Goal: Information Seeking & Learning: Learn about a topic

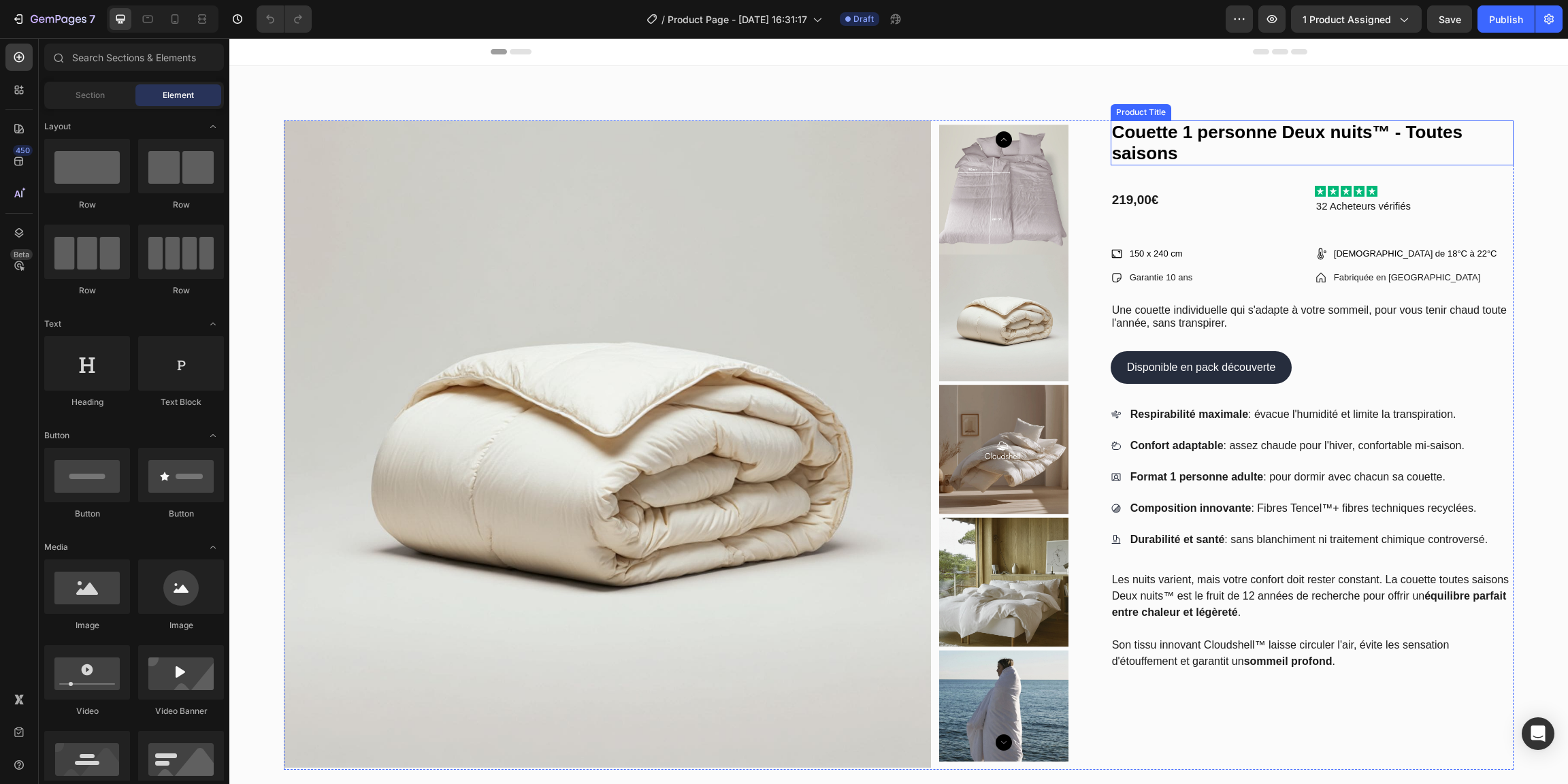
click at [1299, 140] on h1 "Couette 1 personne Deux nuits™ - Toutes saisons" at bounding box center [1312, 143] width 403 height 45
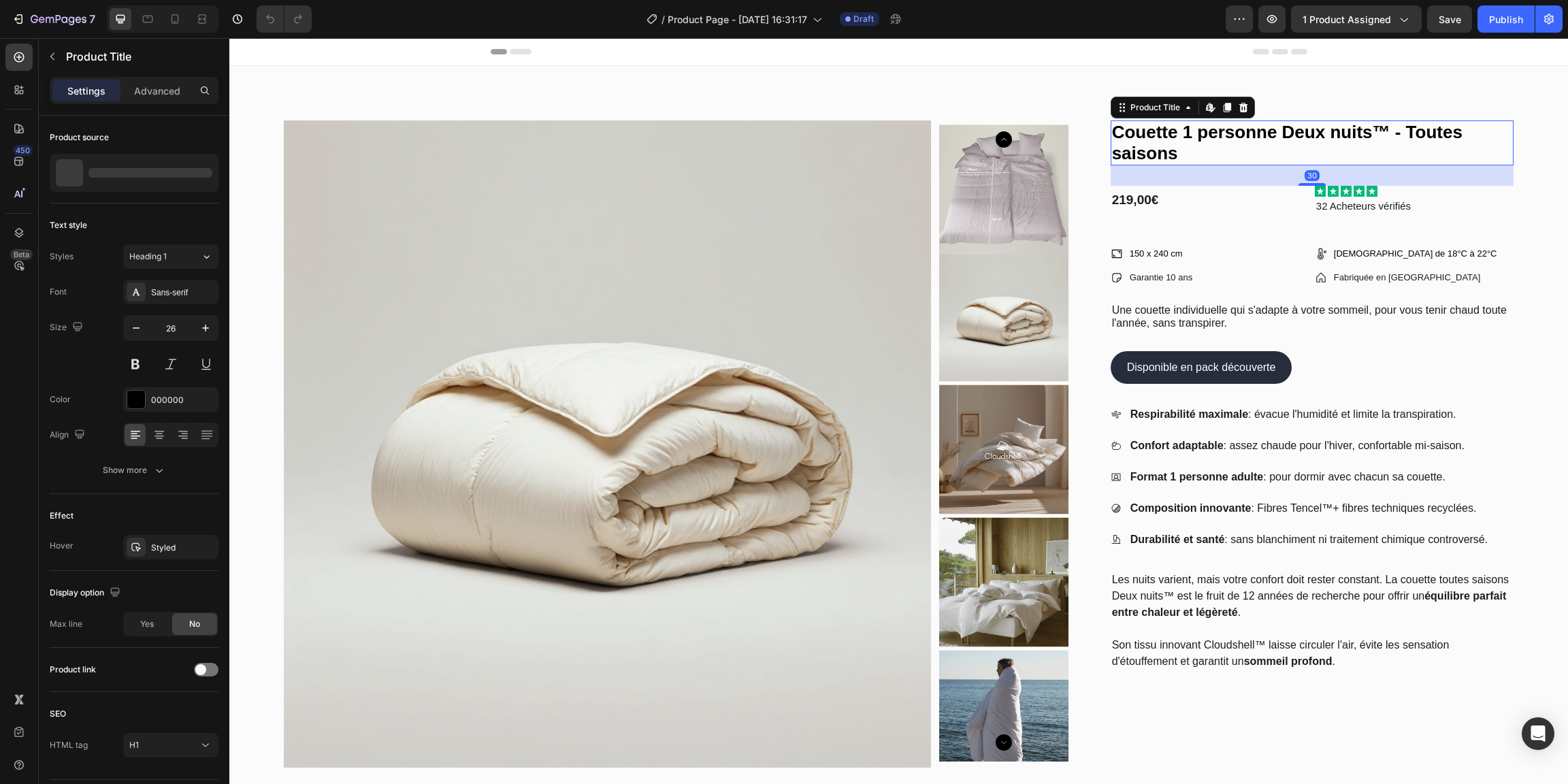
click at [1293, 141] on h1 "Couette 1 personne Deux nuits™ - Toutes saisons" at bounding box center [1312, 143] width 403 height 45
click at [1369, 137] on h1 "Couette 1 personne Deux nuits™ - Toutes saisons" at bounding box center [1312, 143] width 403 height 45
click at [1389, 134] on h1 "Couette 1 personne Deux nuits™ - Toutes saisons" at bounding box center [1312, 143] width 403 height 45
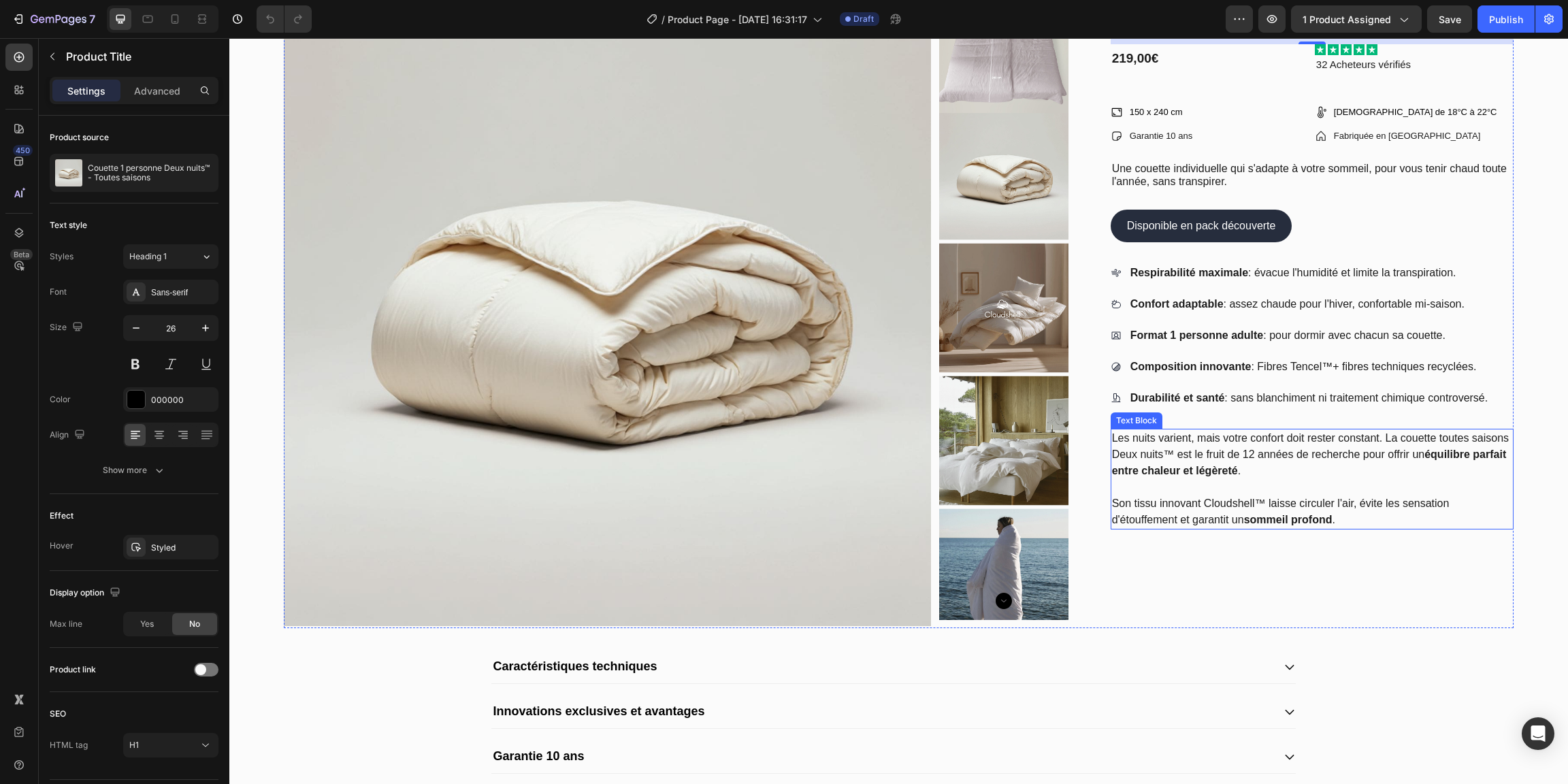
scroll to position [316, 0]
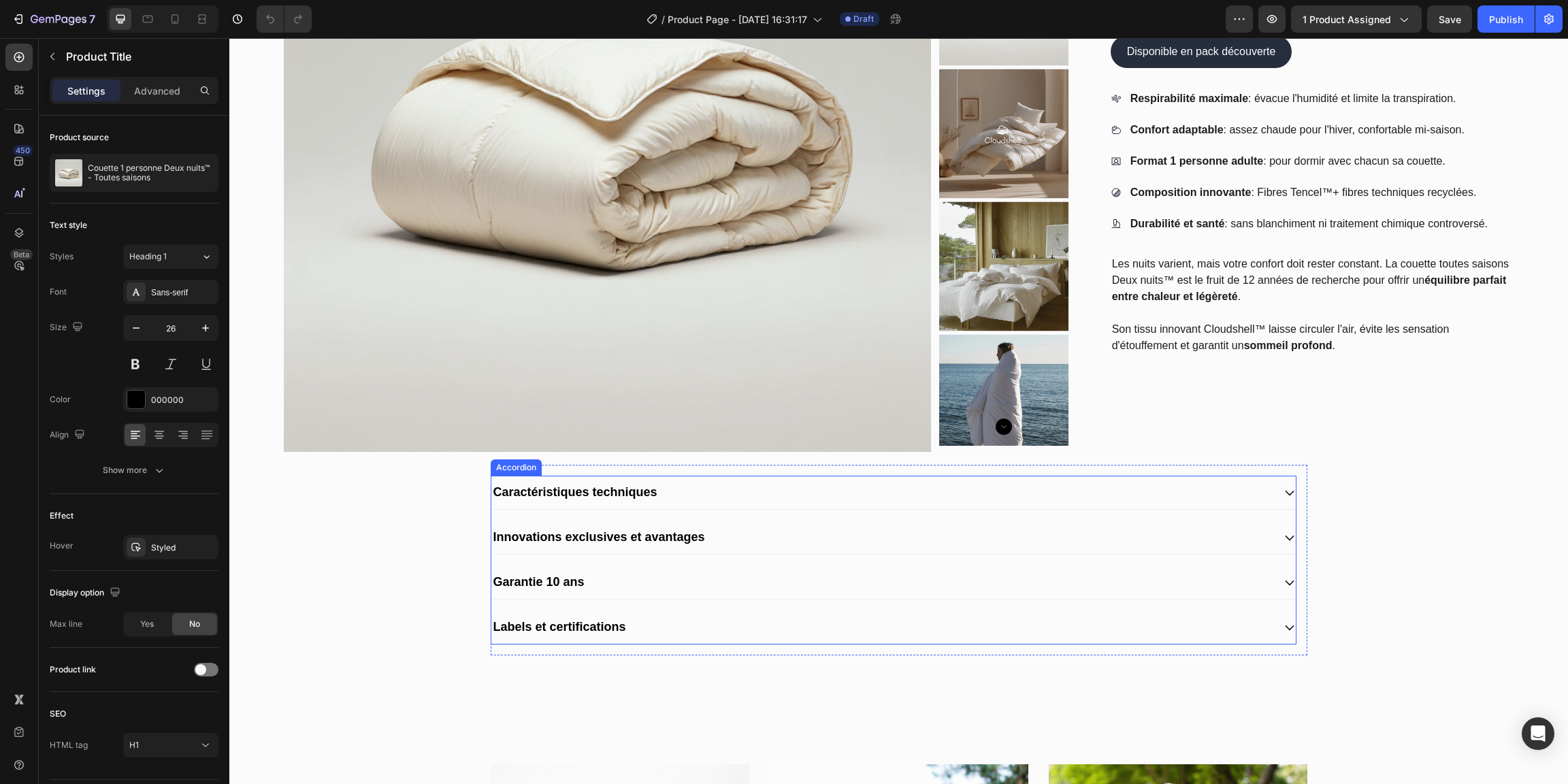
click at [1072, 486] on div "Caractéristiques techniques" at bounding box center [882, 492] width 782 height 22
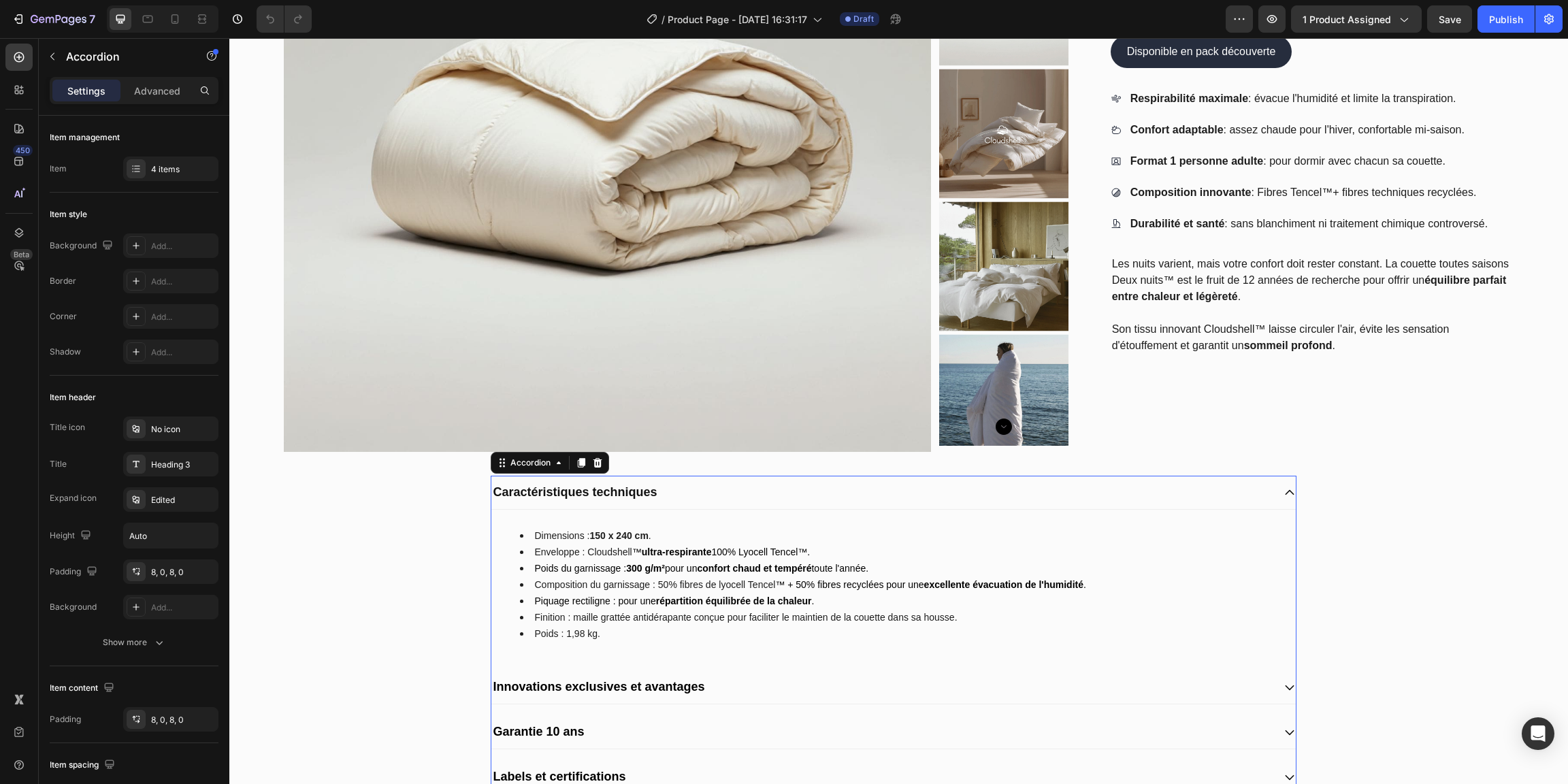
click at [1073, 488] on div "Caractéristiques techniques" at bounding box center [882, 492] width 782 height 22
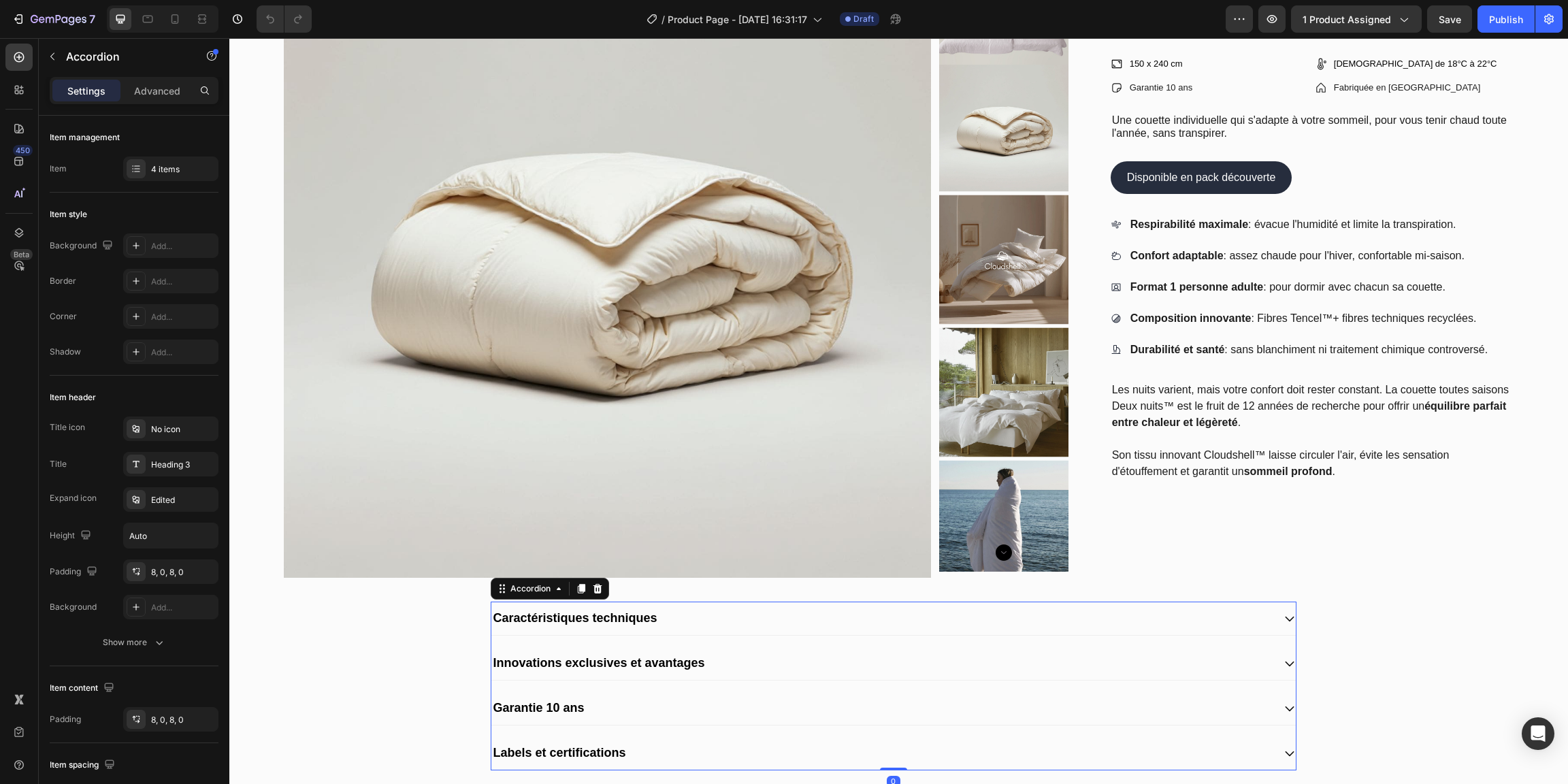
scroll to position [120, 0]
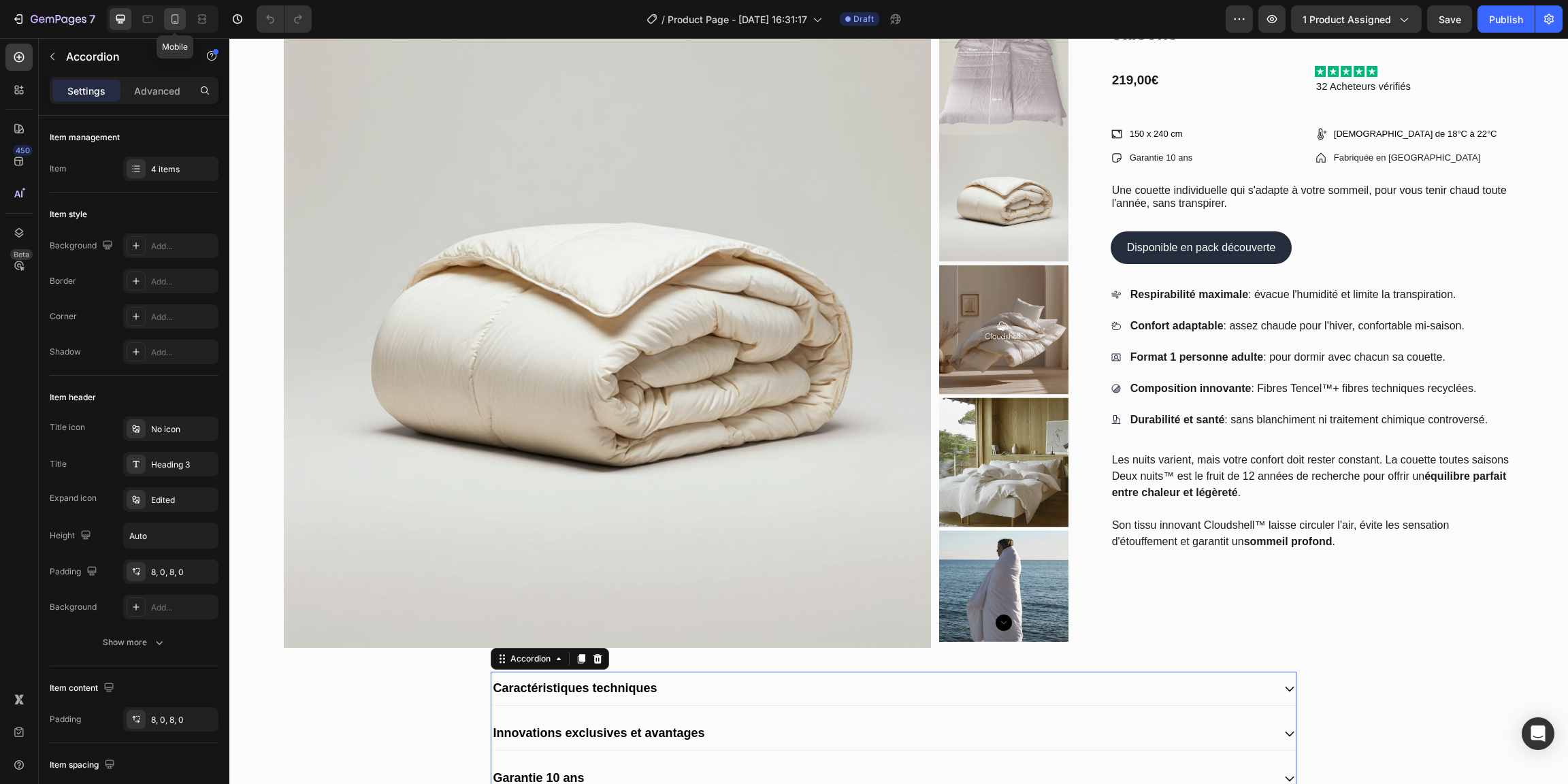
click at [185, 22] on div at bounding box center [175, 19] width 22 height 22
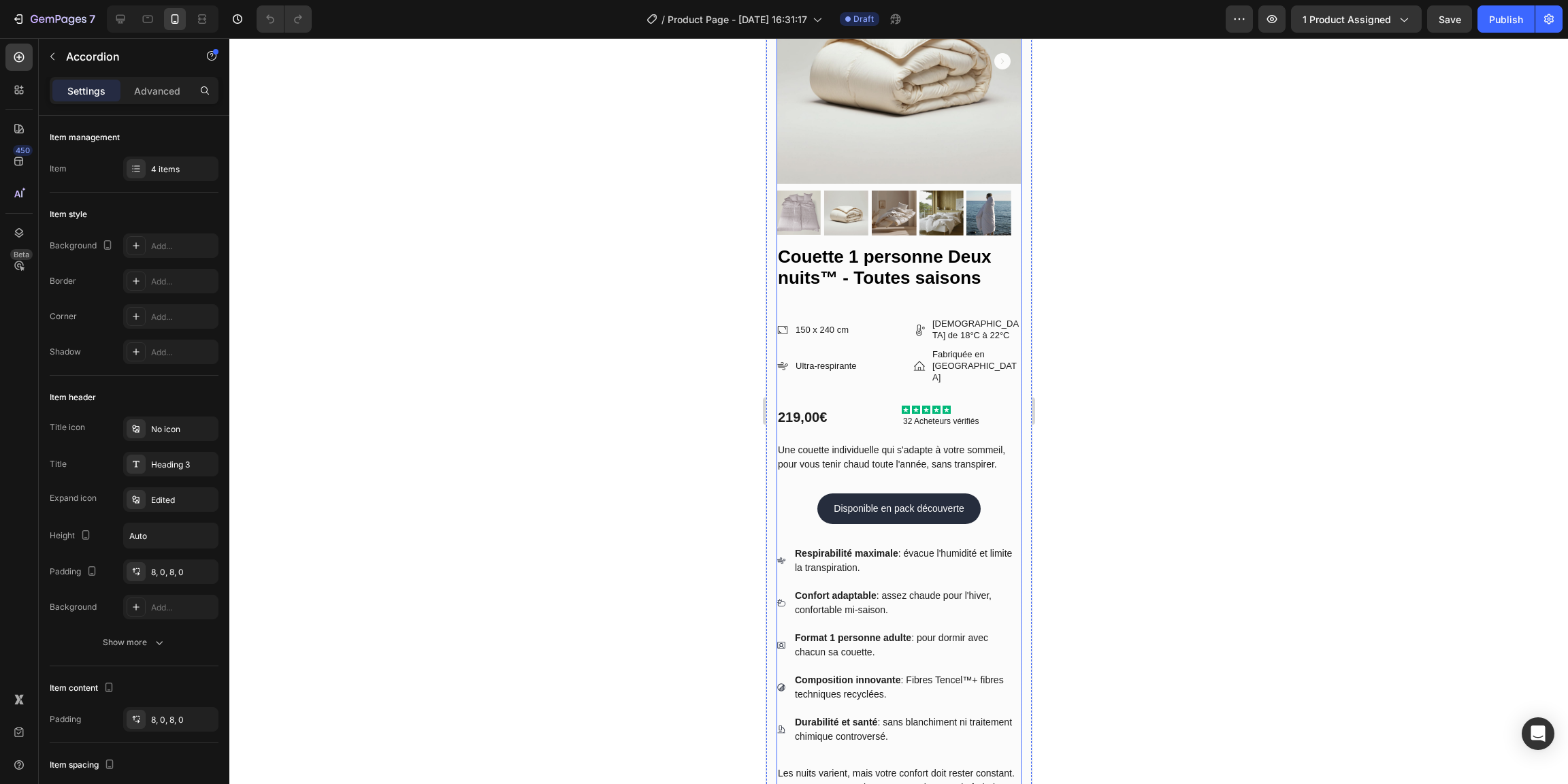
scroll to position [133, 0]
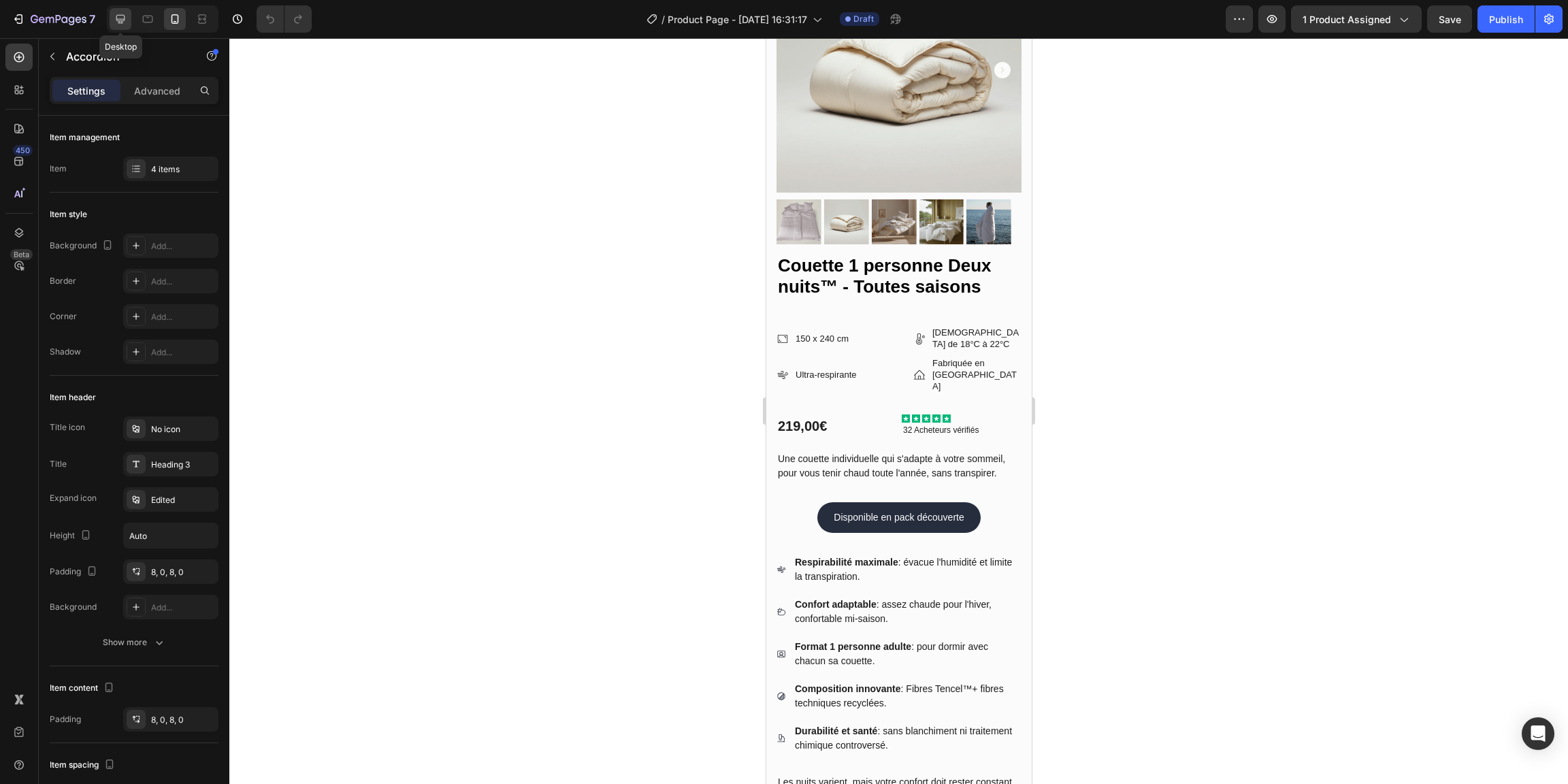
click at [121, 26] on icon at bounding box center [121, 19] width 14 height 14
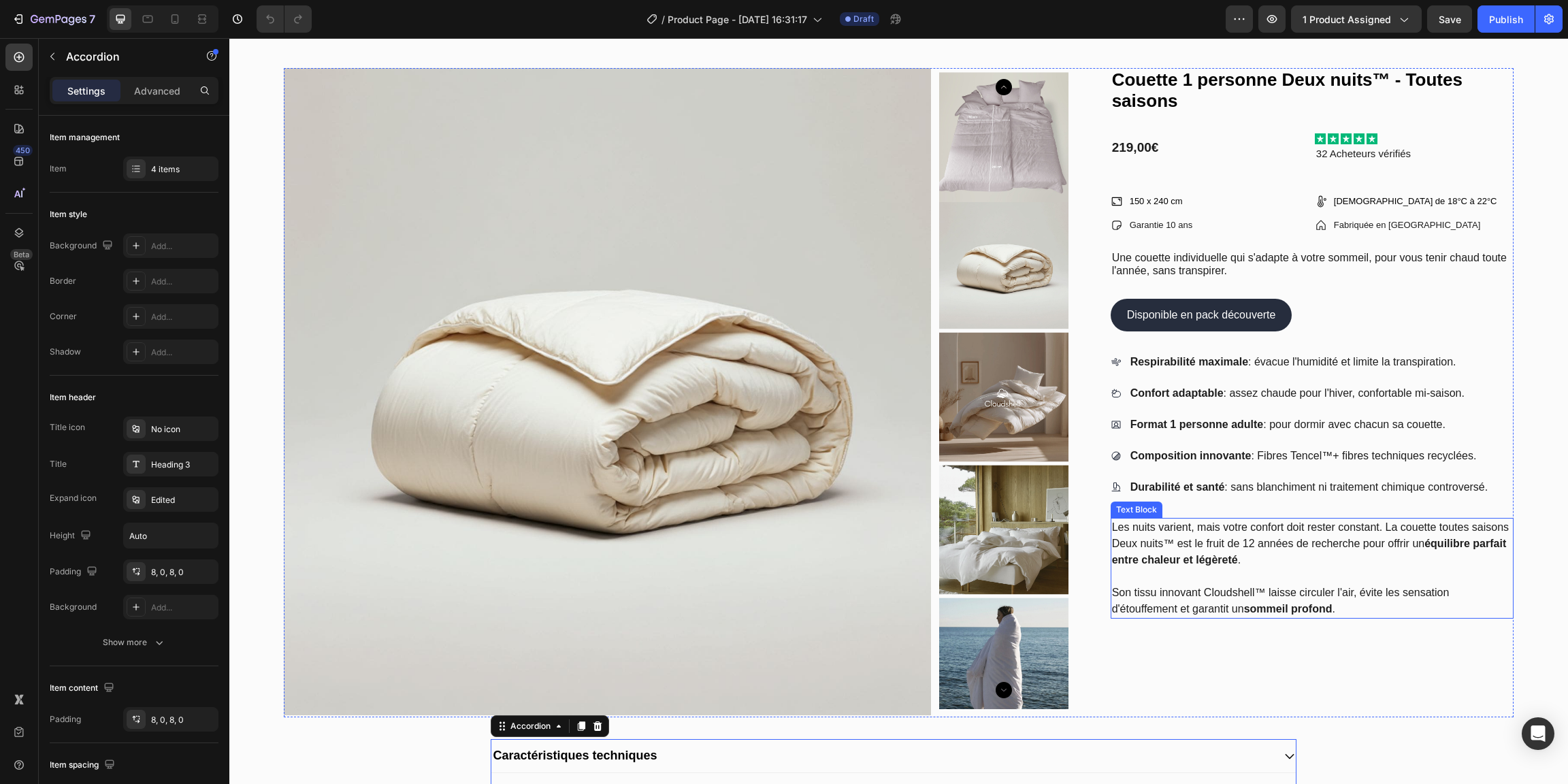
scroll to position [51, 0]
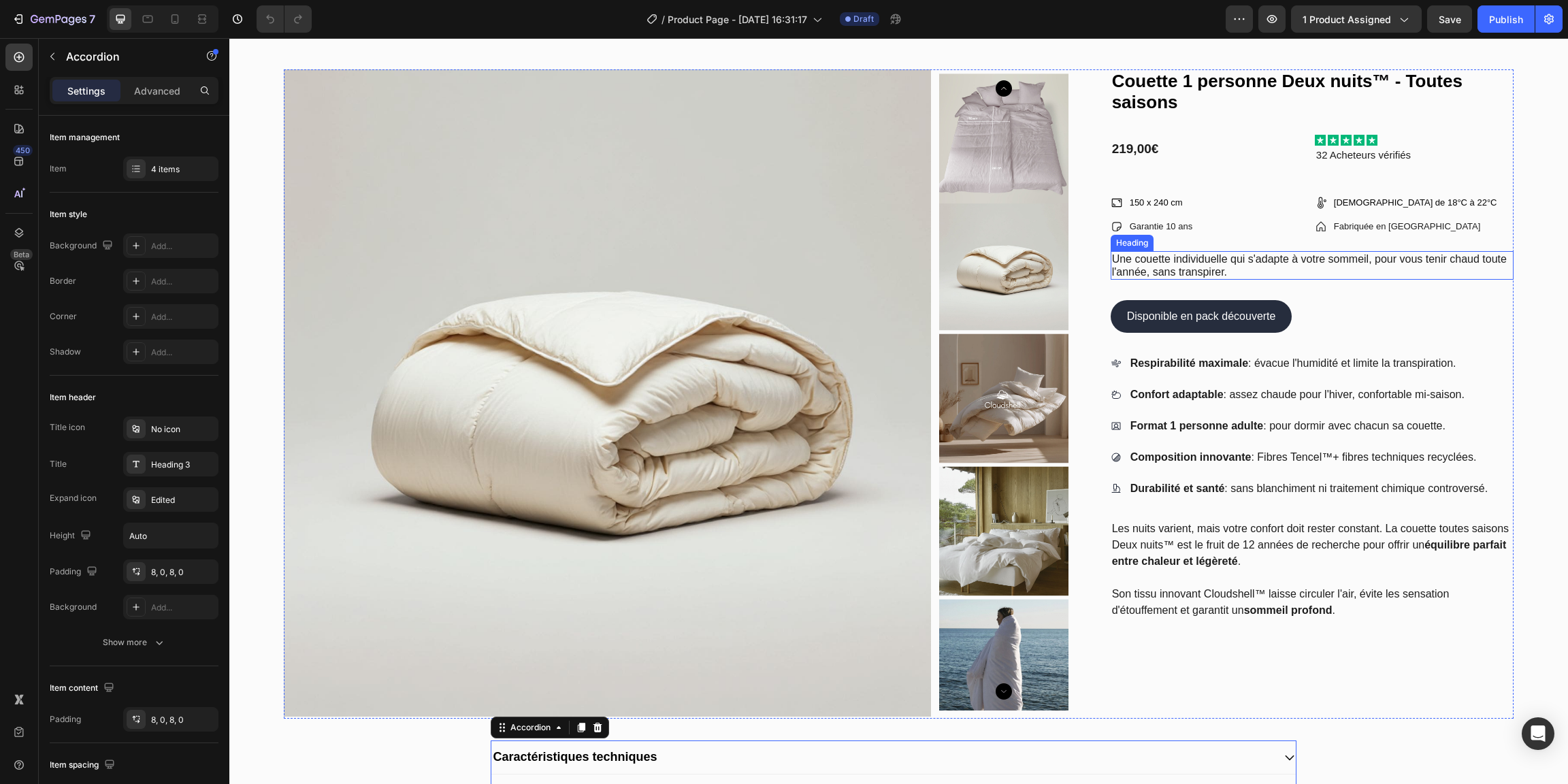
click at [1189, 262] on h2 "Une couette individuelle qui s'adapte à votre sommeil, pour vous tenir chaud to…" at bounding box center [1312, 265] width 403 height 28
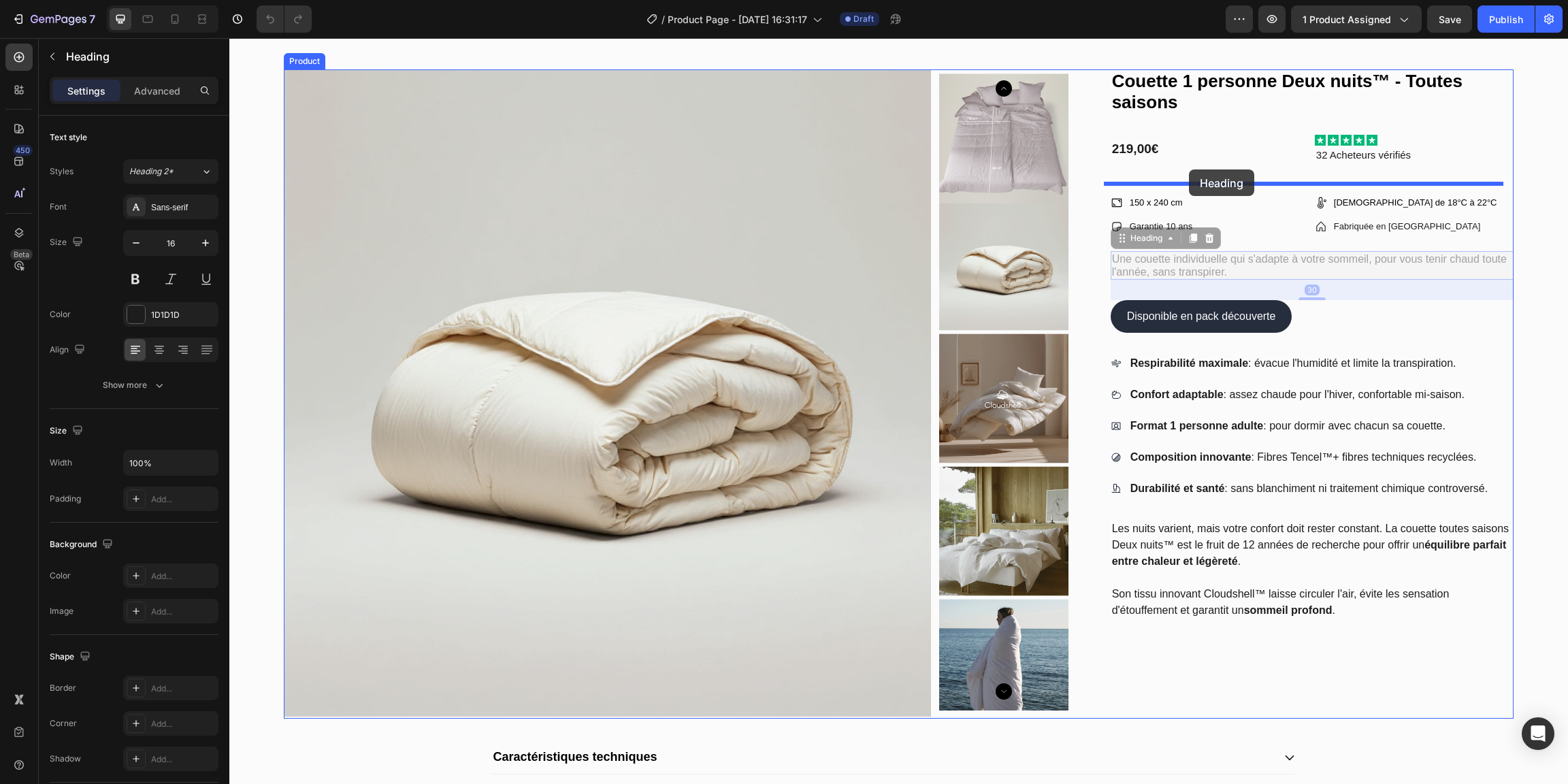
drag, startPoint x: 1197, startPoint y: 263, endPoint x: 1189, endPoint y: 169, distance: 94.3
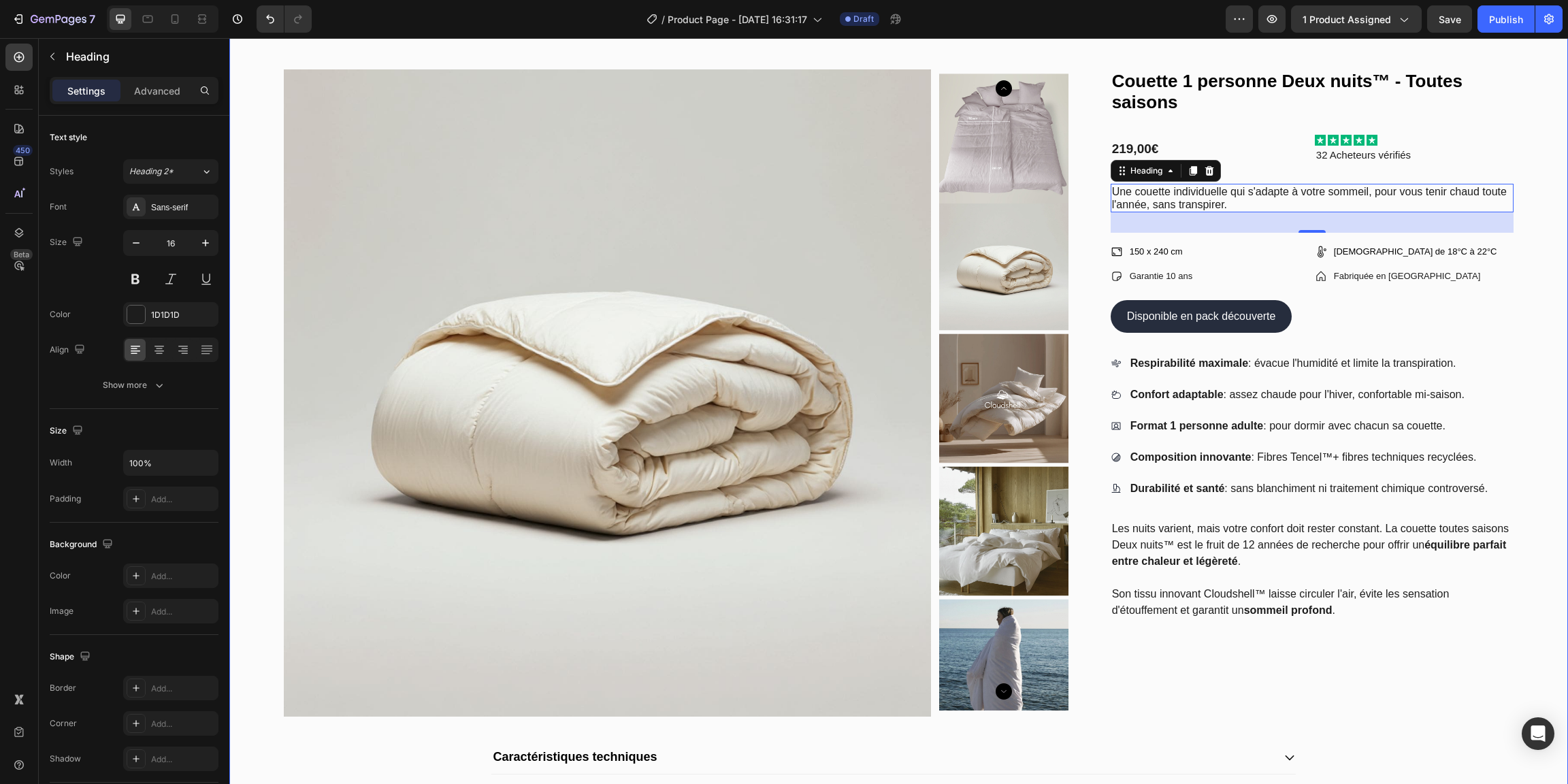
click at [1535, 227] on div "Product Images Couette 1 personne Deux nuits™ - Toutes saisons Product Title Ic…" at bounding box center [899, 495] width 1339 height 960
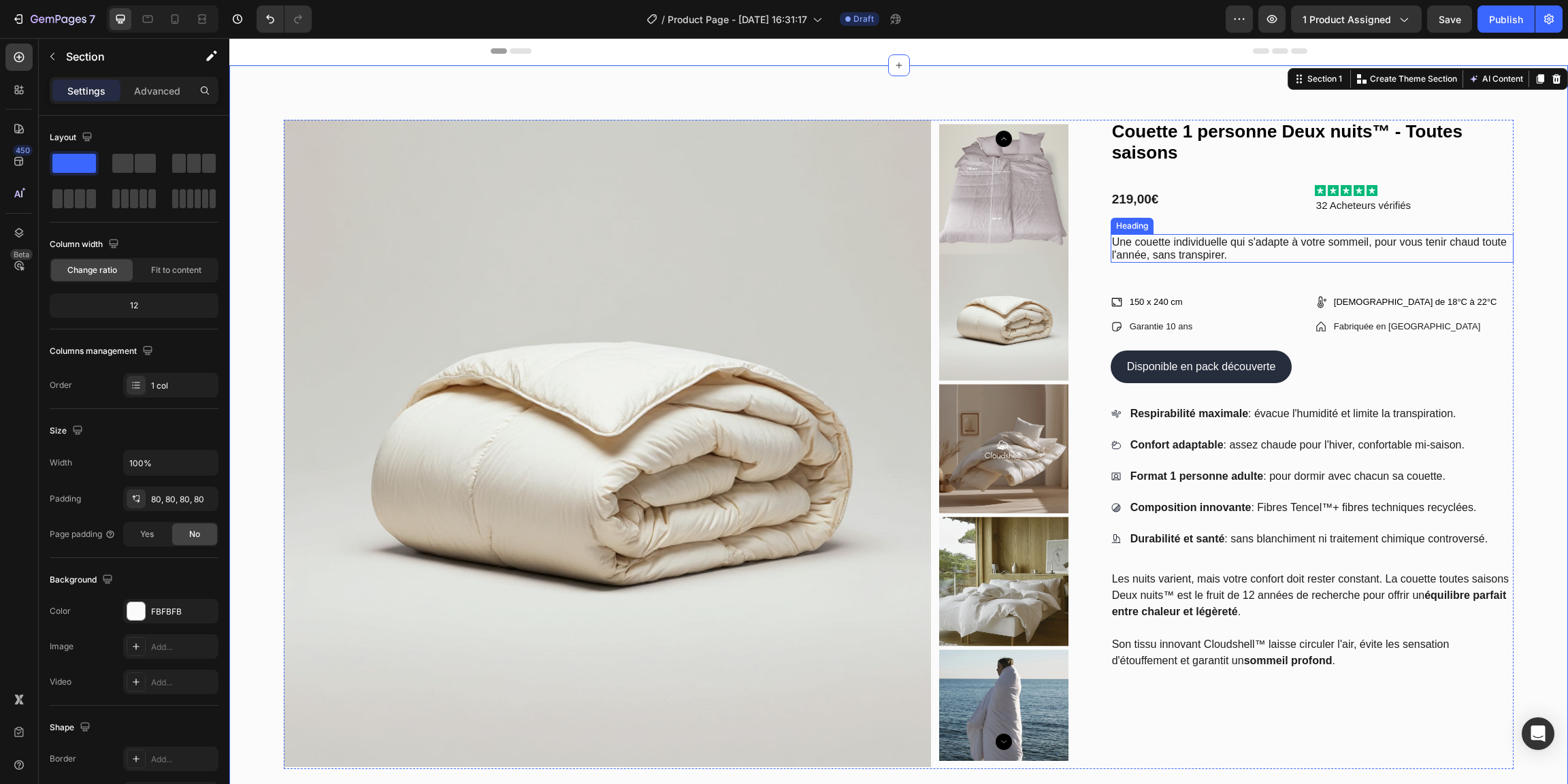
scroll to position [0, 0]
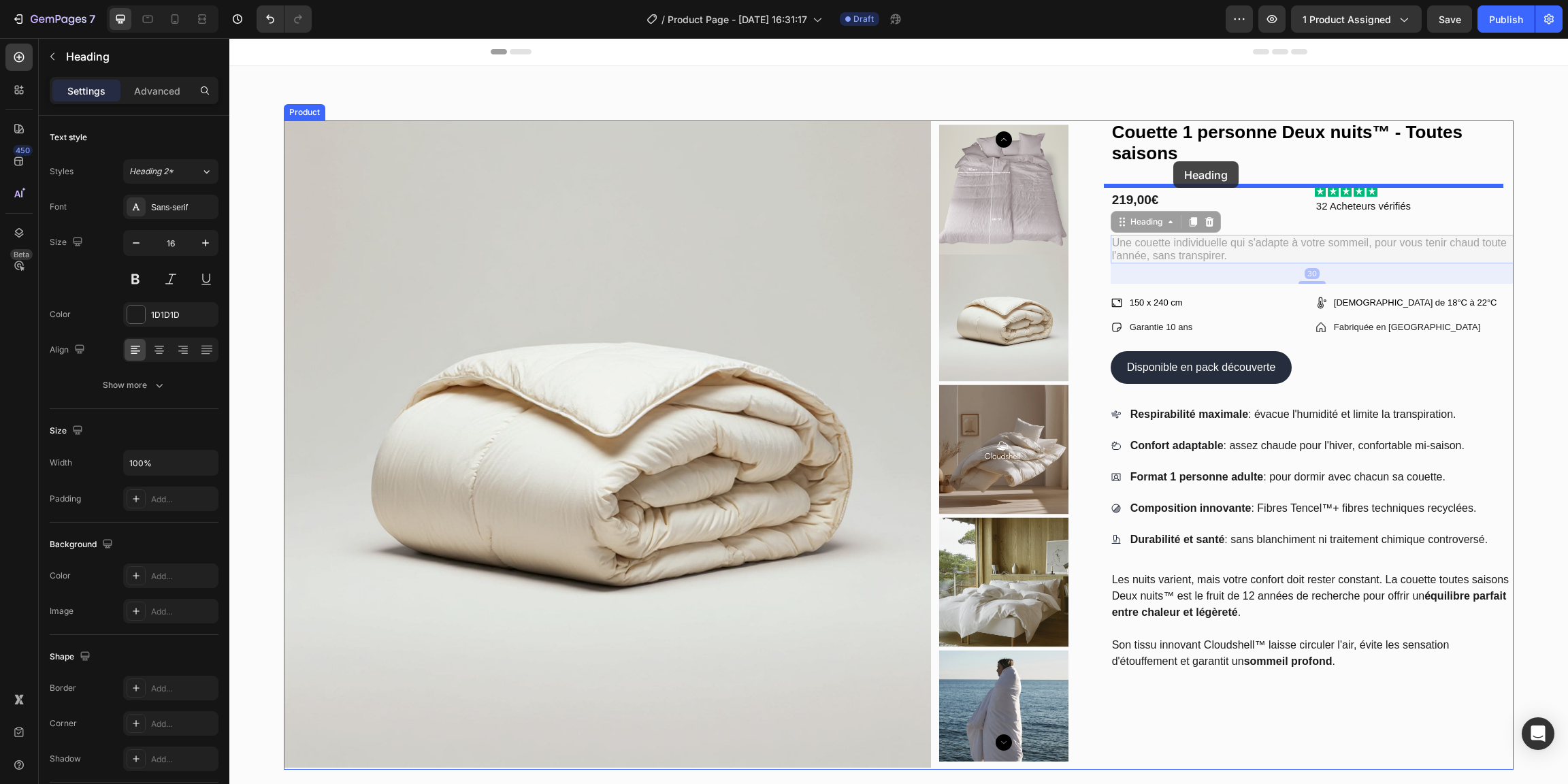
drag, startPoint x: 1176, startPoint y: 244, endPoint x: 1173, endPoint y: 161, distance: 83.1
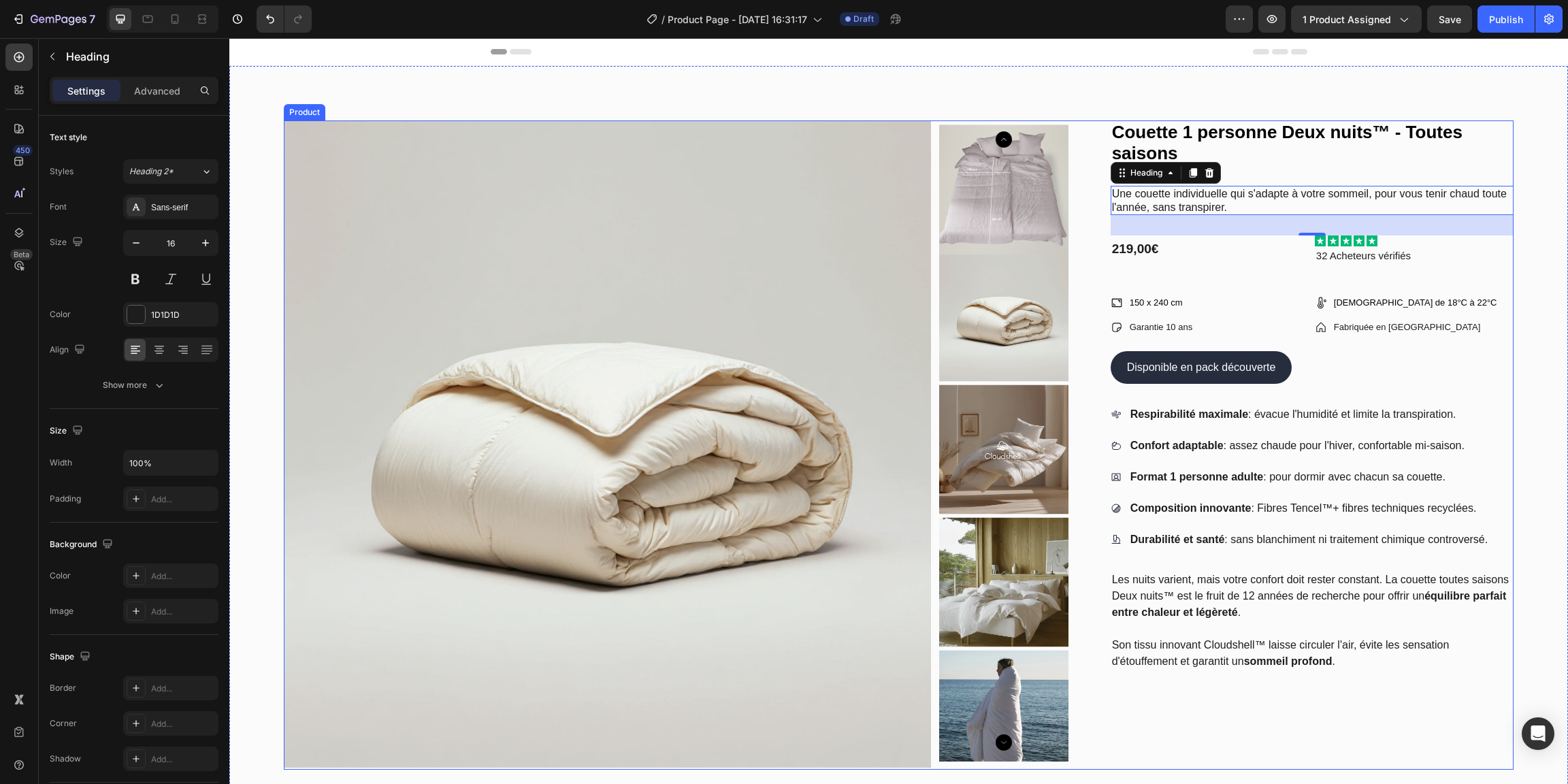
click at [1303, 166] on h1 "Couette 1 personne Deux nuits™ - Toutes saisons" at bounding box center [1312, 143] width 403 height 45
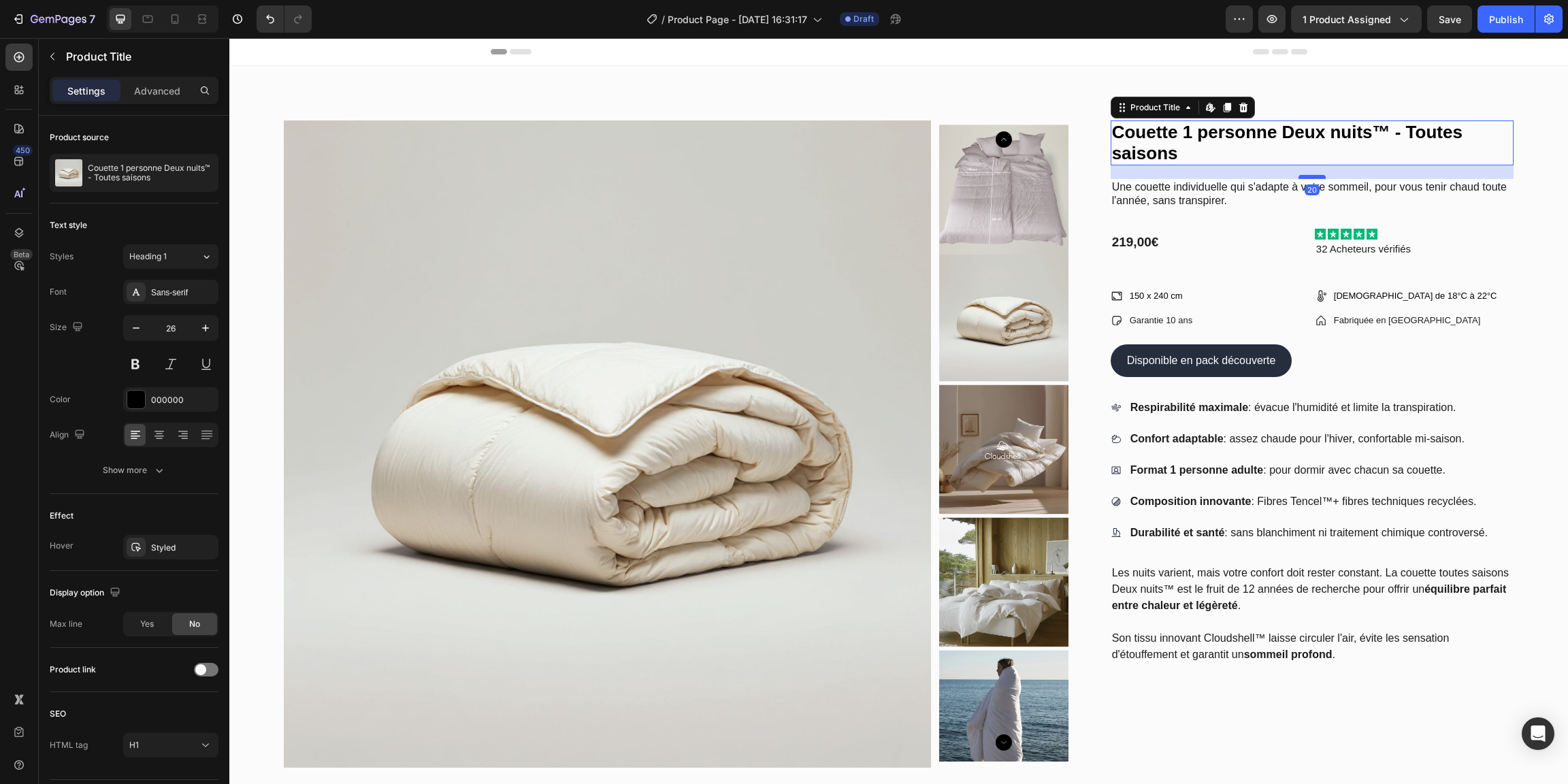
drag, startPoint x: 1310, startPoint y: 186, endPoint x: 1311, endPoint y: 179, distance: 7.1
click at [1311, 179] on div at bounding box center [1312, 176] width 27 height 4
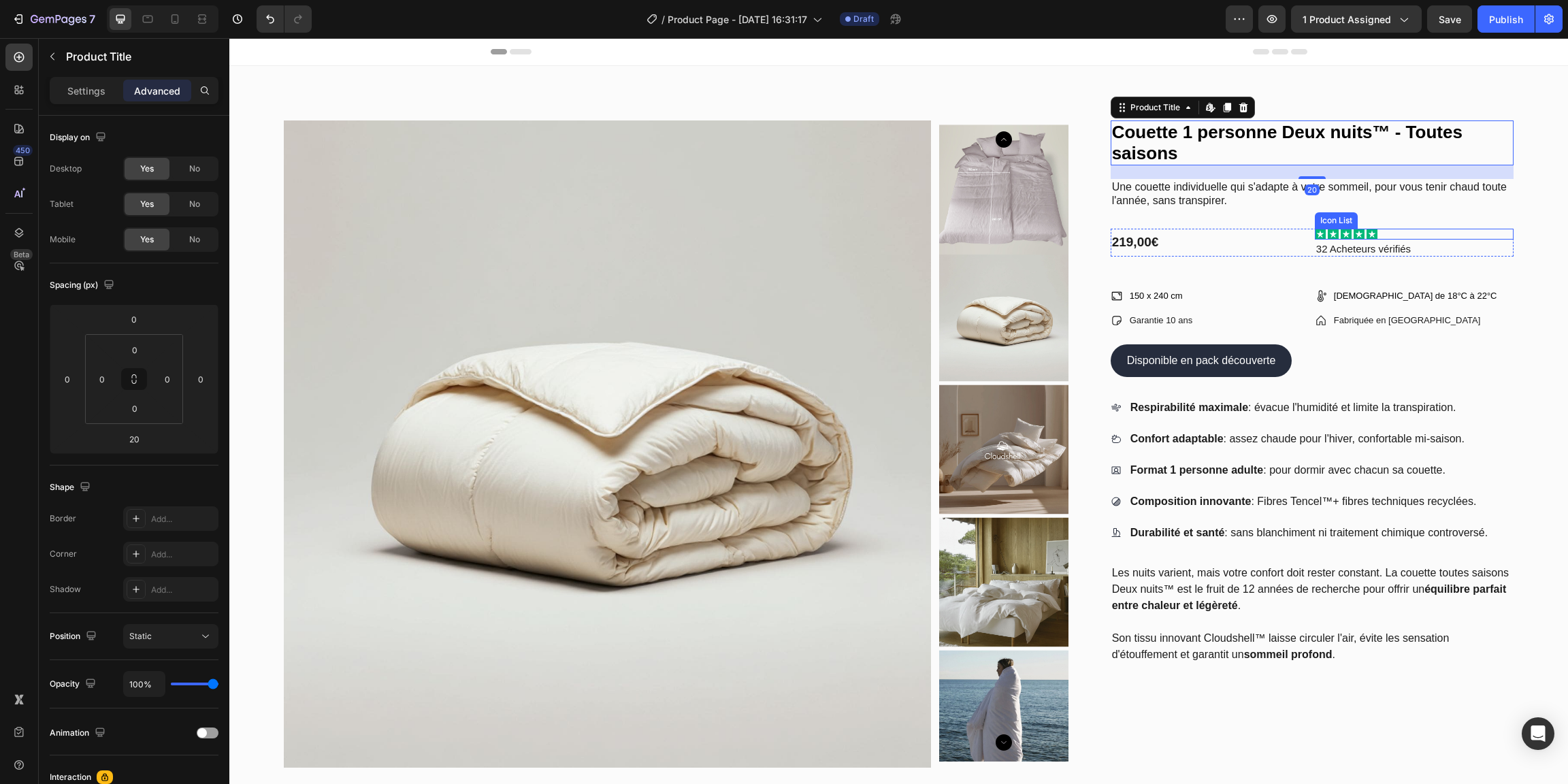
click at [1475, 245] on p "32 Acheteurs vérifiés" at bounding box center [1414, 249] width 196 height 14
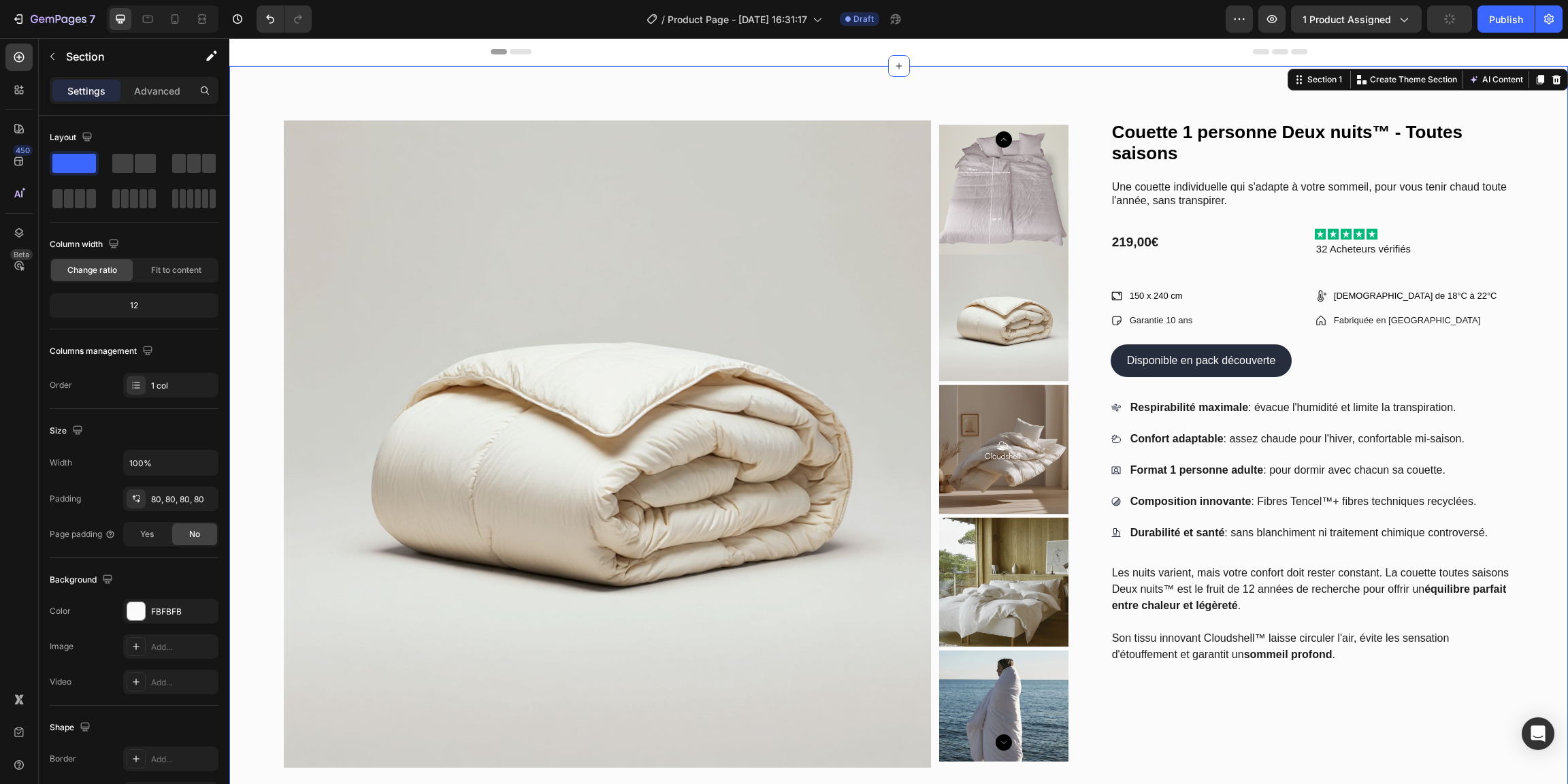
click at [1529, 326] on div "Product Images Couette 1 personne Deux nuits™ - Toutes saisons Product Title Un…" at bounding box center [899, 545] width 1339 height 960
click at [175, 20] on icon at bounding box center [175, 19] width 14 height 14
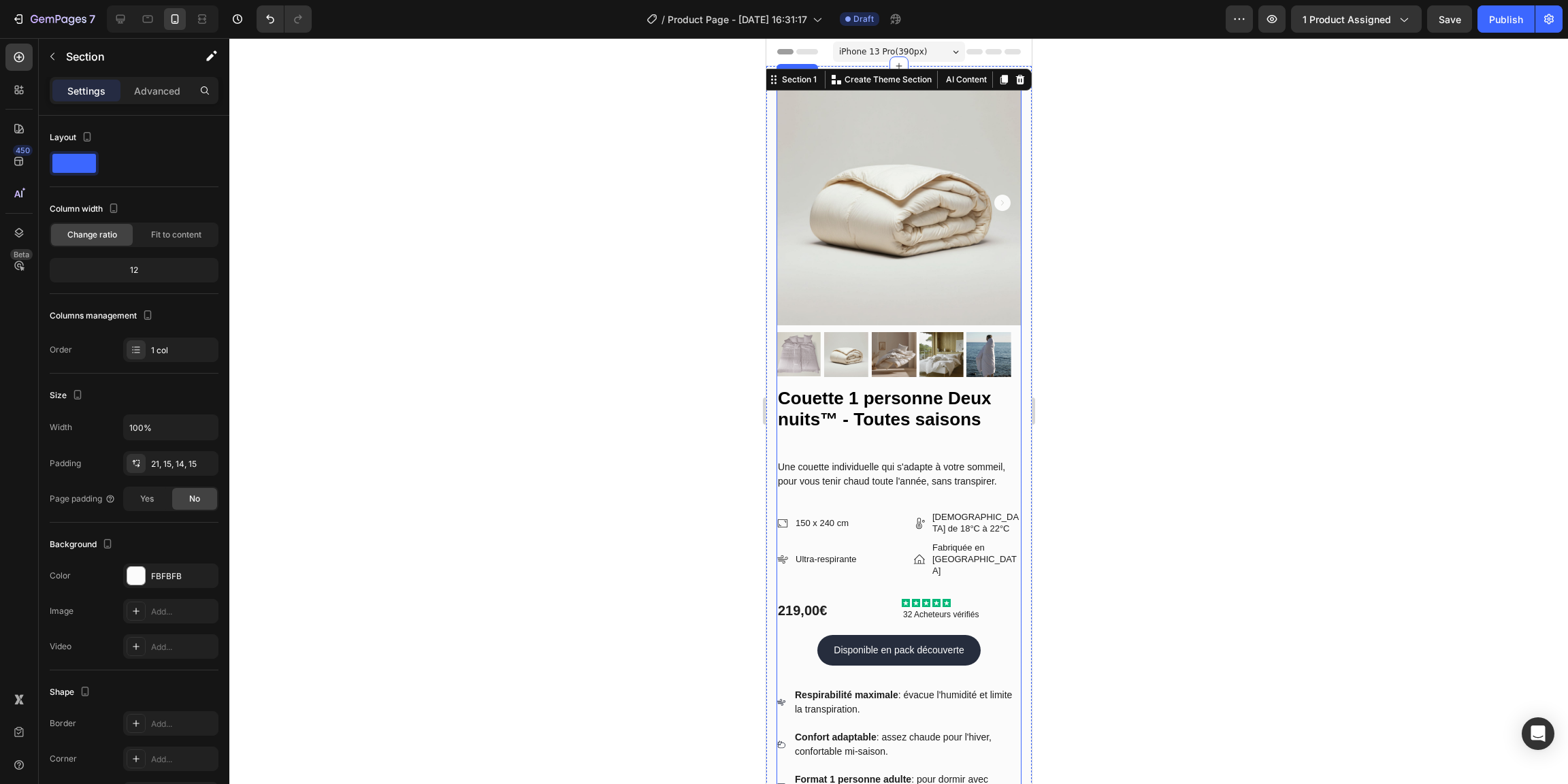
click at [904, 431] on div "Couette 1 personne Deux nuits™ - Toutes saisons Product Title Une couette indiv…" at bounding box center [898, 712] width 245 height 652
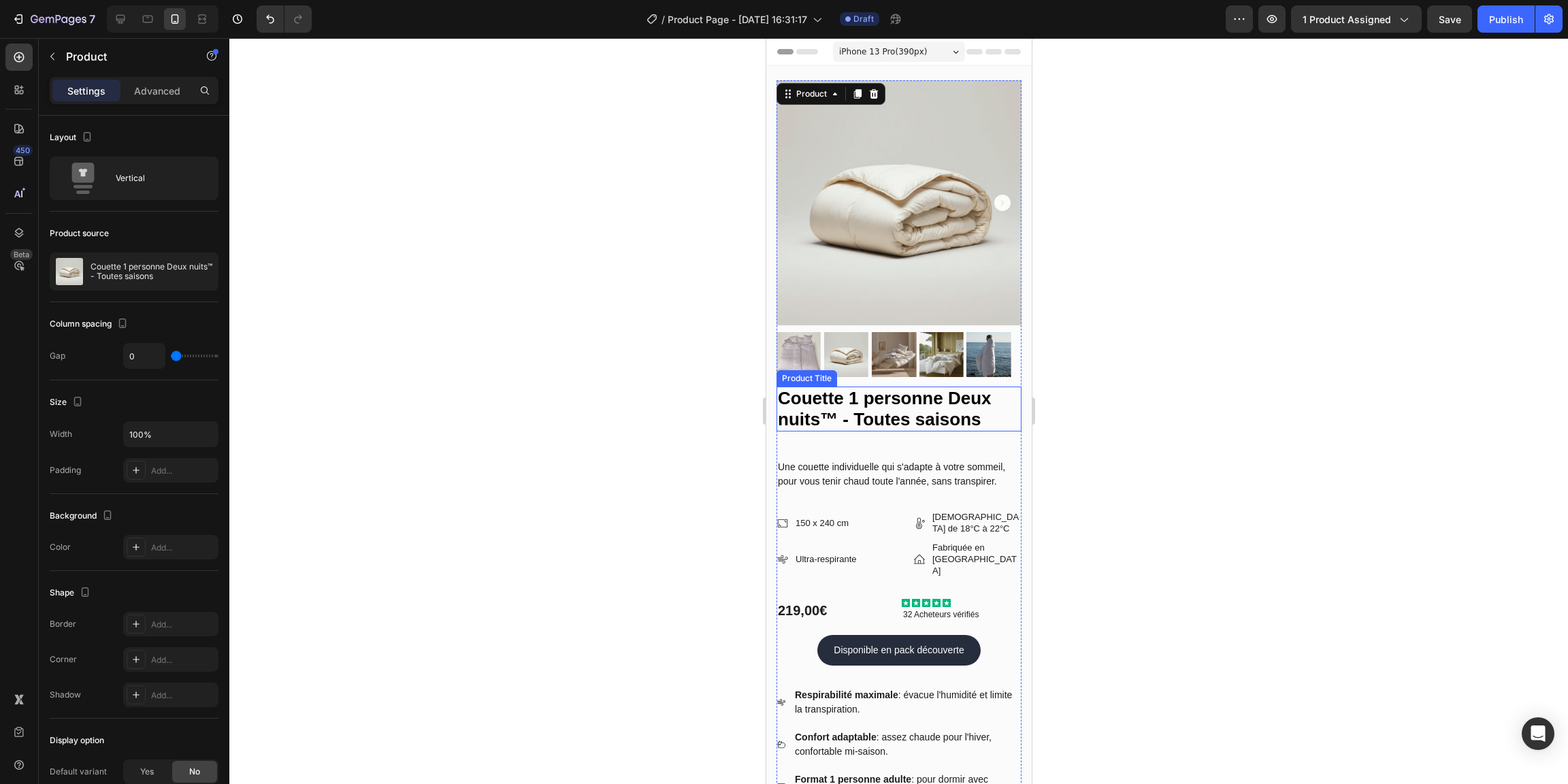
click at [901, 418] on h1 "Couette 1 personne Deux nuits™ - Toutes saisons" at bounding box center [898, 408] width 245 height 45
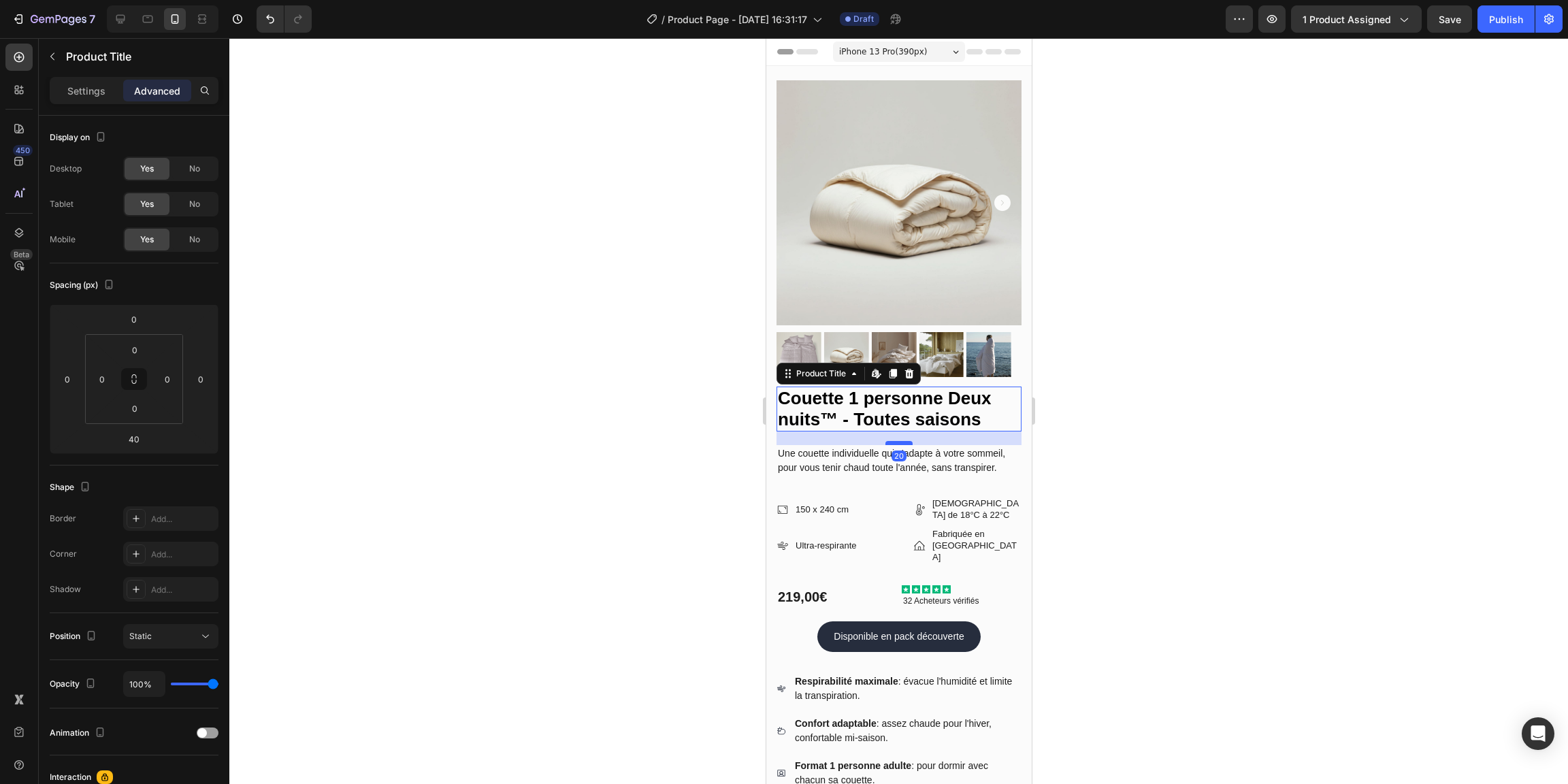
drag, startPoint x: 895, startPoint y: 447, endPoint x: 895, endPoint y: 434, distance: 13.0
click at [895, 441] on div at bounding box center [899, 443] width 27 height 4
type input "20"
click at [1089, 454] on div at bounding box center [899, 411] width 1339 height 746
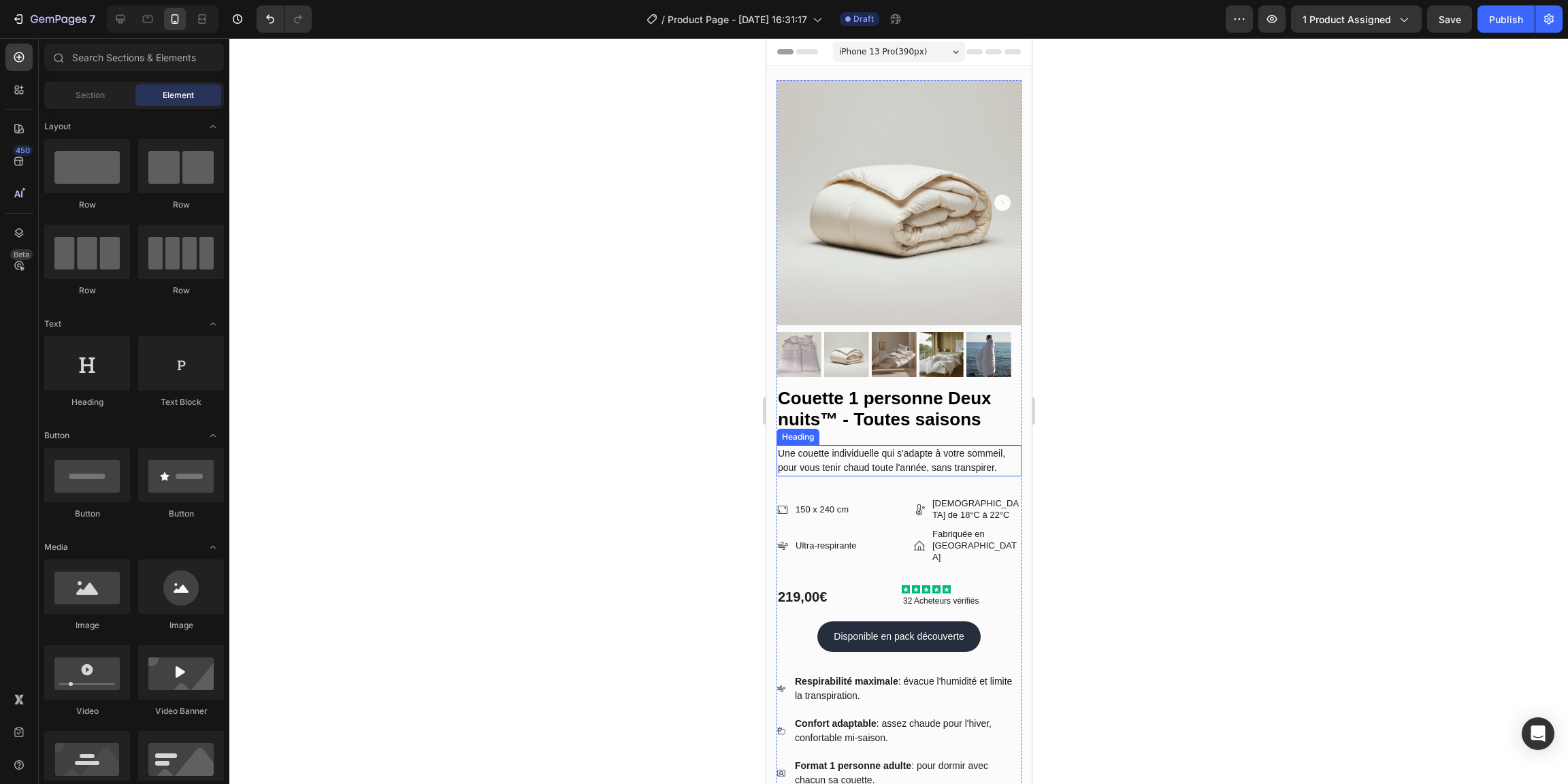
click at [857, 463] on p "Une couette individuelle qui s'adapte à votre sommeil, pour vous tenir chaud to…" at bounding box center [898, 460] width 242 height 28
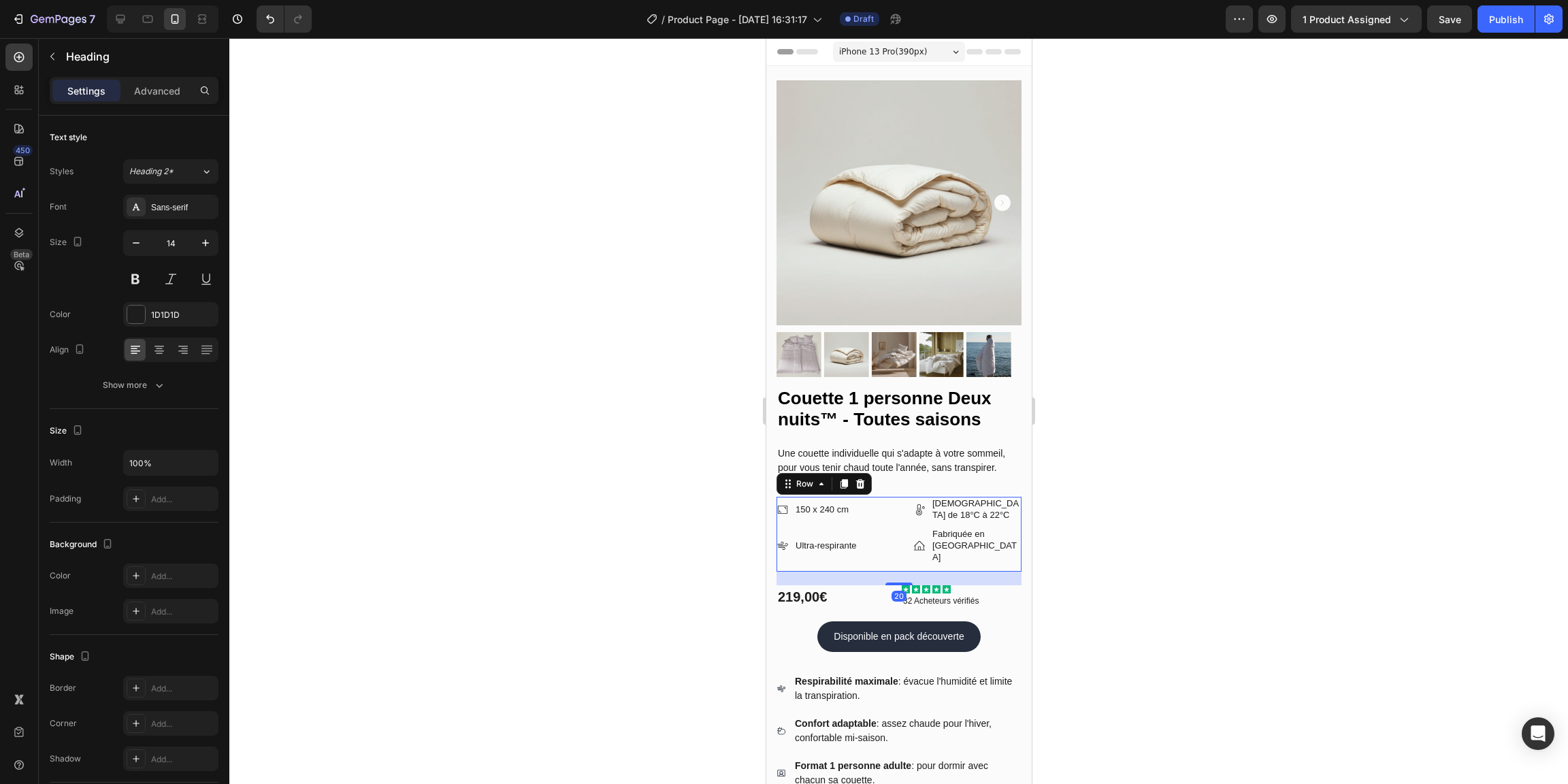
click at [884, 536] on div "Icon 150 x 240 cm Text Block Row Icon Idéale de 18°C à 22°C Text Block Row Row …" at bounding box center [898, 534] width 245 height 75
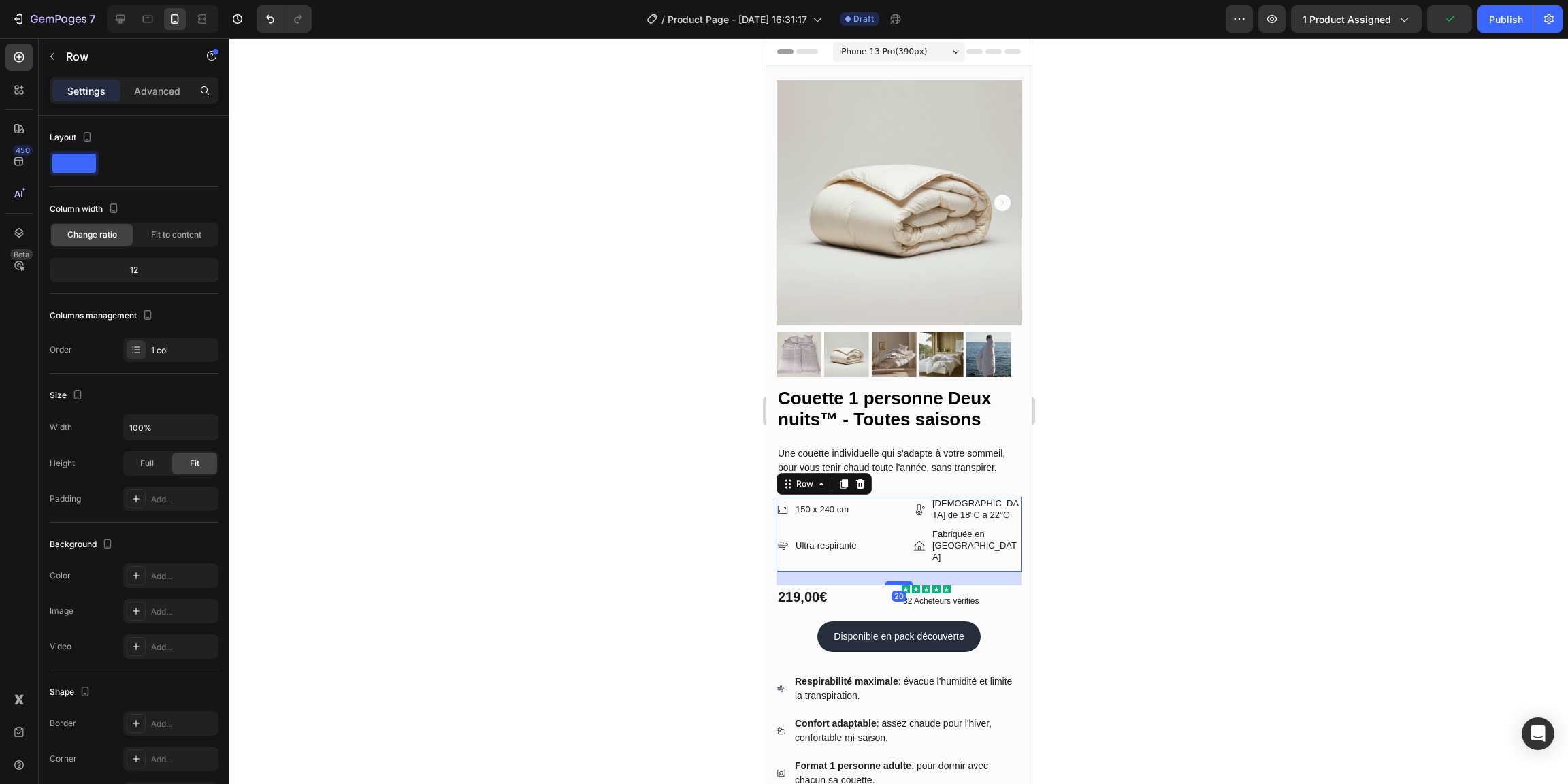
click at [890, 581] on div at bounding box center [899, 582] width 27 height 4
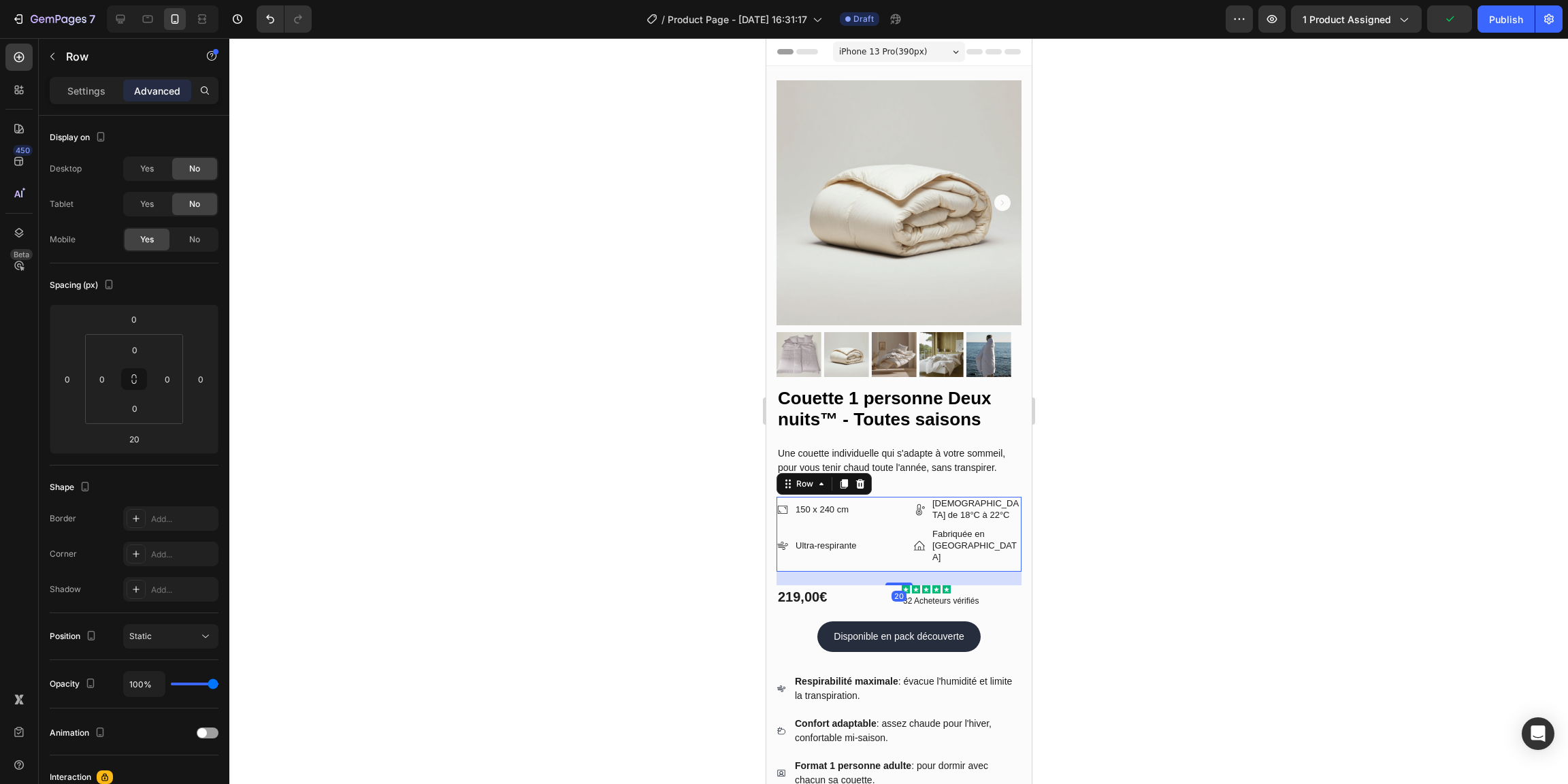
click at [1142, 527] on div at bounding box center [899, 411] width 1339 height 746
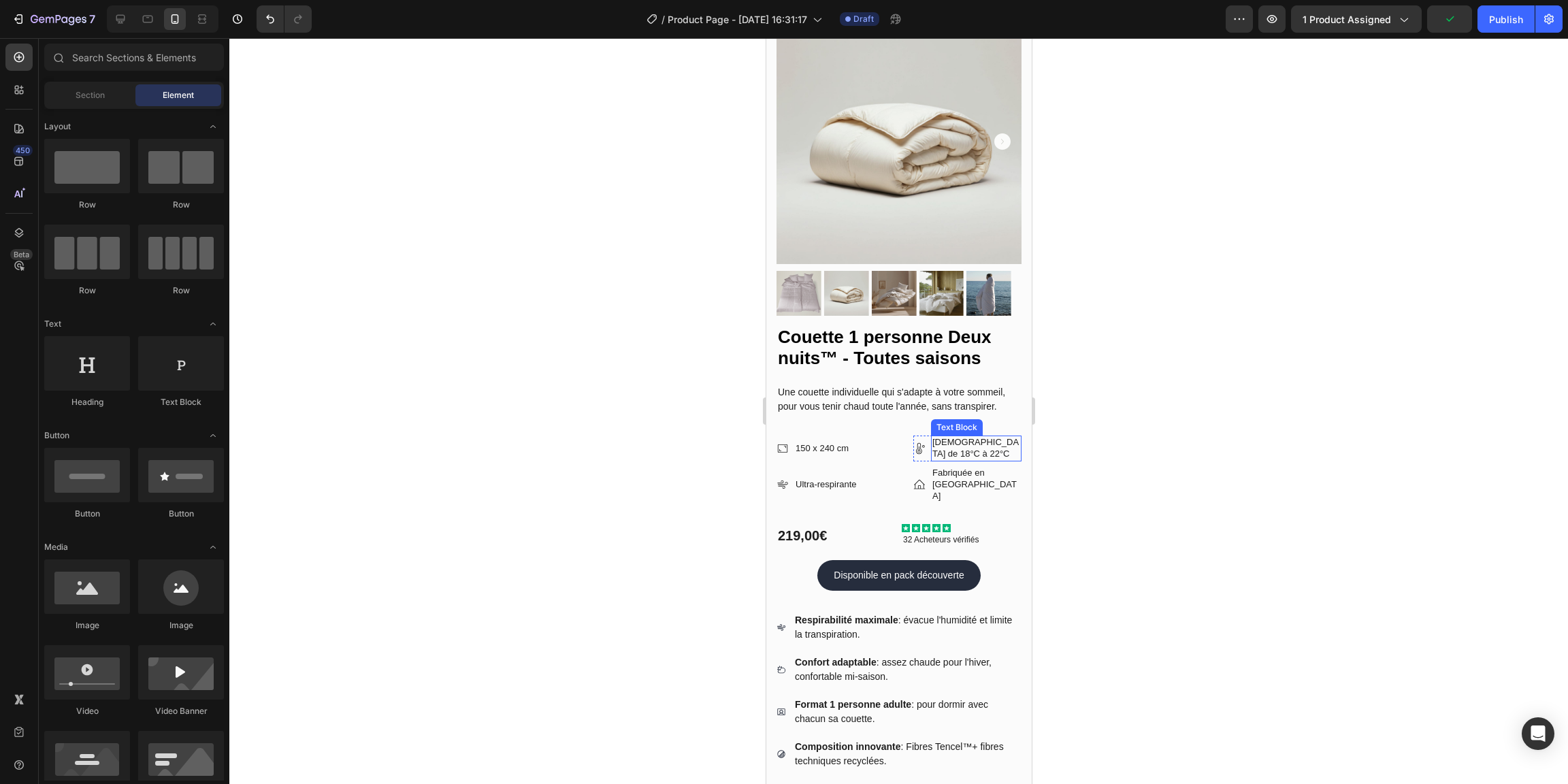
scroll to position [66, 0]
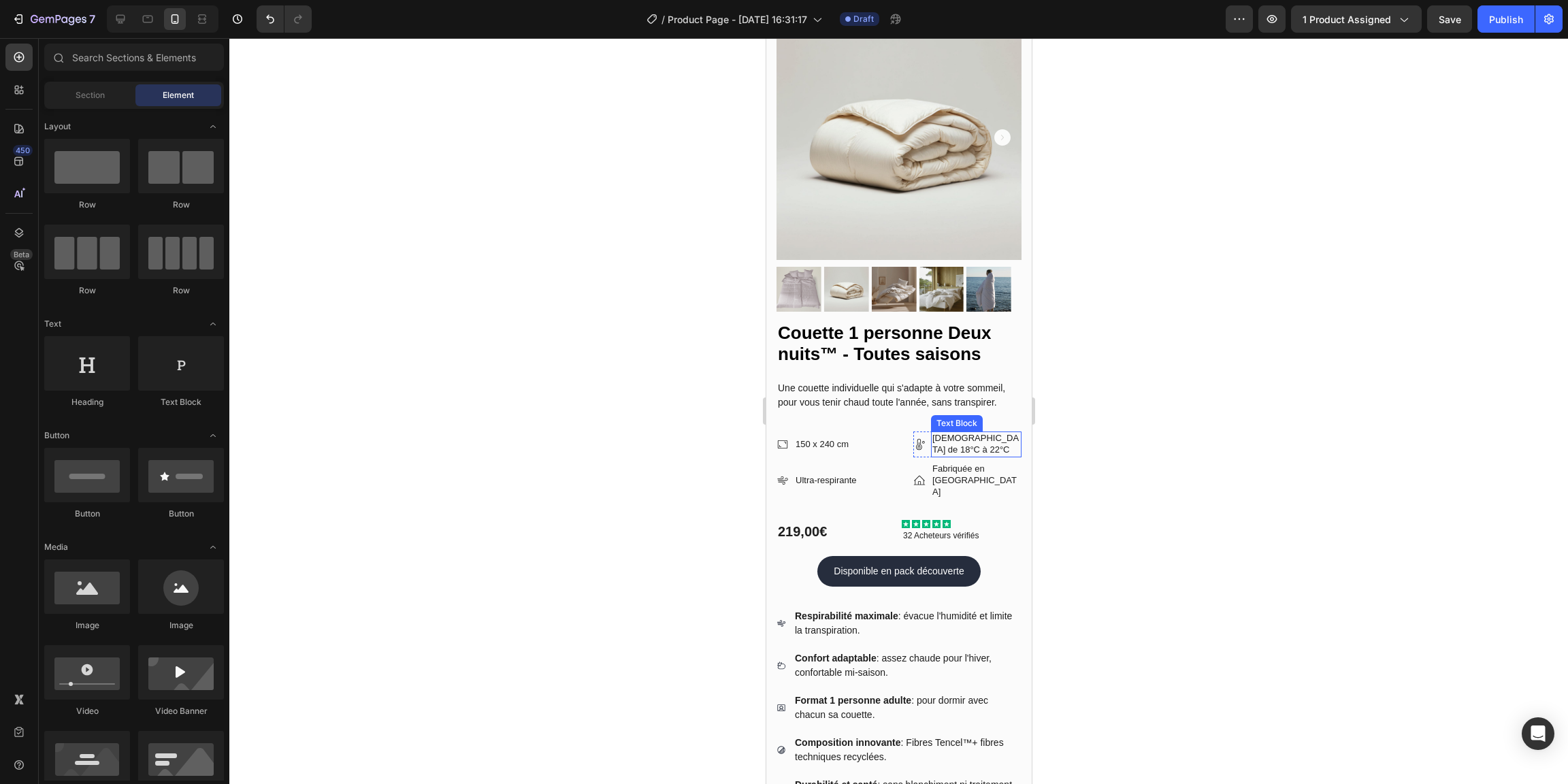
click at [951, 433] on p "[DEMOGRAPHIC_DATA] de 18°C à 22°C" at bounding box center [976, 444] width 88 height 23
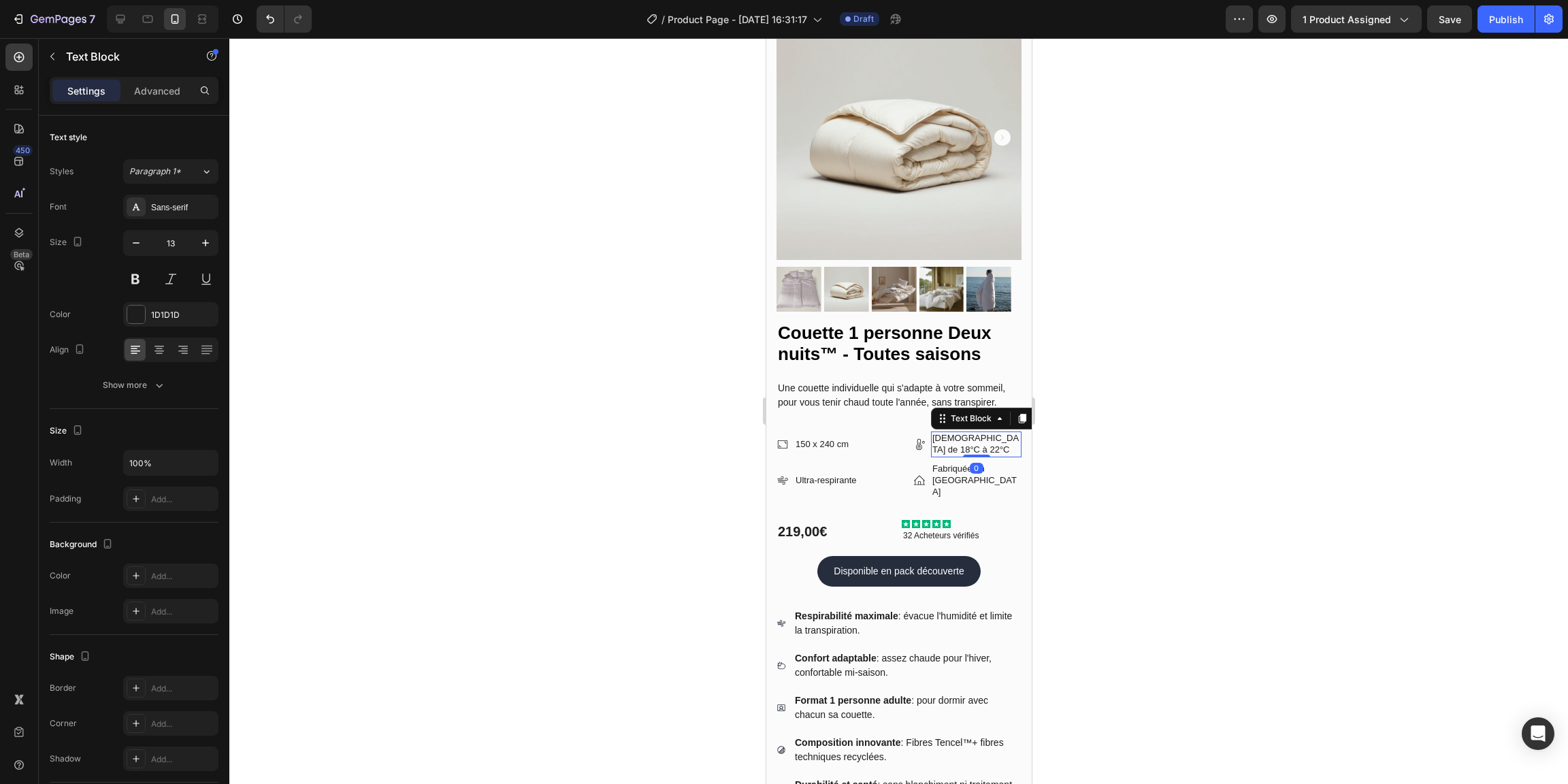
click at [957, 433] on p "[DEMOGRAPHIC_DATA] de 18°C à 22°C" at bounding box center [976, 444] width 88 height 23
click at [125, 24] on icon at bounding box center [121, 19] width 14 height 14
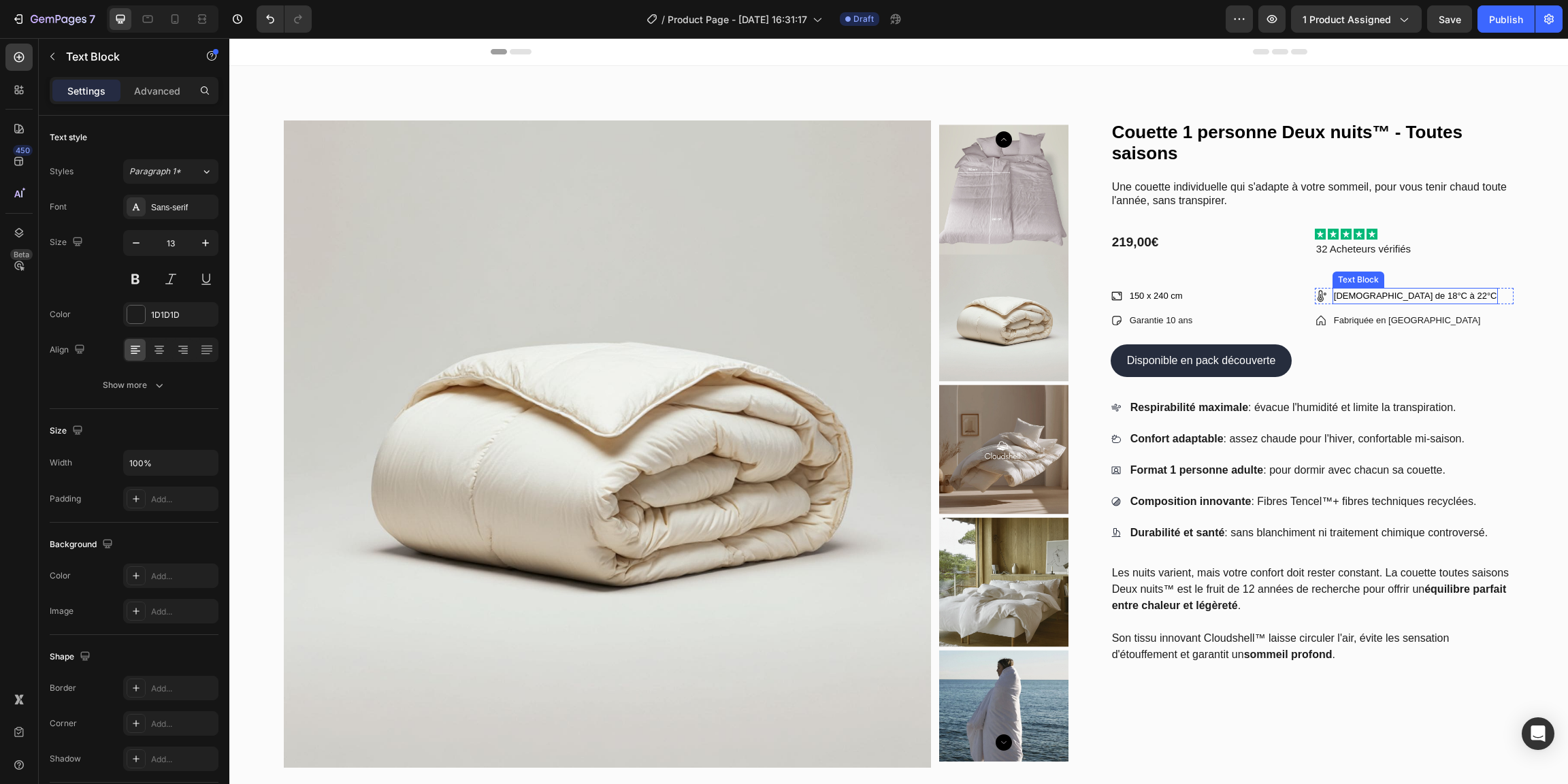
click at [1358, 295] on p "[DEMOGRAPHIC_DATA] de 18°C à 22°C" at bounding box center [1415, 296] width 163 height 14
click at [1360, 298] on p "[DEMOGRAPHIC_DATA] de 18°C à 22°C" at bounding box center [1415, 296] width 163 height 14
click at [1358, 298] on p "[DEMOGRAPHIC_DATA] de 18°C à 22°C" at bounding box center [1415, 296] width 163 height 14
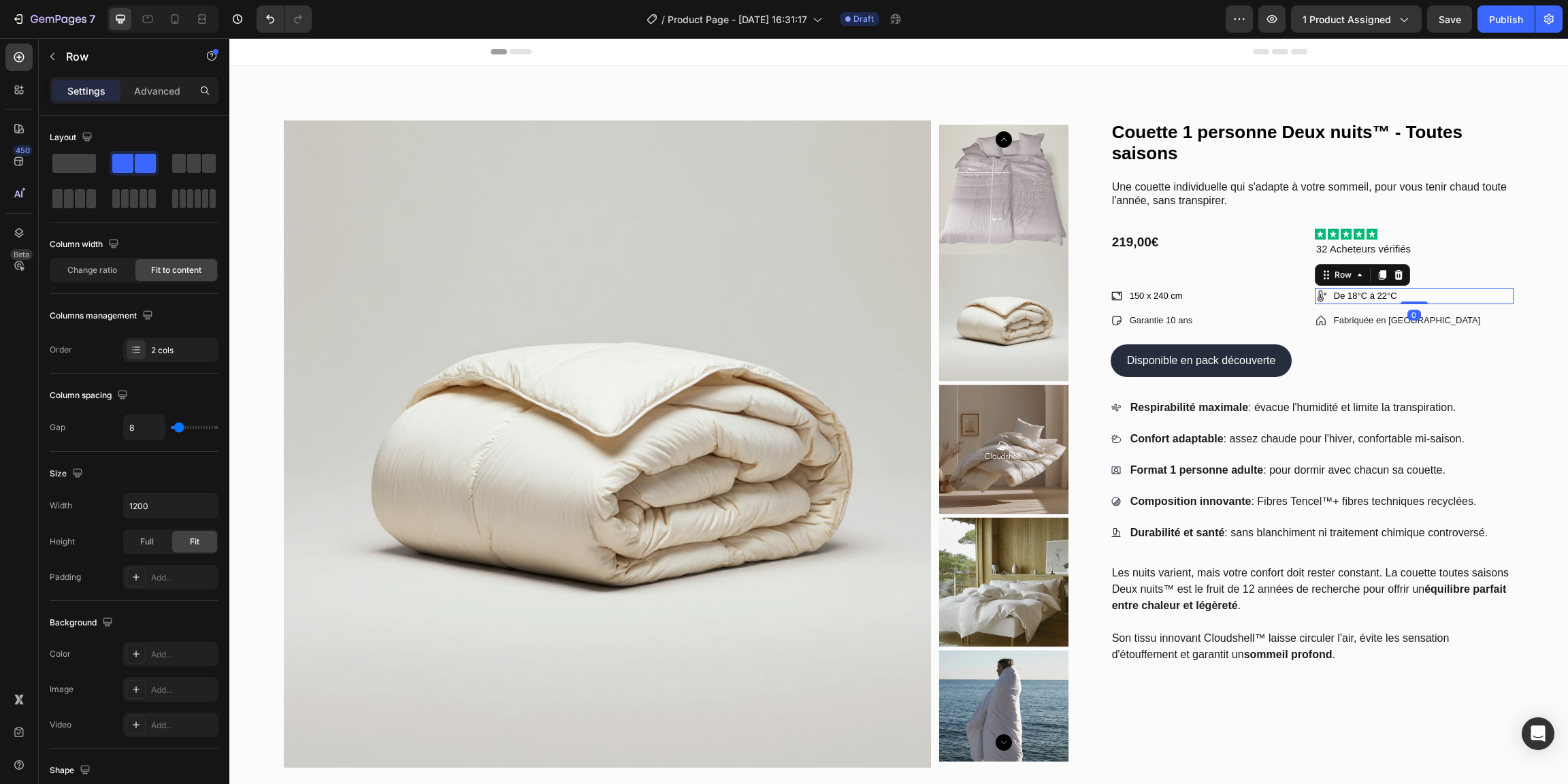
click at [1483, 294] on div "Icon De 18°C à 22°C Text Block Row 0" at bounding box center [1414, 295] width 198 height 16
click at [1522, 374] on div "Product Images Couette 1 personne Deux nuits™ - Toutes saisons Product Title Un…" at bounding box center [899, 545] width 1339 height 960
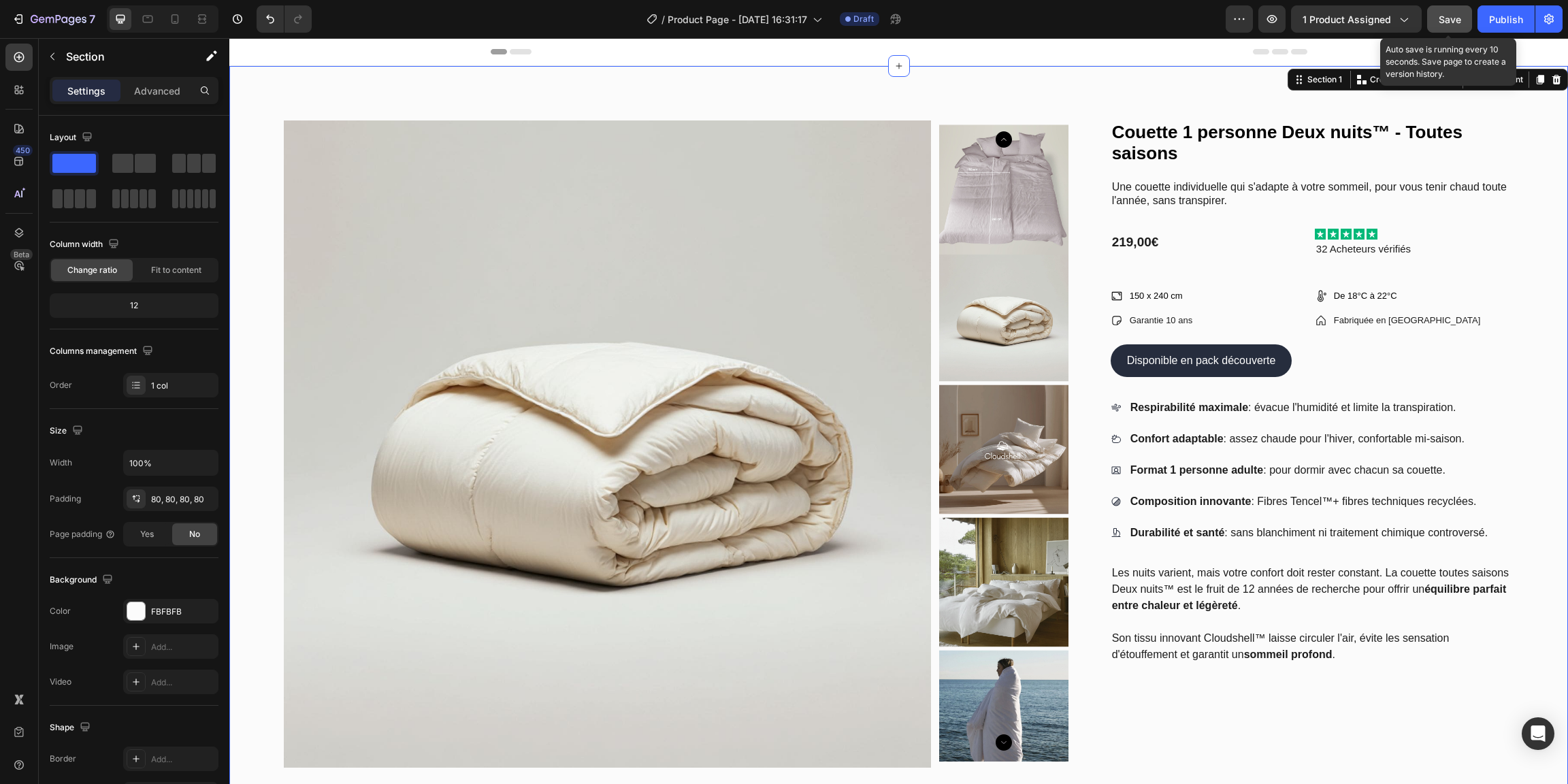
click at [1448, 21] on span "Save" at bounding box center [1450, 19] width 22 height 11
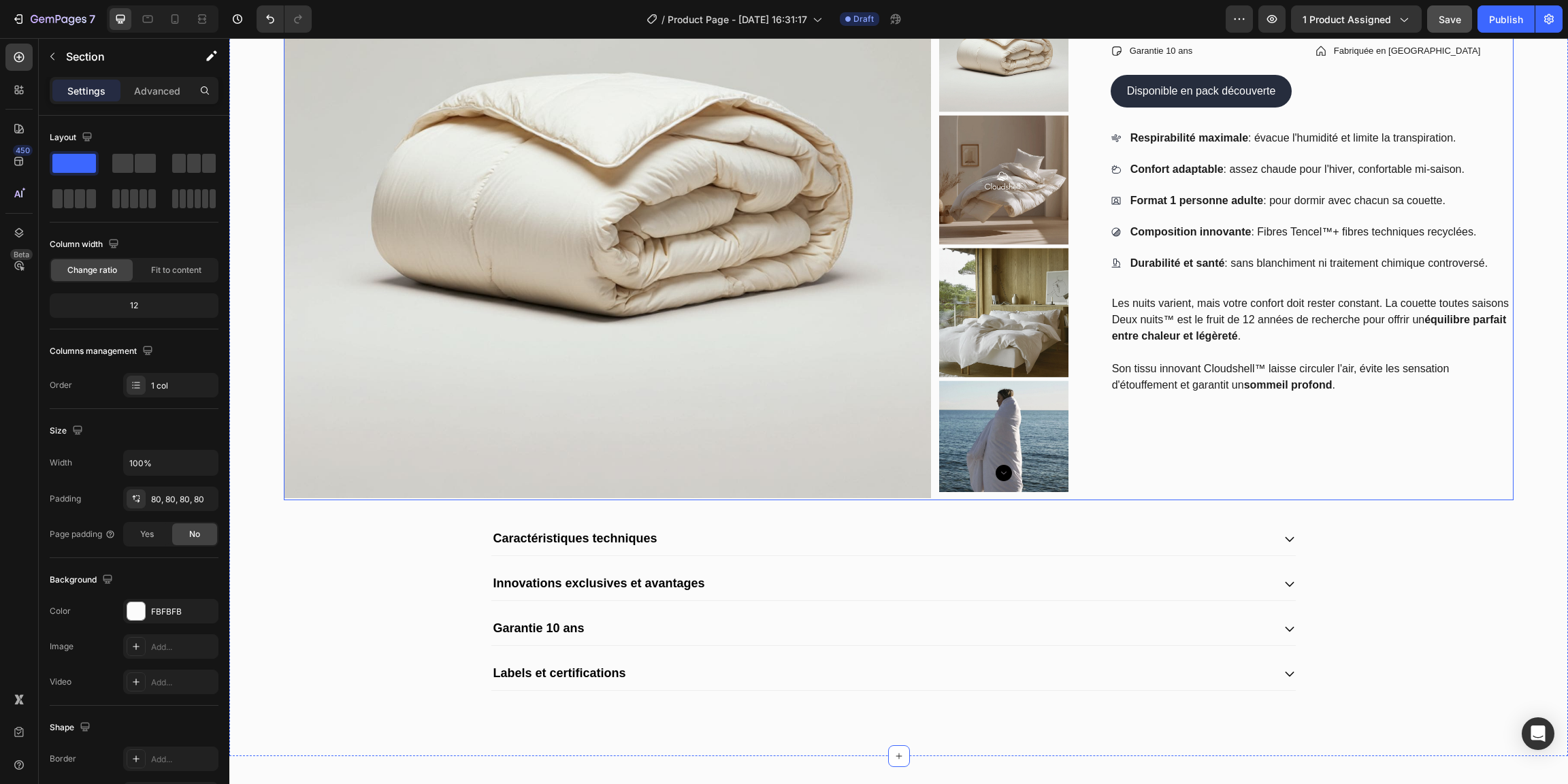
scroll to position [360, 0]
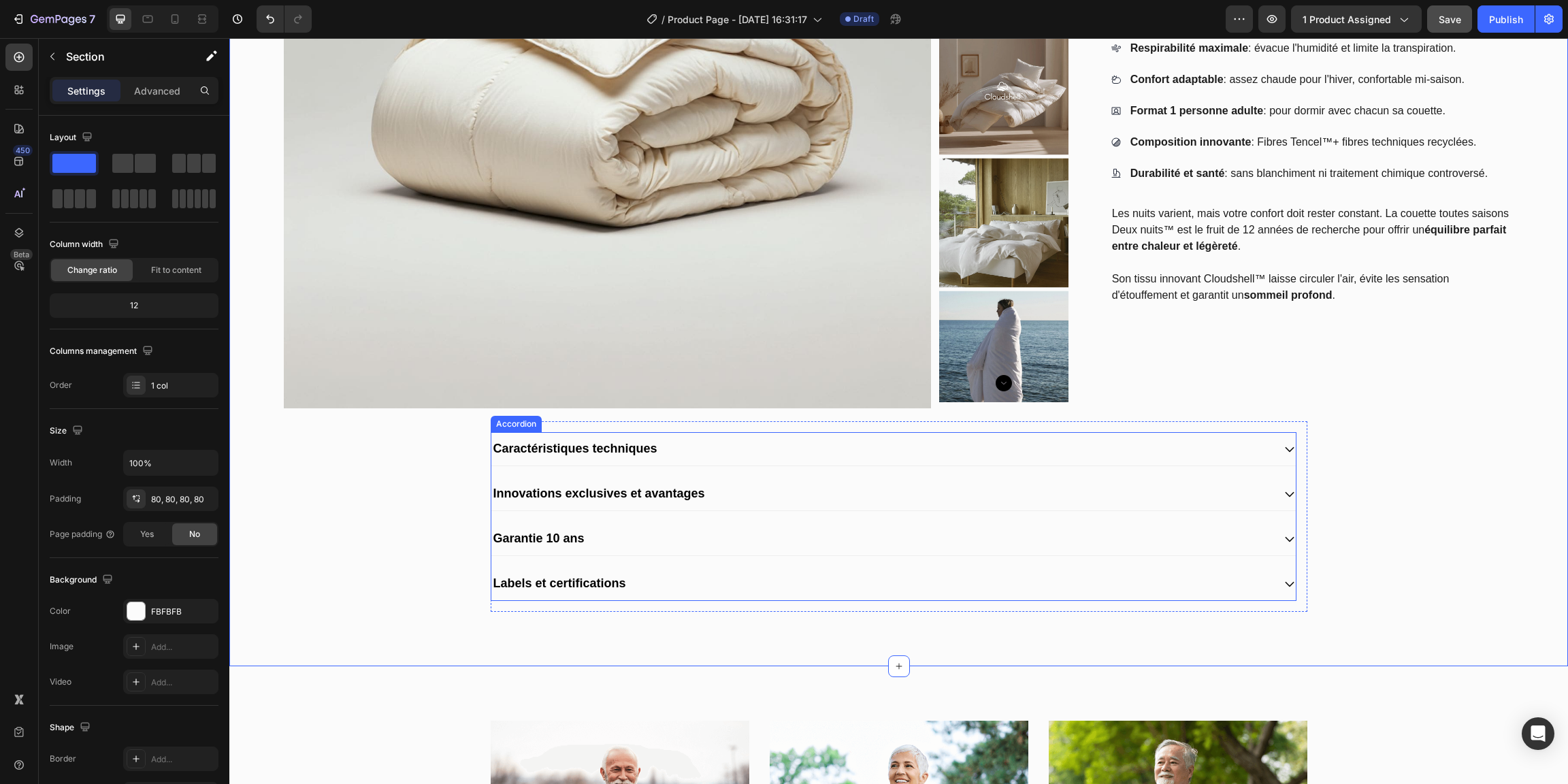
click at [861, 443] on div "Caractéristiques techniques" at bounding box center [882, 448] width 782 height 22
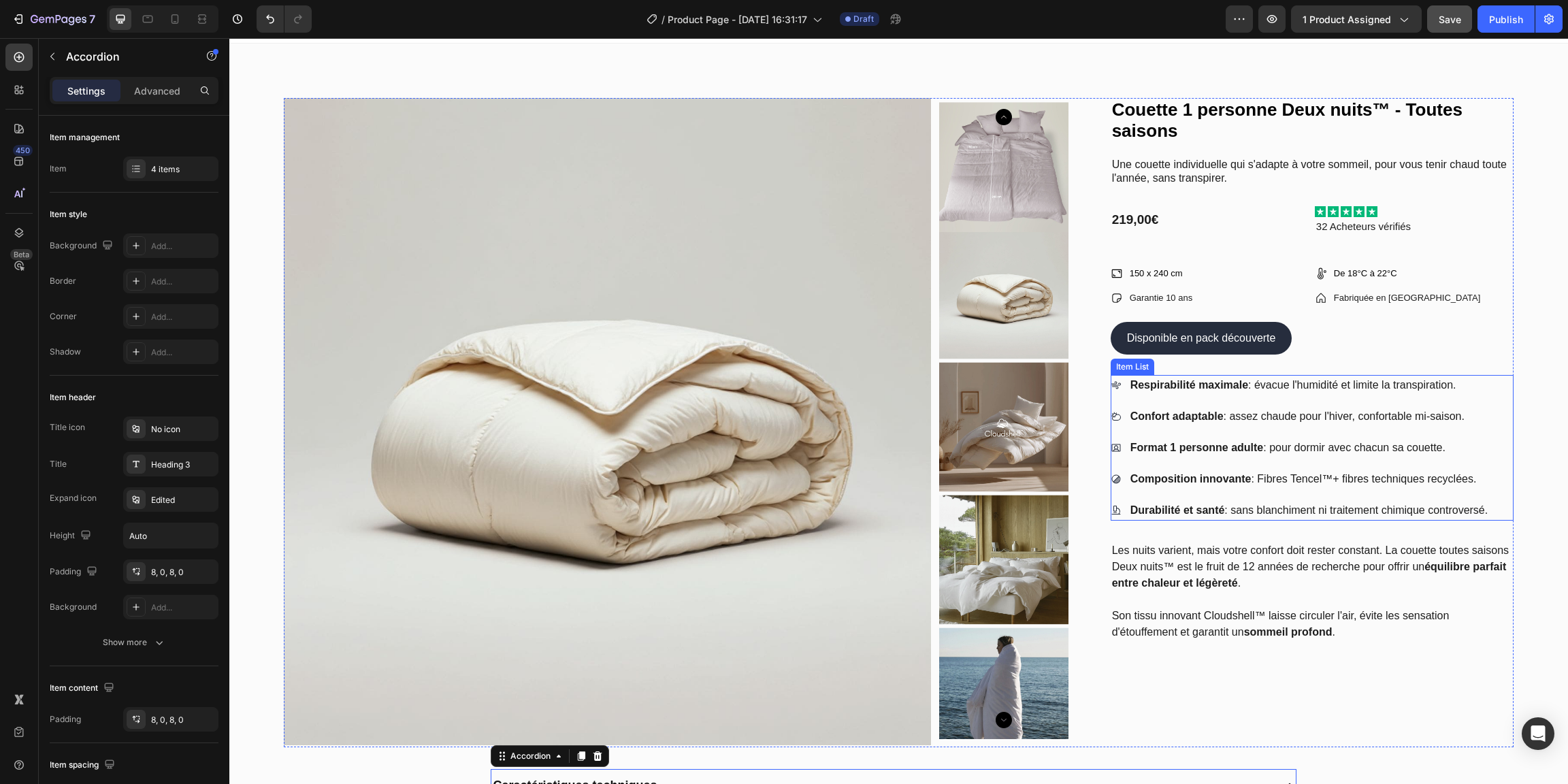
scroll to position [0, 0]
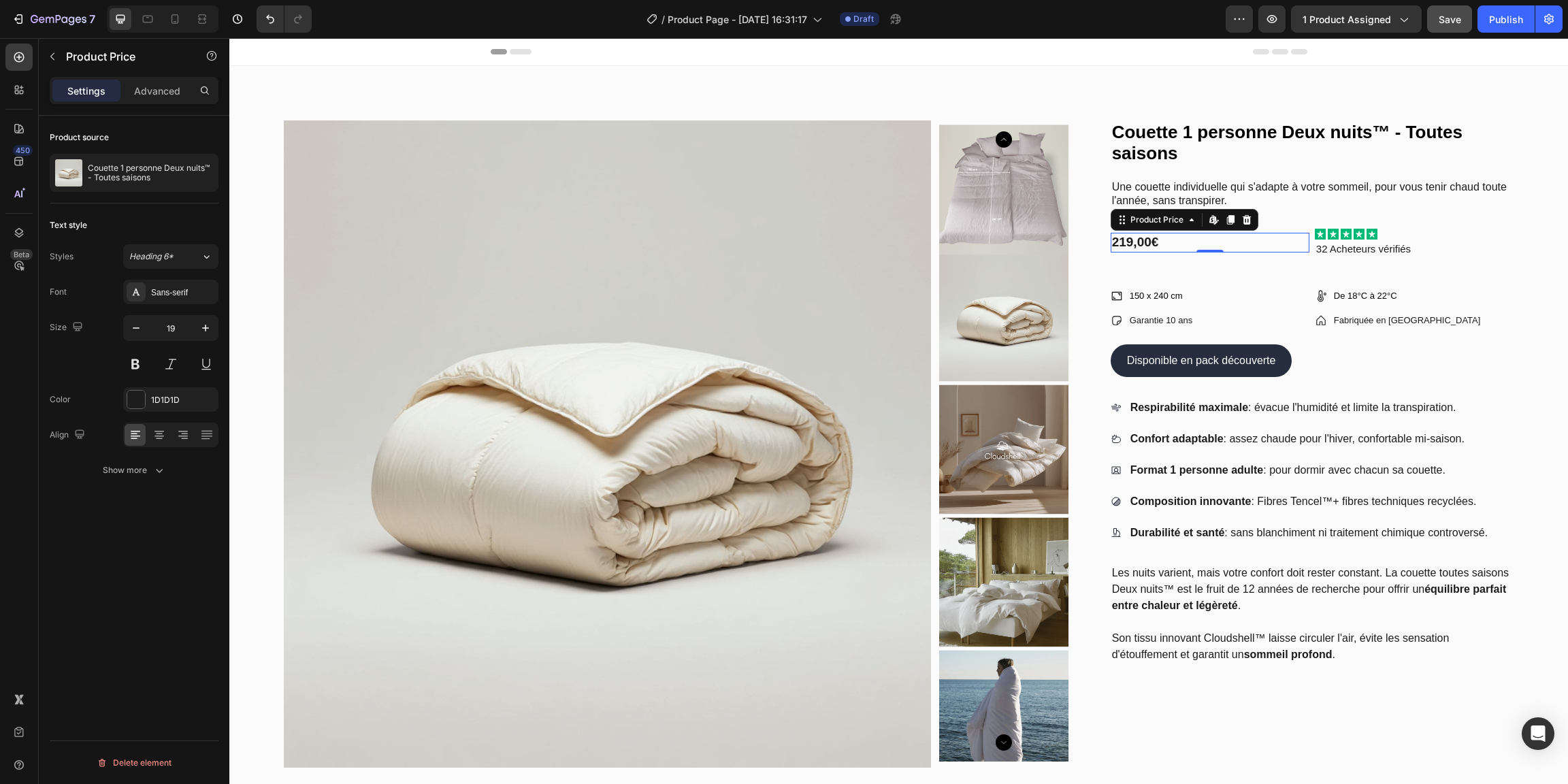
click at [1199, 243] on div "219,00€" at bounding box center [1210, 243] width 198 height 20
drag, startPoint x: 1173, startPoint y: 243, endPoint x: 1121, endPoint y: 354, distance: 122.6
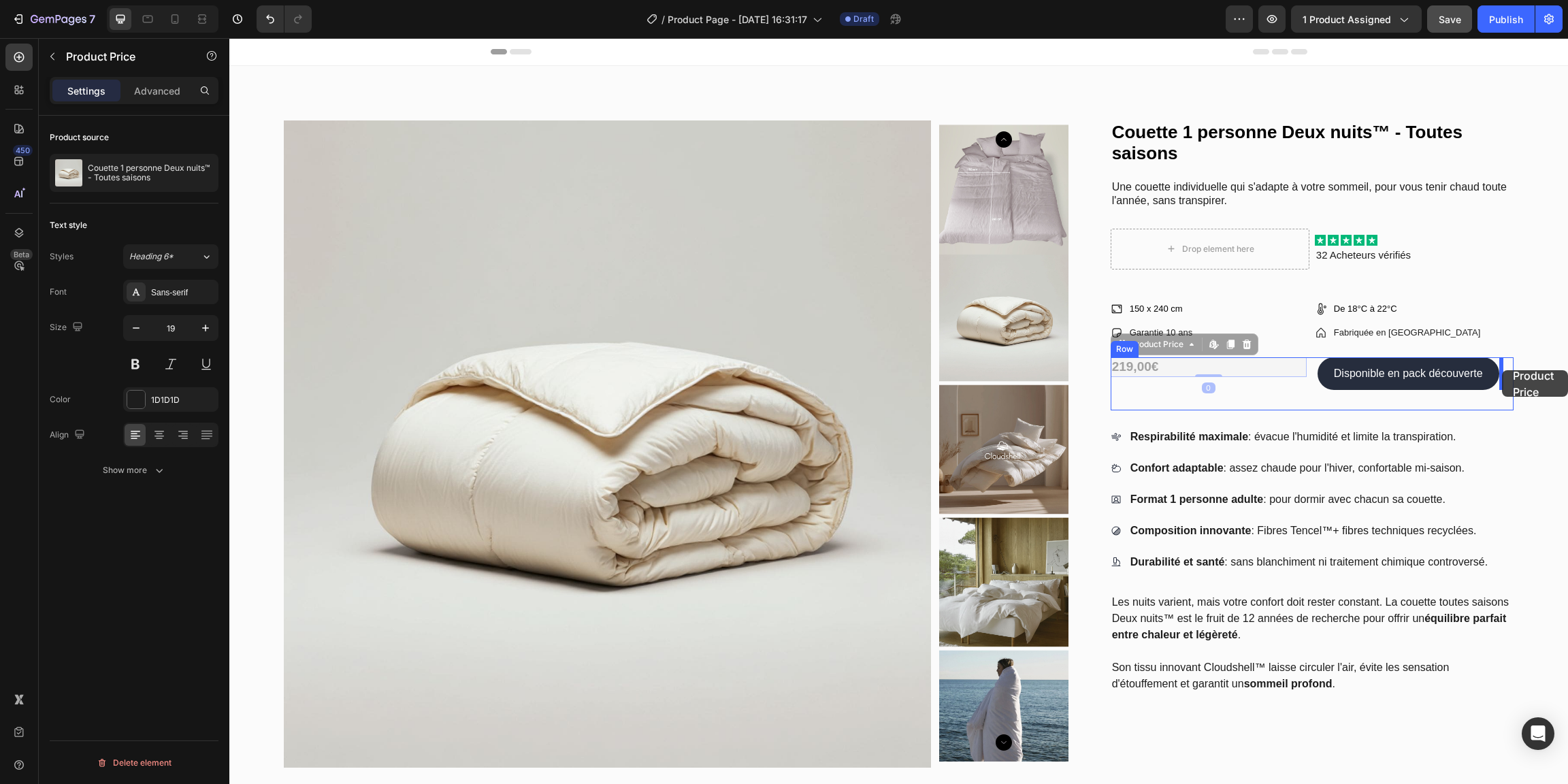
drag, startPoint x: 1158, startPoint y: 364, endPoint x: 1502, endPoint y: 370, distance: 344.1
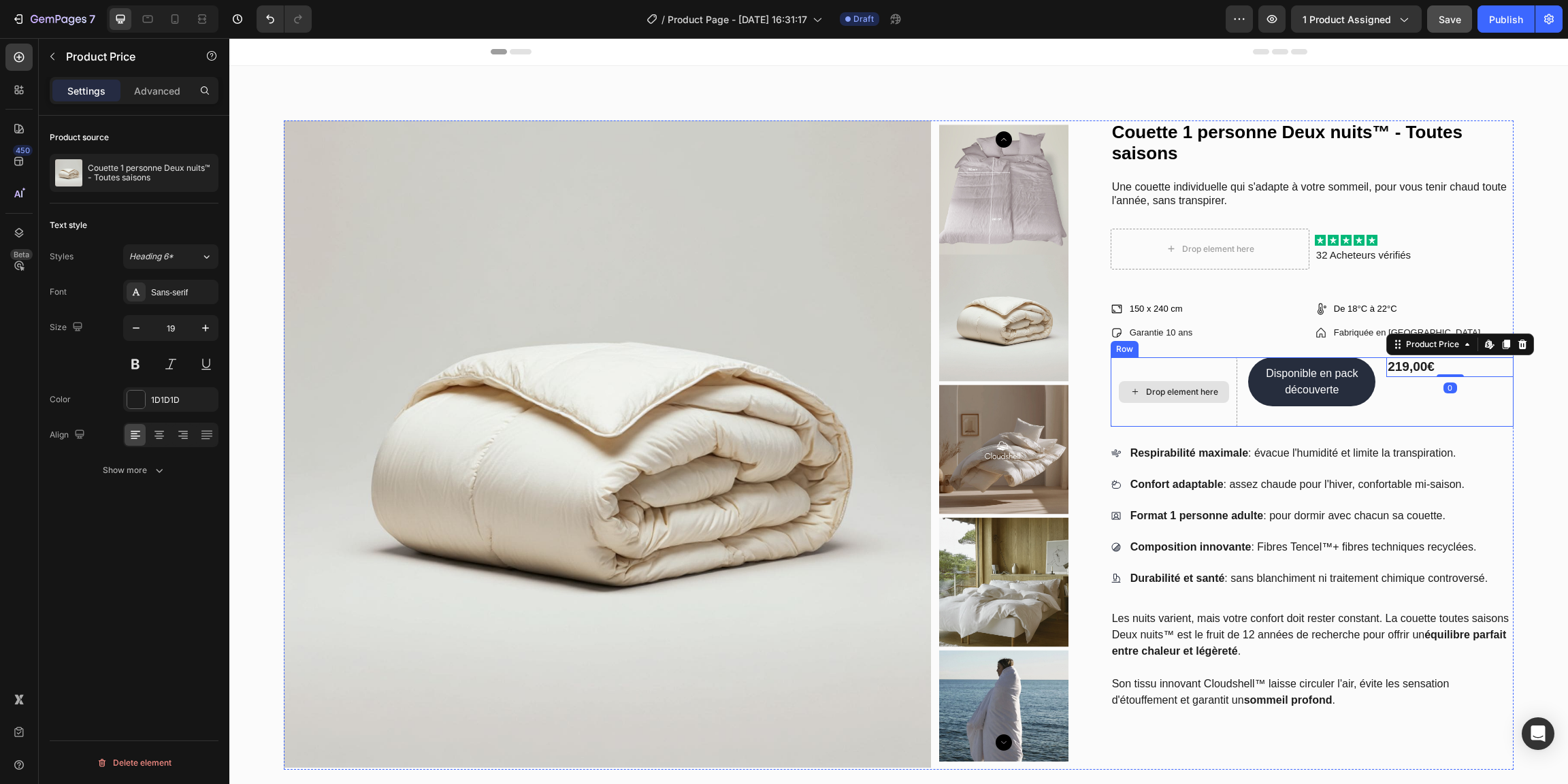
click at [1202, 371] on div "Drop element here" at bounding box center [1174, 392] width 127 height 69
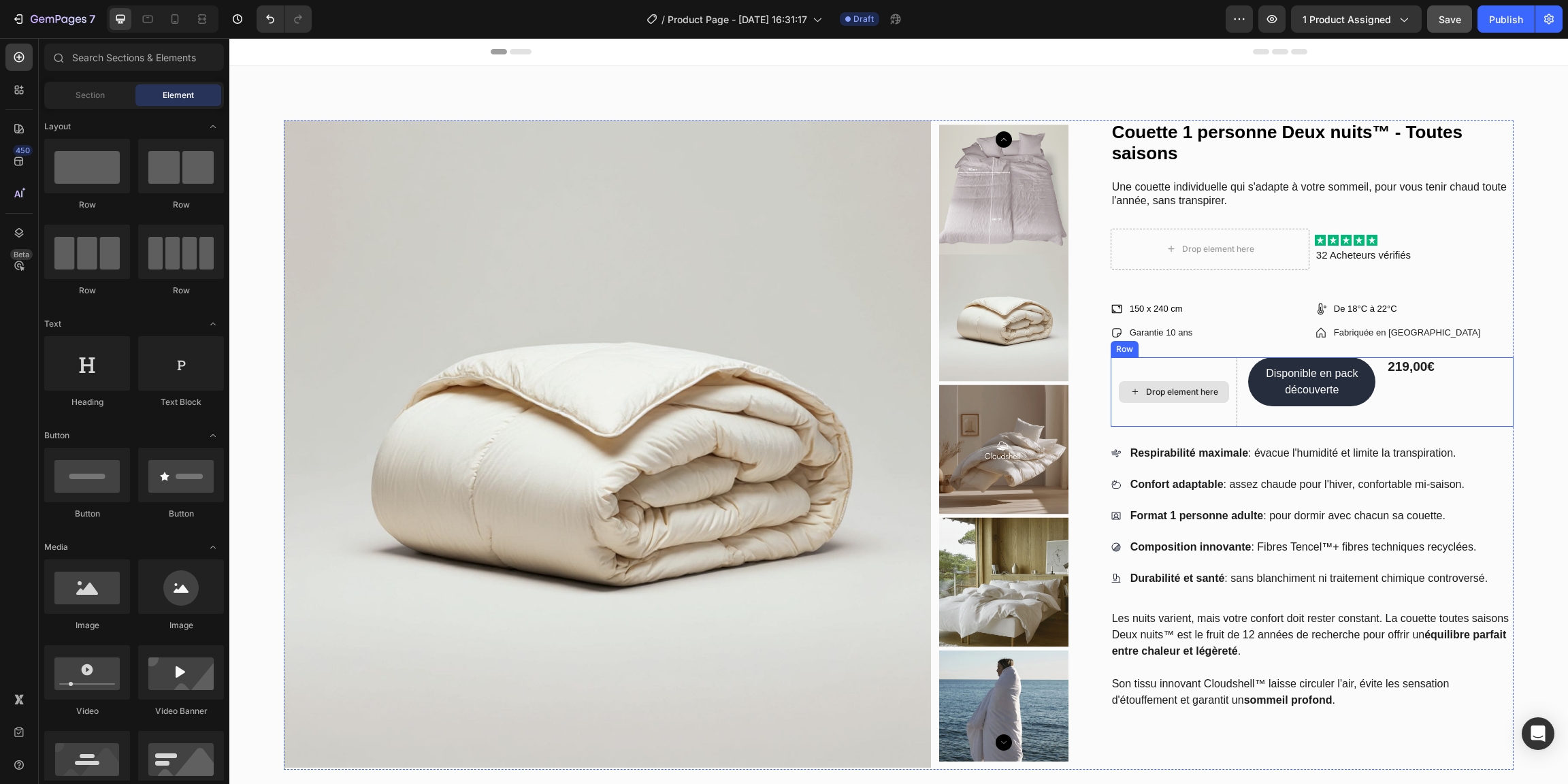
drag, startPoint x: 1205, startPoint y: 382, endPoint x: 1208, endPoint y: 392, distance: 10.4
click at [1205, 382] on div "Drop element here" at bounding box center [1174, 392] width 110 height 22
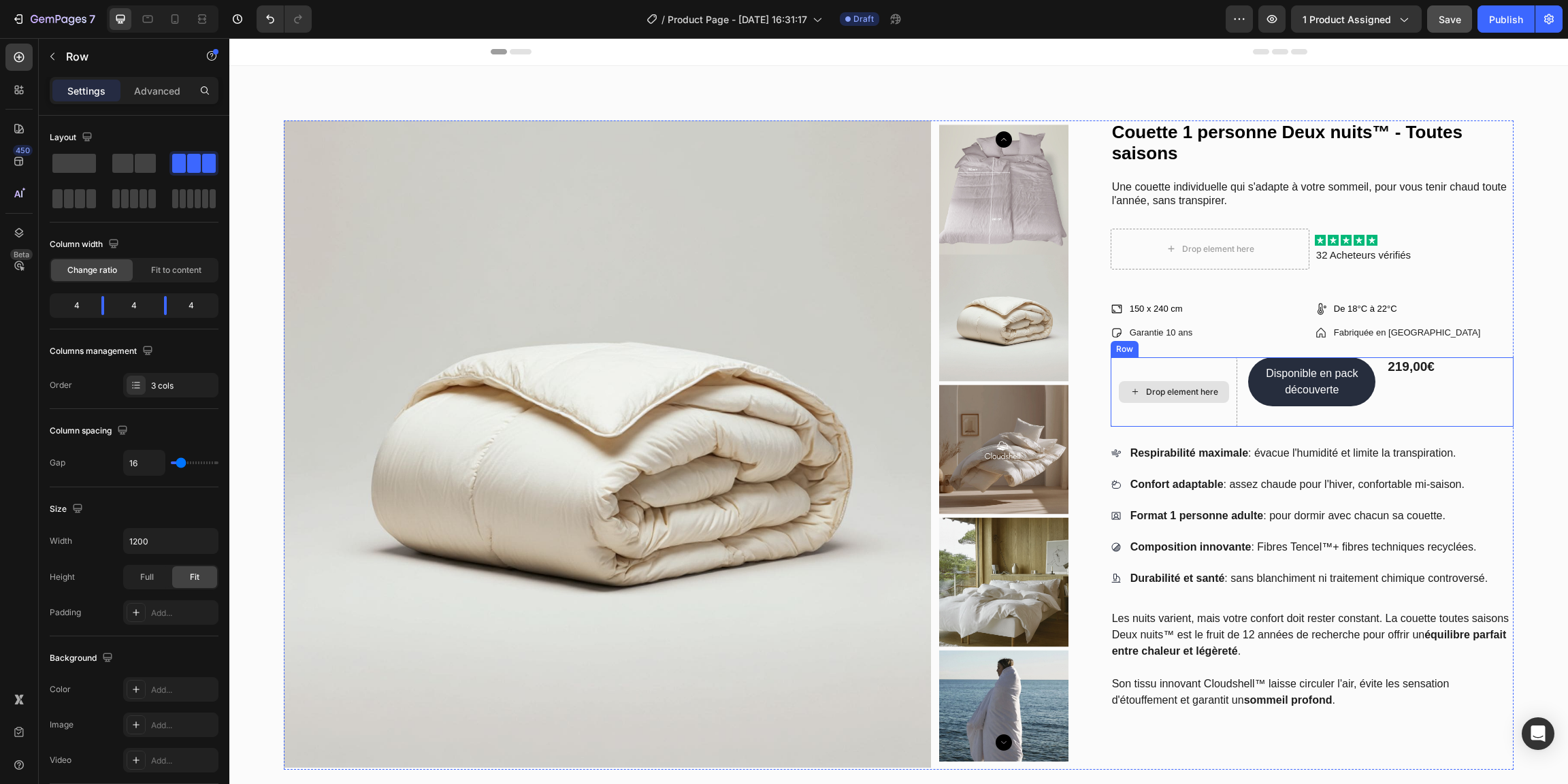
click at [1220, 410] on div "Drop element here" at bounding box center [1174, 392] width 127 height 69
click at [1232, 415] on div "Drop element here Disponible en pack découverte Button 219,00€ Product Price Pr…" at bounding box center [1312, 392] width 403 height 69
click at [1212, 411] on div "Drop element here" at bounding box center [1174, 392] width 127 height 69
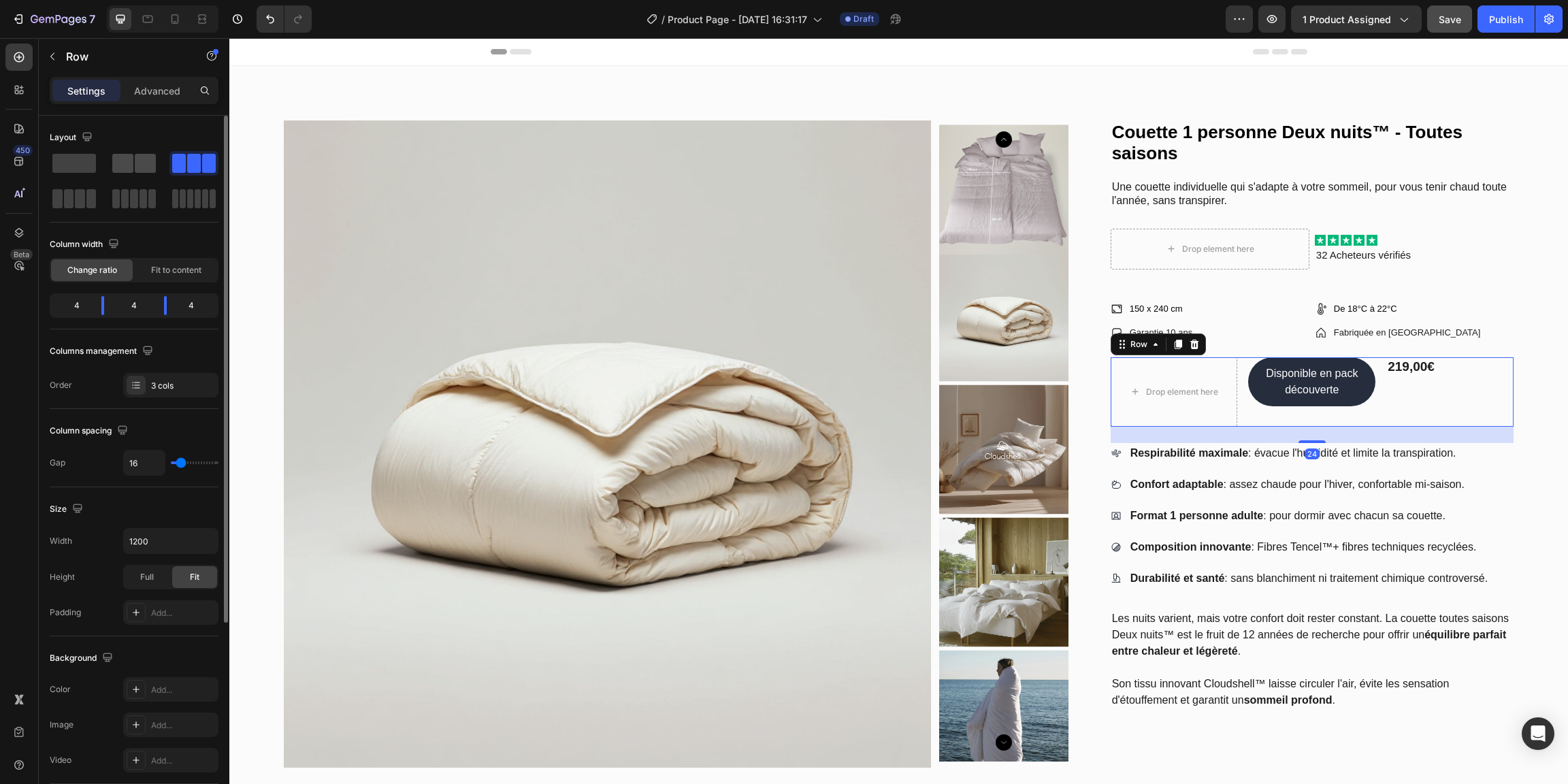
click at [159, 166] on div at bounding box center [134, 163] width 49 height 24
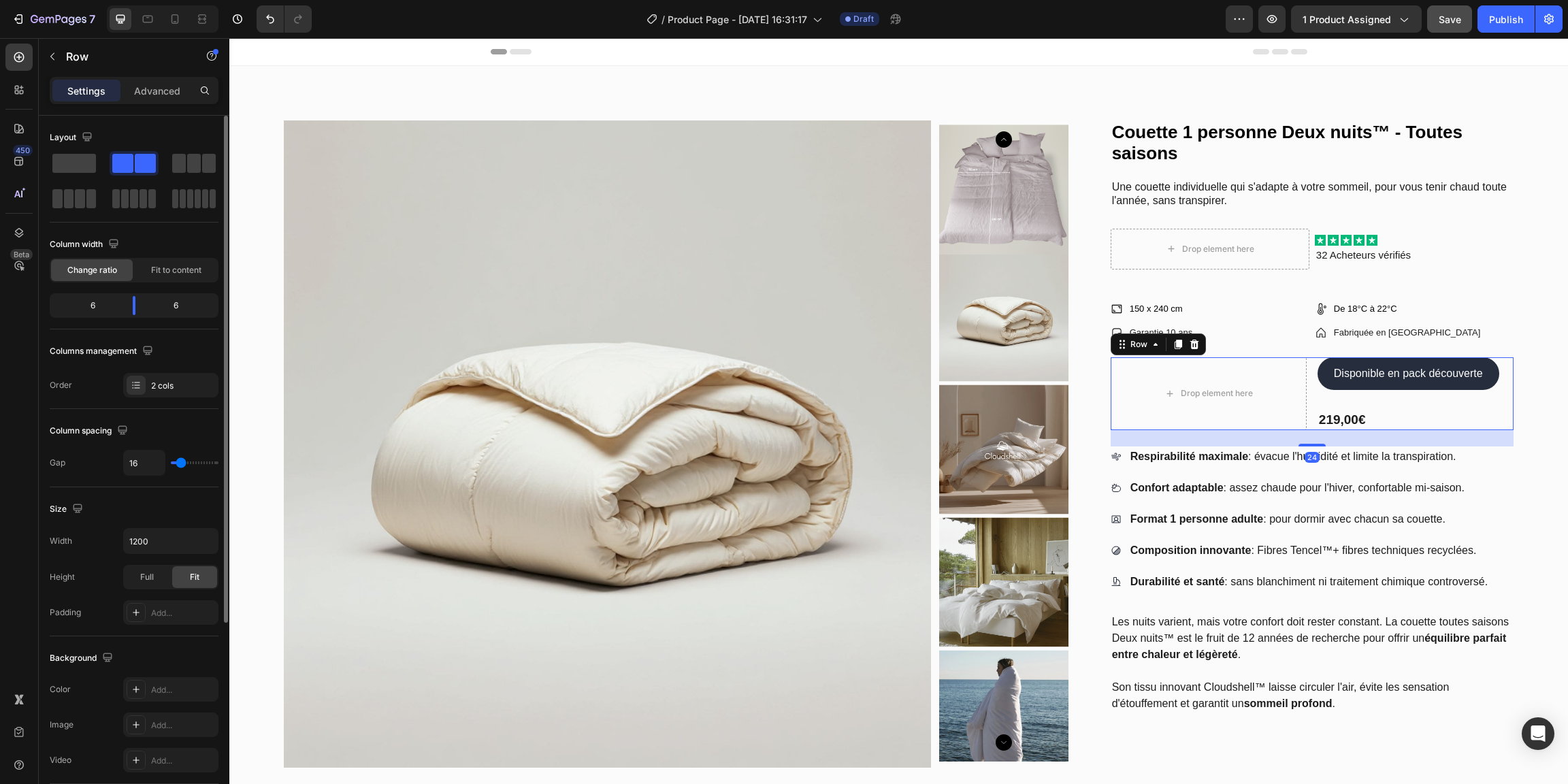
click at [144, 166] on span at bounding box center [146, 163] width 21 height 19
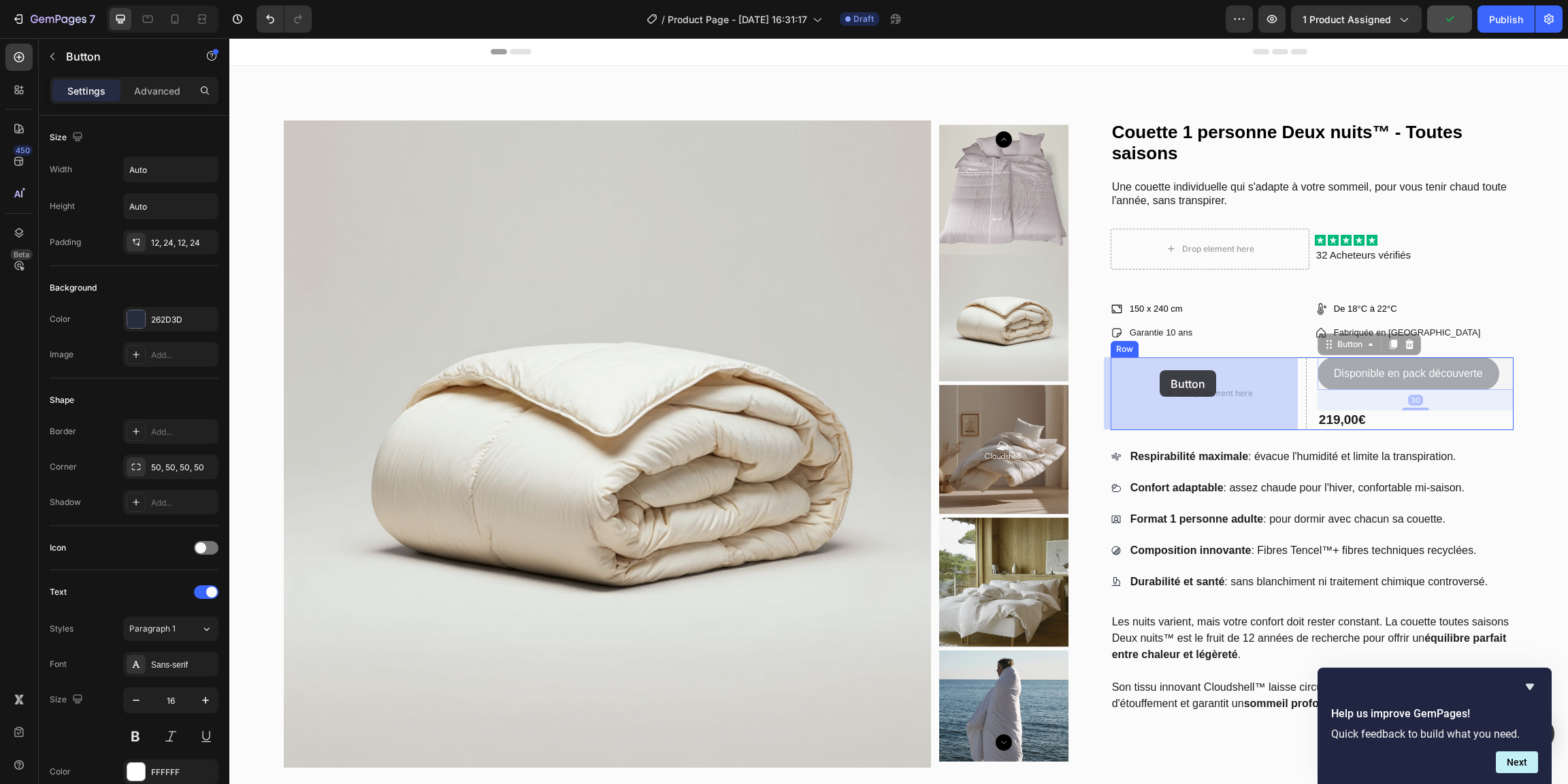
drag, startPoint x: 1407, startPoint y: 364, endPoint x: 1160, endPoint y: 370, distance: 247.1
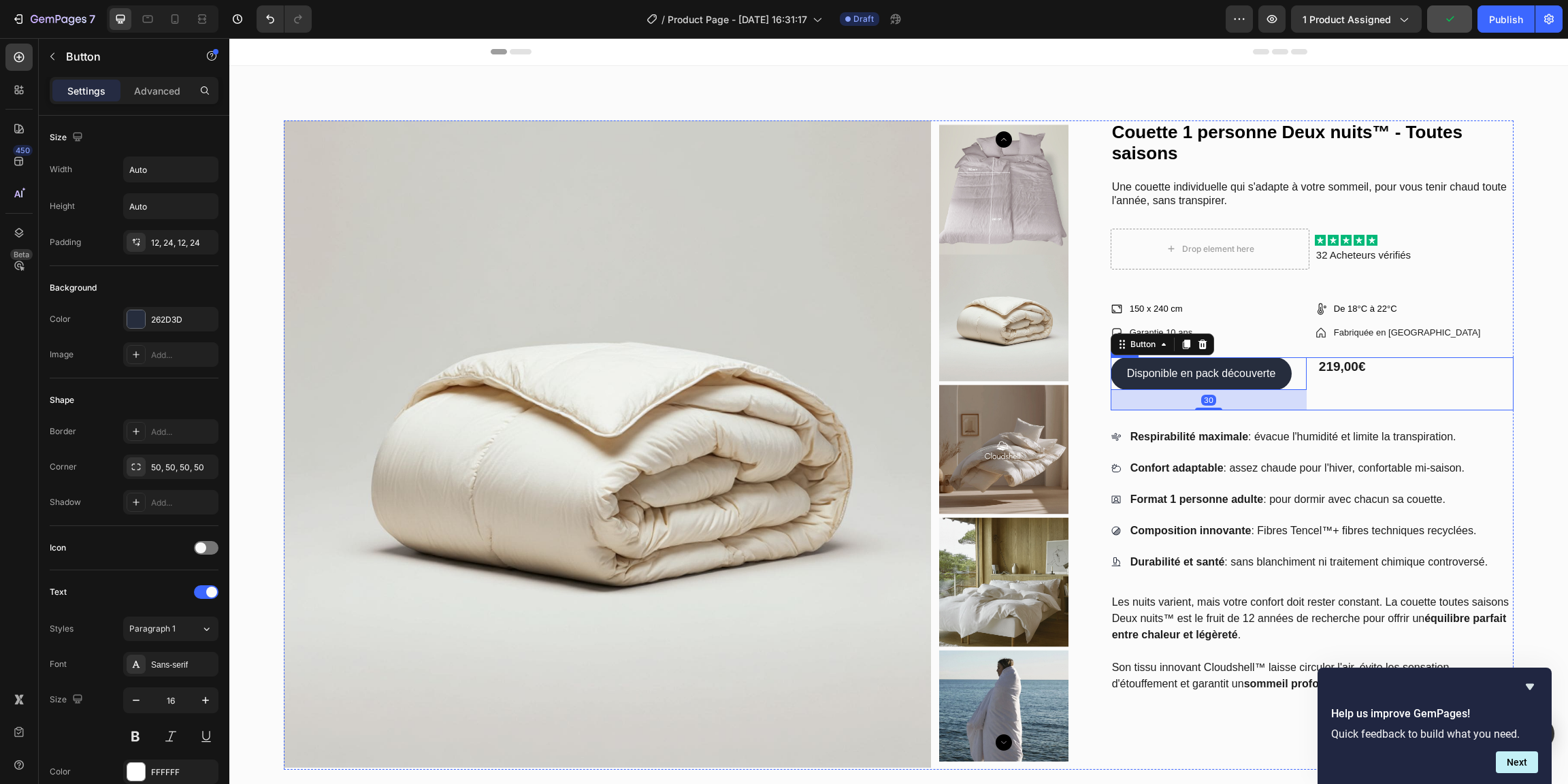
click at [1396, 392] on div "219,00€ Product Price Product Price" at bounding box center [1415, 384] width 196 height 53
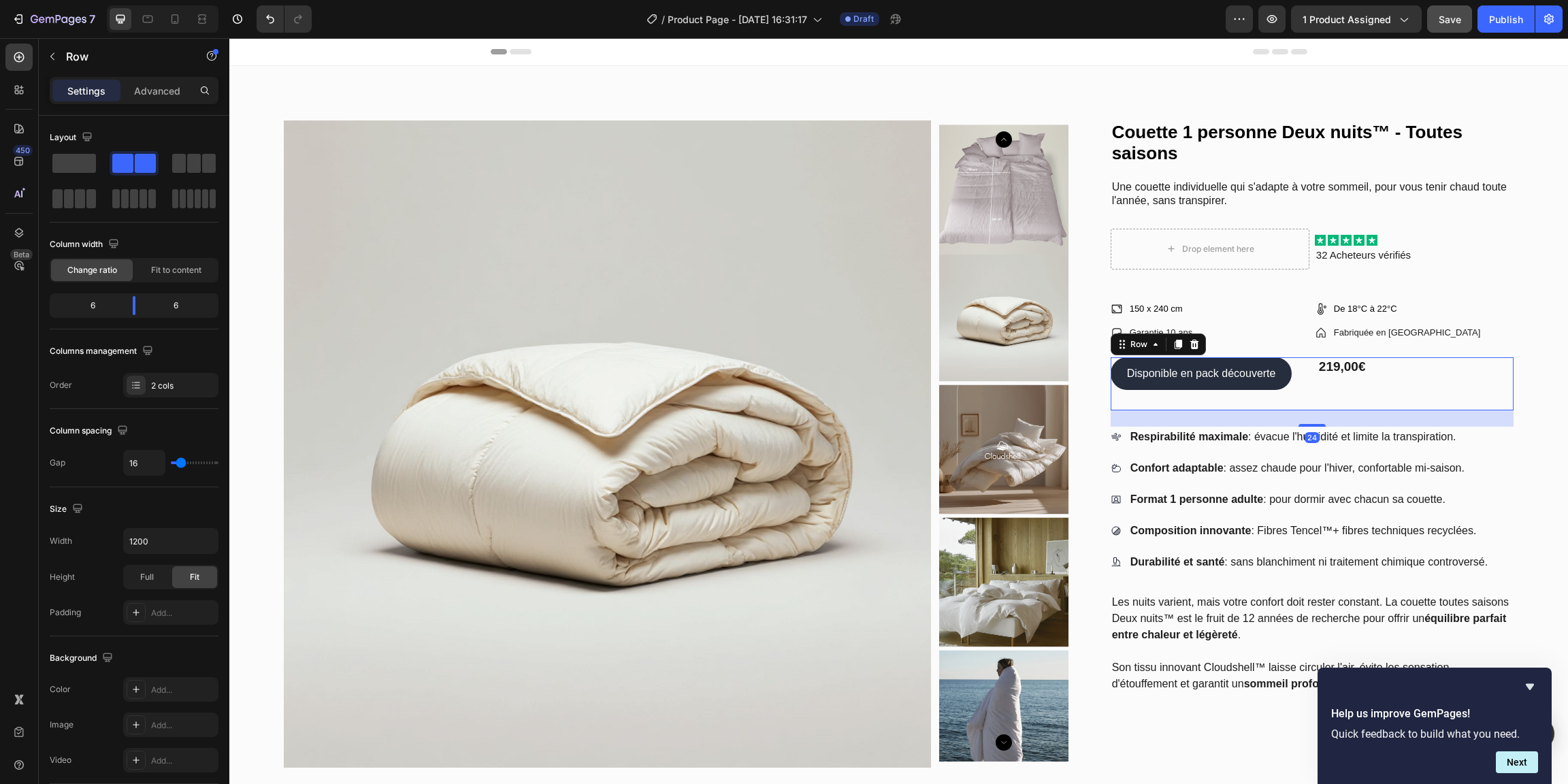
click at [1415, 392] on div "219,00€ Product Price Product Price" at bounding box center [1415, 384] width 196 height 53
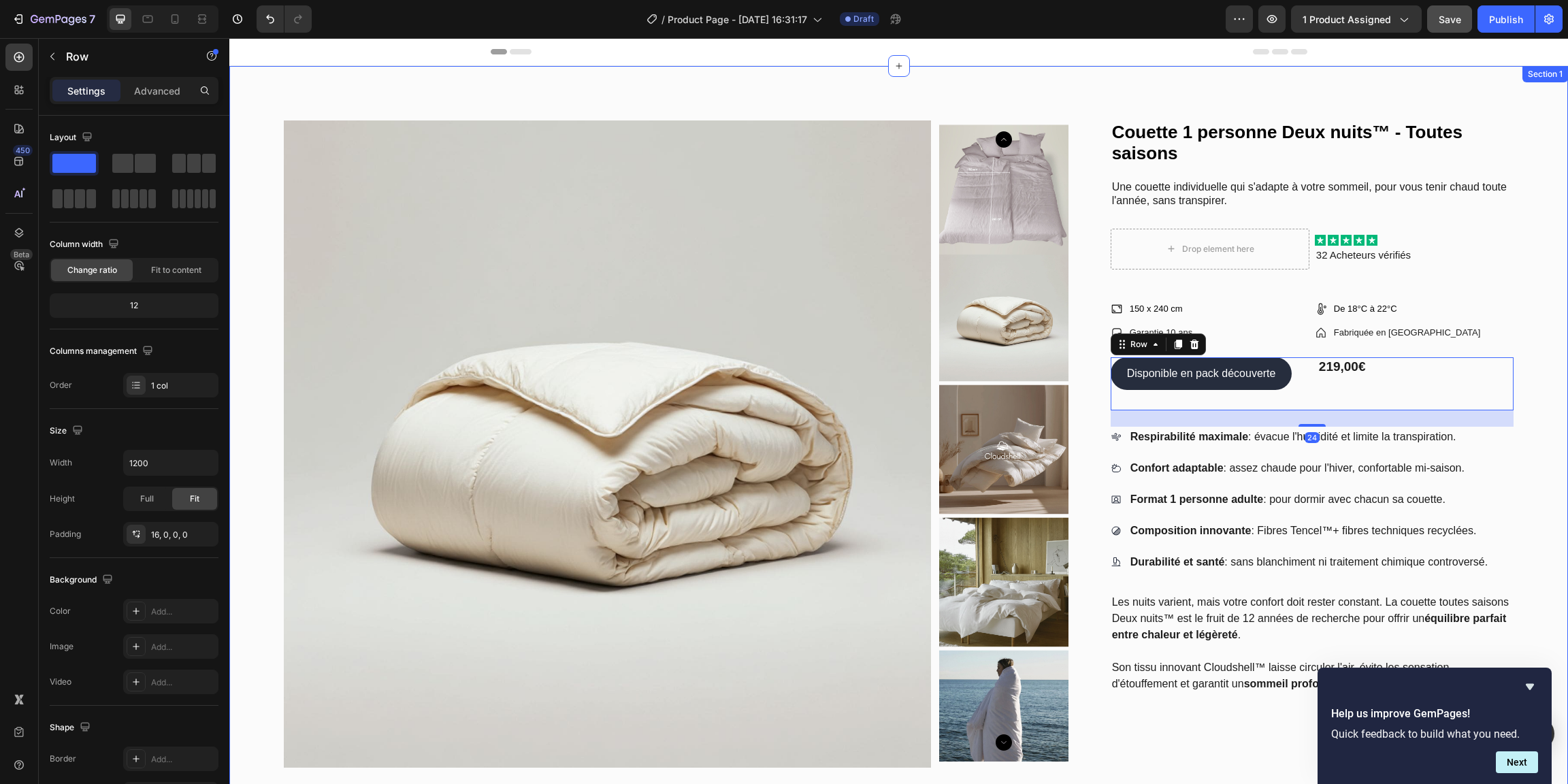
click at [1501, 297] on div "Icon 150 x 240 cm Text Block Row Icon De 18°C à 22°C Text Block Row Row Icon Ga…" at bounding box center [1312, 315] width 403 height 51
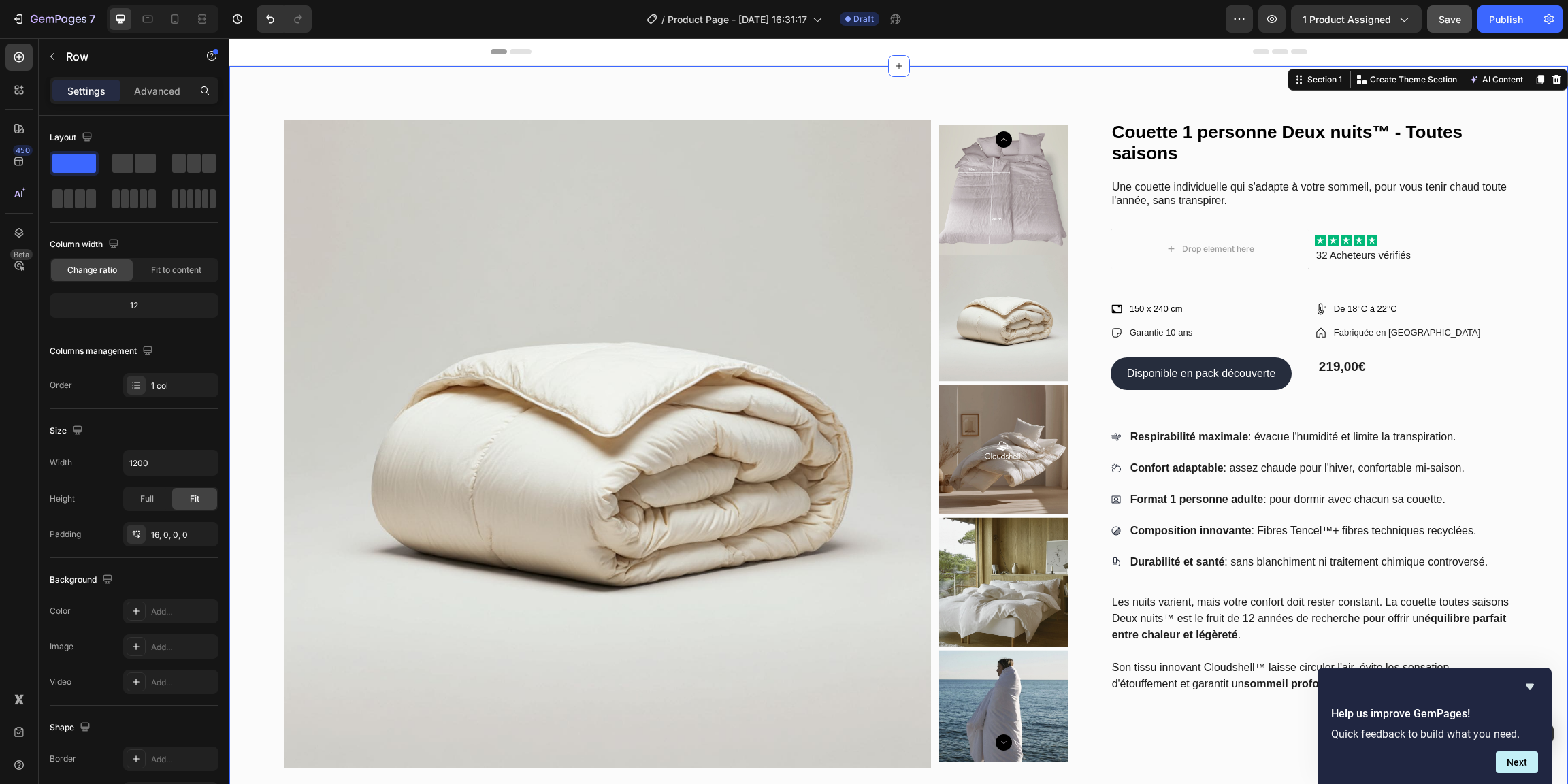
click at [1512, 195] on div "Product Images Couette 1 personne Deux nuits™ - Toutes saisons Product Title Un…" at bounding box center [899, 620] width 1339 height 1109
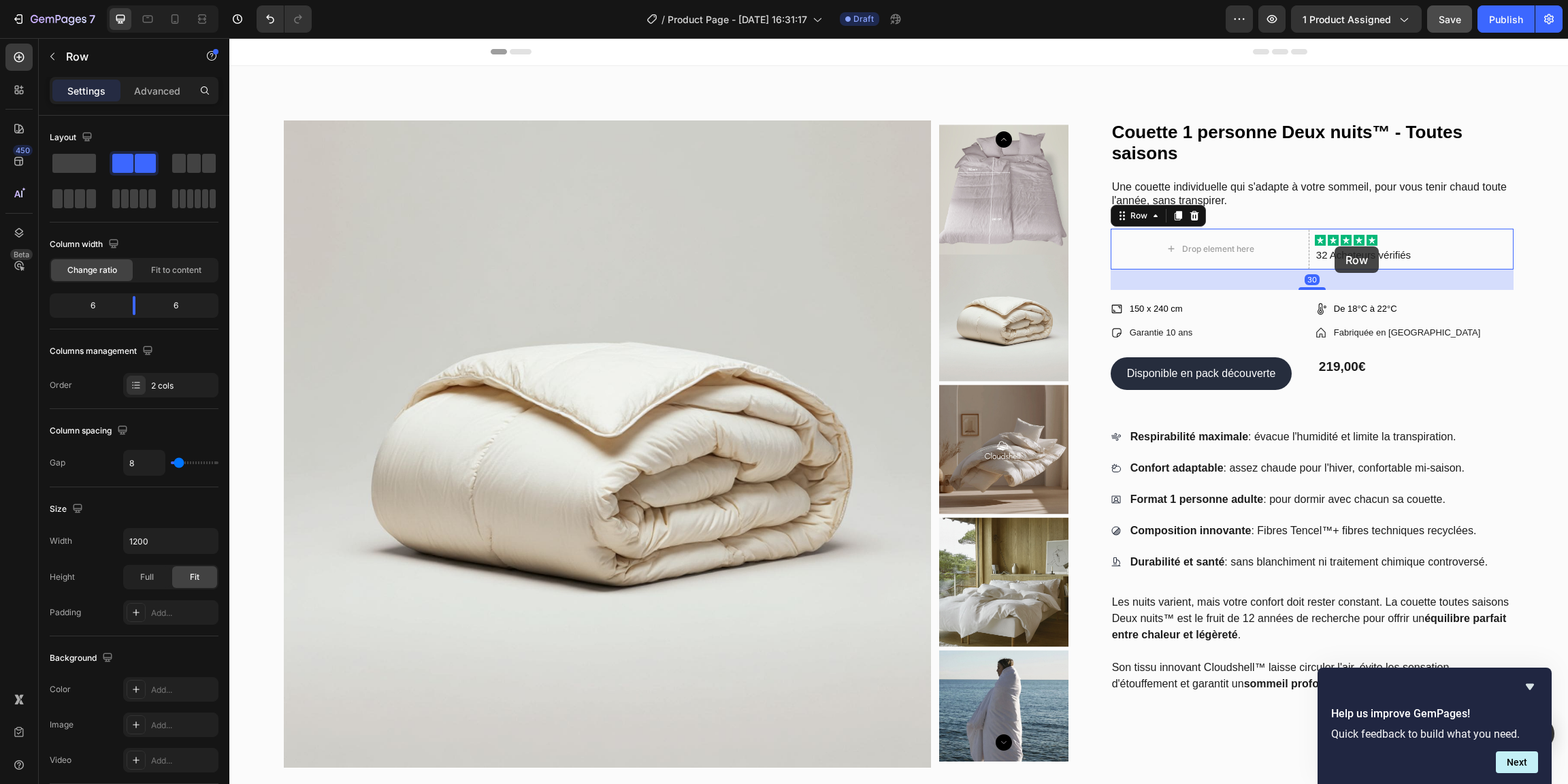
click at [1325, 218] on div "Couette 1 personne Deux nuits™ - Toutes saisons Product Title Une couette indiv…" at bounding box center [1312, 445] width 403 height 650
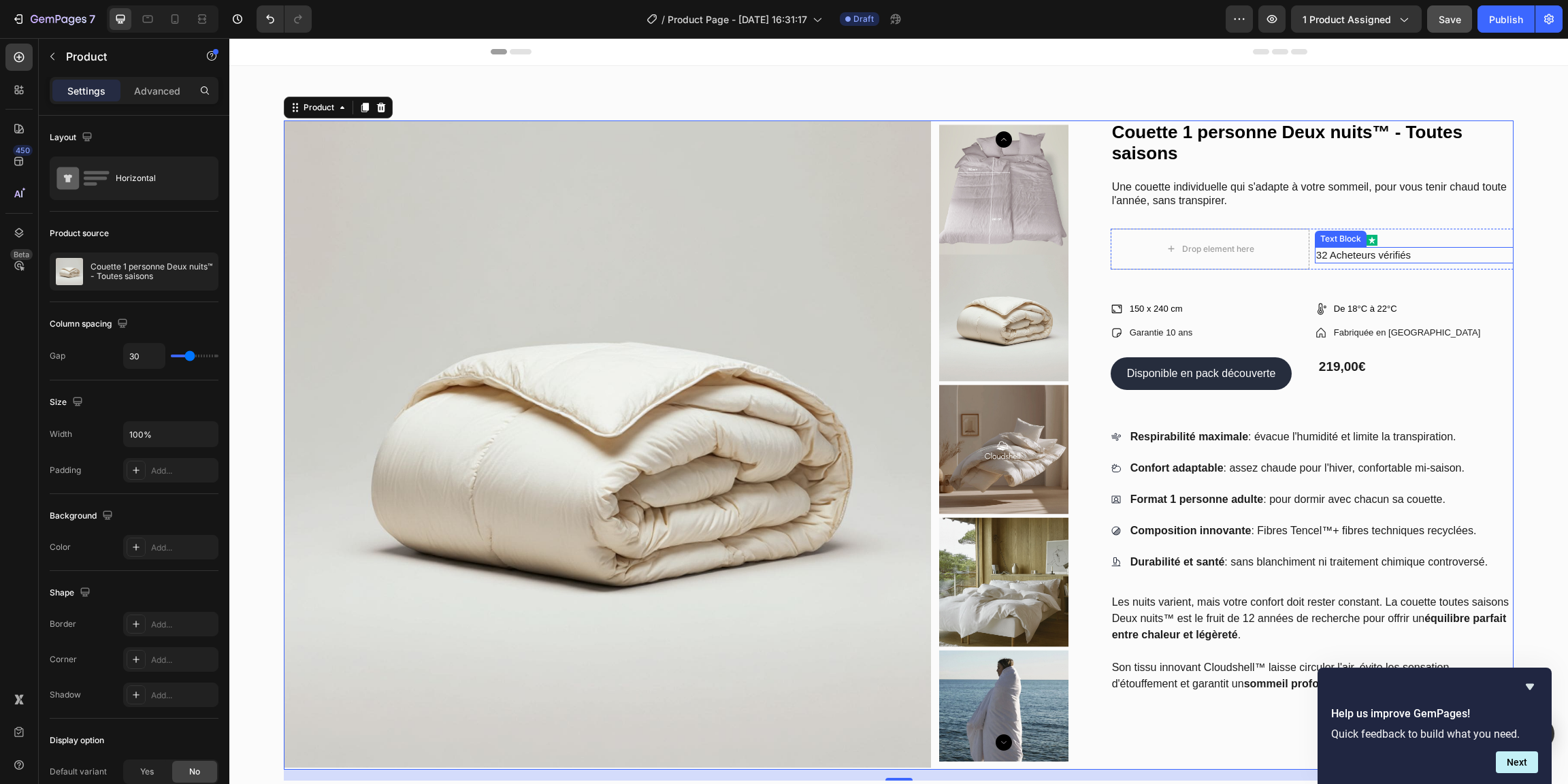
click at [1353, 261] on p "32 Acheteurs vérifiés" at bounding box center [1414, 255] width 196 height 14
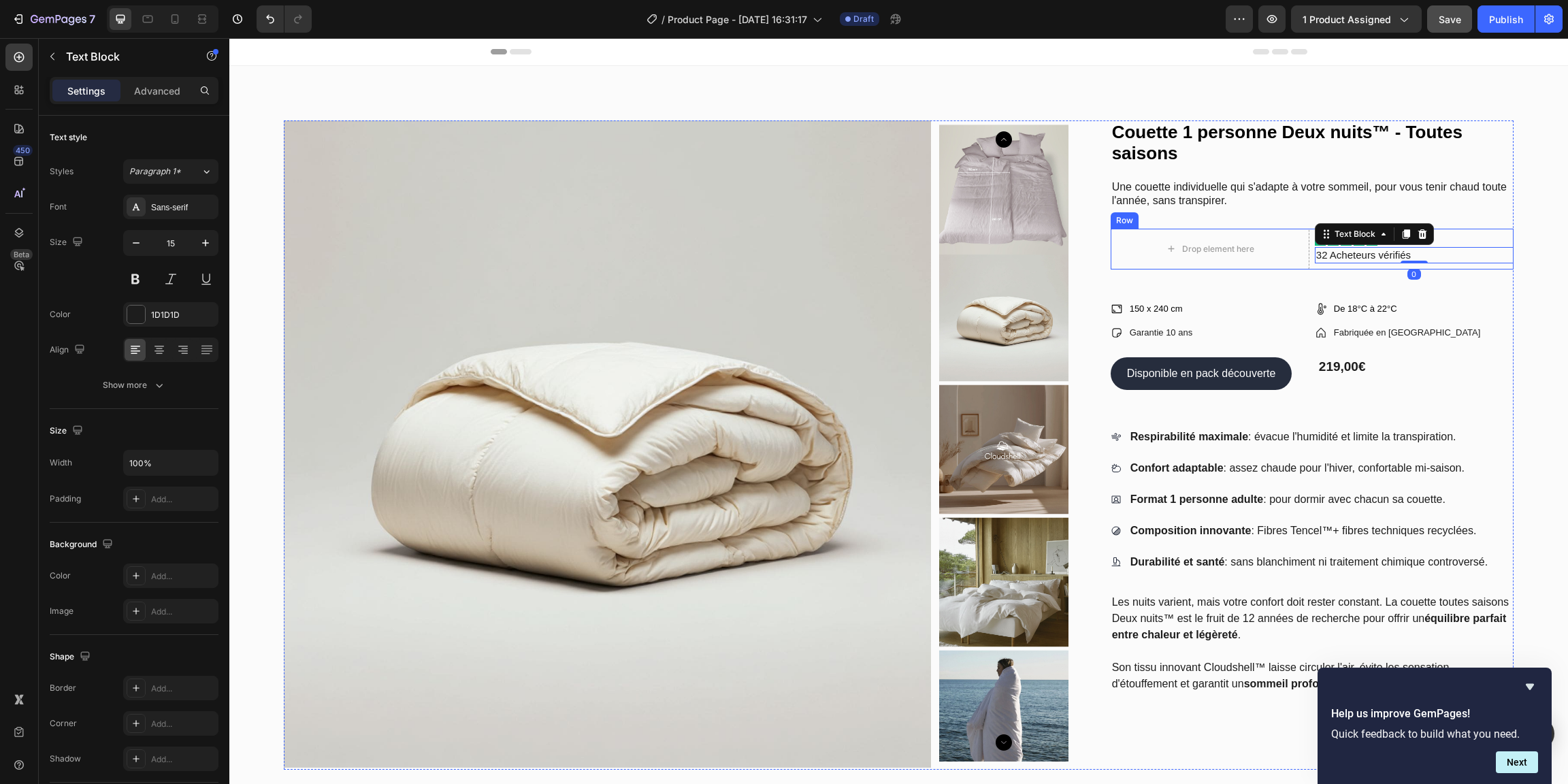
click at [1340, 266] on div "Icon Icon Icon Icon Icon Icon List 32 Acheteurs vérifiés Text Block 0" at bounding box center [1414, 249] width 198 height 40
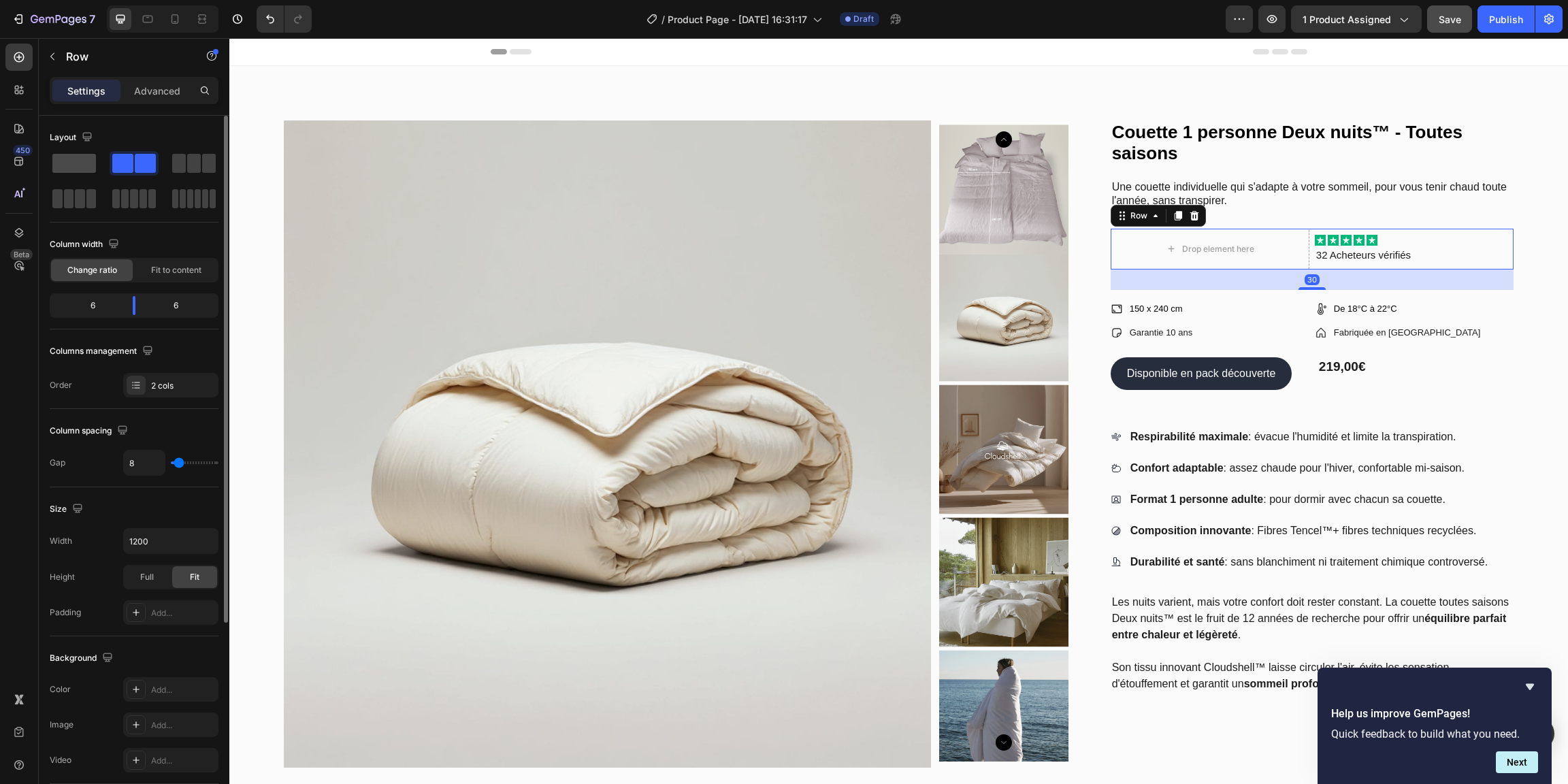
click at [67, 166] on span at bounding box center [74, 163] width 44 height 19
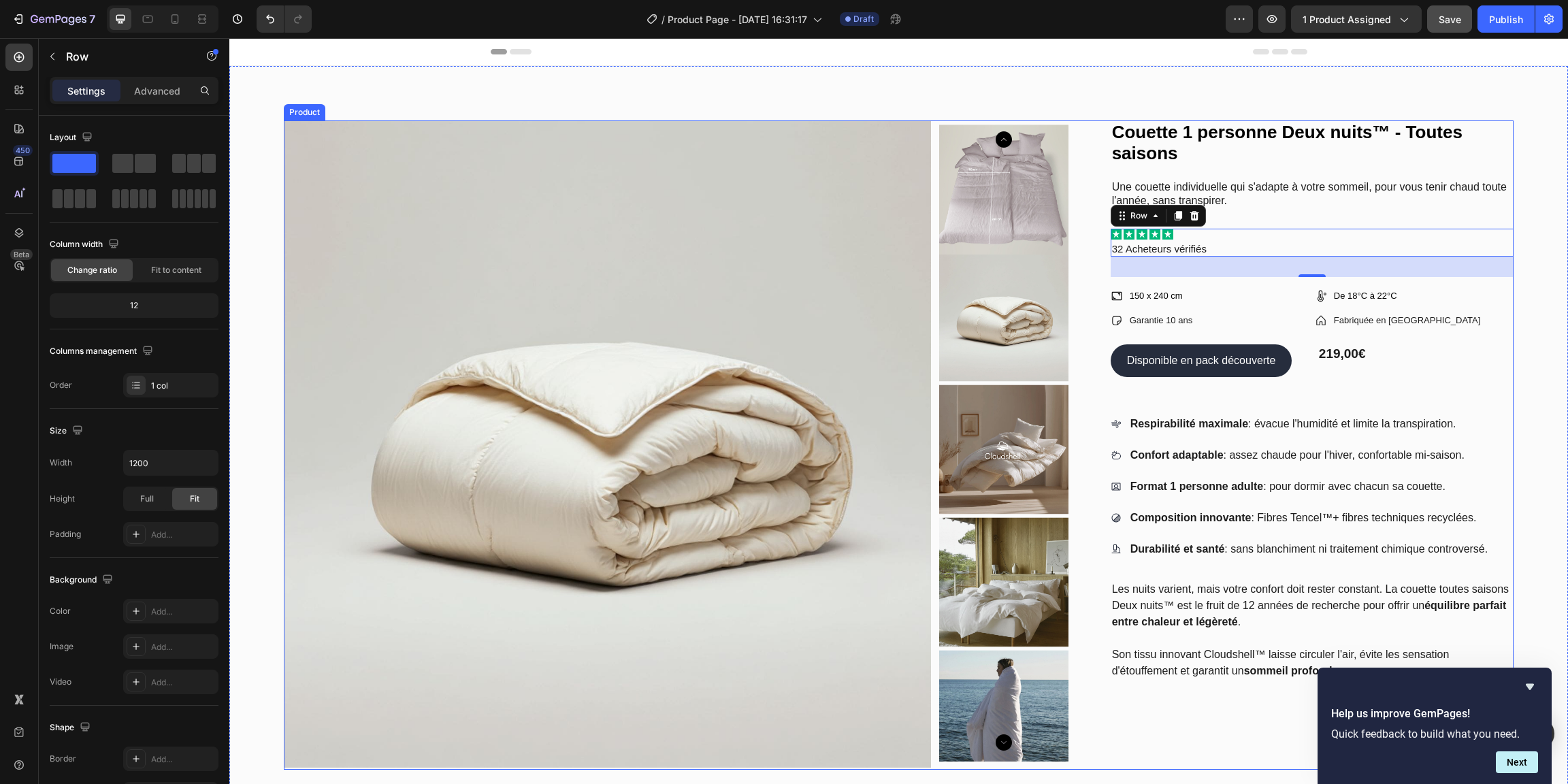
click at [1316, 223] on div "Couette 1 personne Deux nuits™ - Toutes saisons Product Title Une couette indiv…" at bounding box center [1312, 445] width 403 height 650
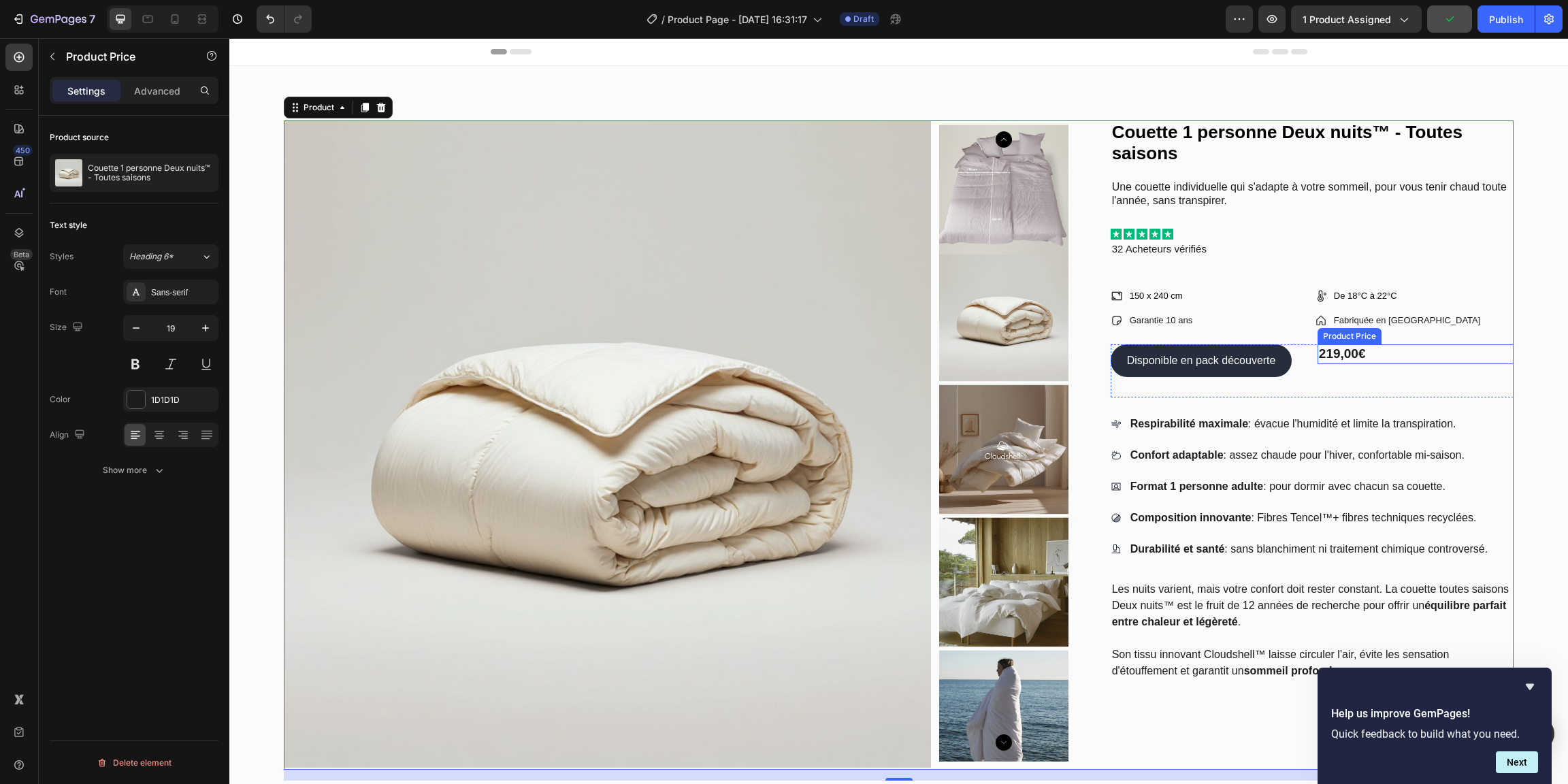
click at [1377, 353] on div "219,00€" at bounding box center [1415, 354] width 196 height 20
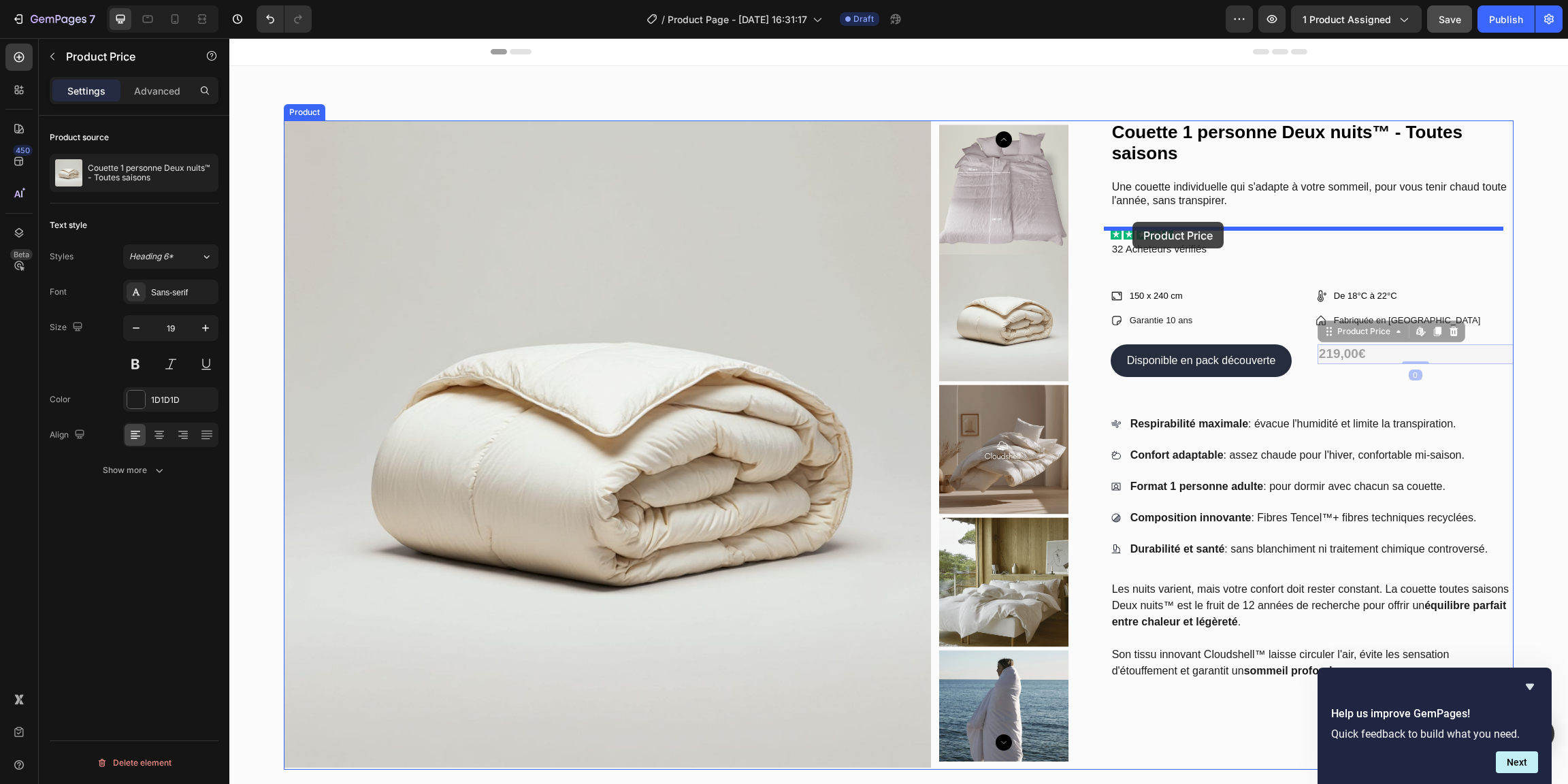
drag, startPoint x: 1378, startPoint y: 353, endPoint x: 1133, endPoint y: 222, distance: 277.8
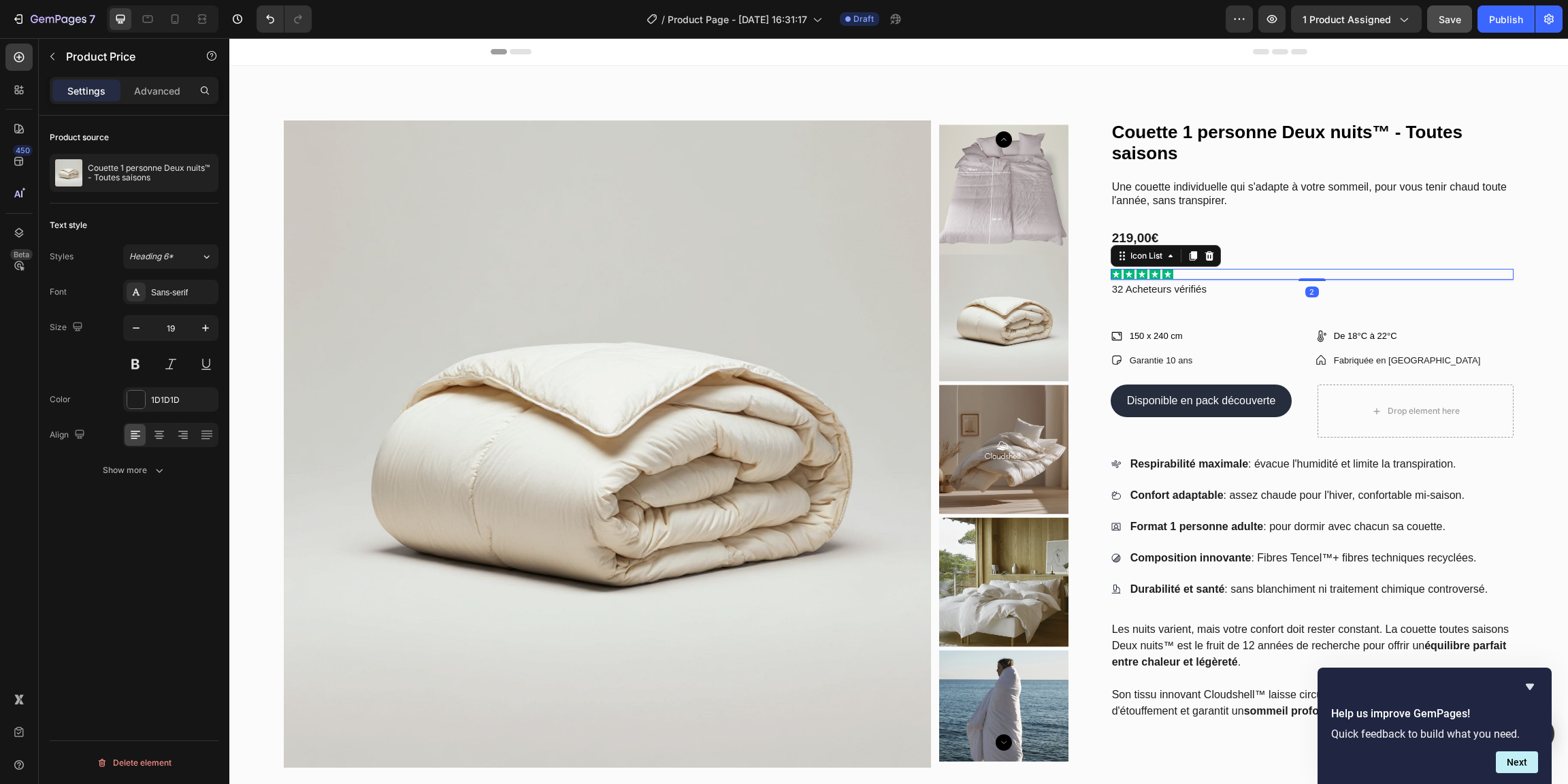
click at [1221, 273] on div "Icon Icon Icon Icon Icon" at bounding box center [1312, 274] width 403 height 11
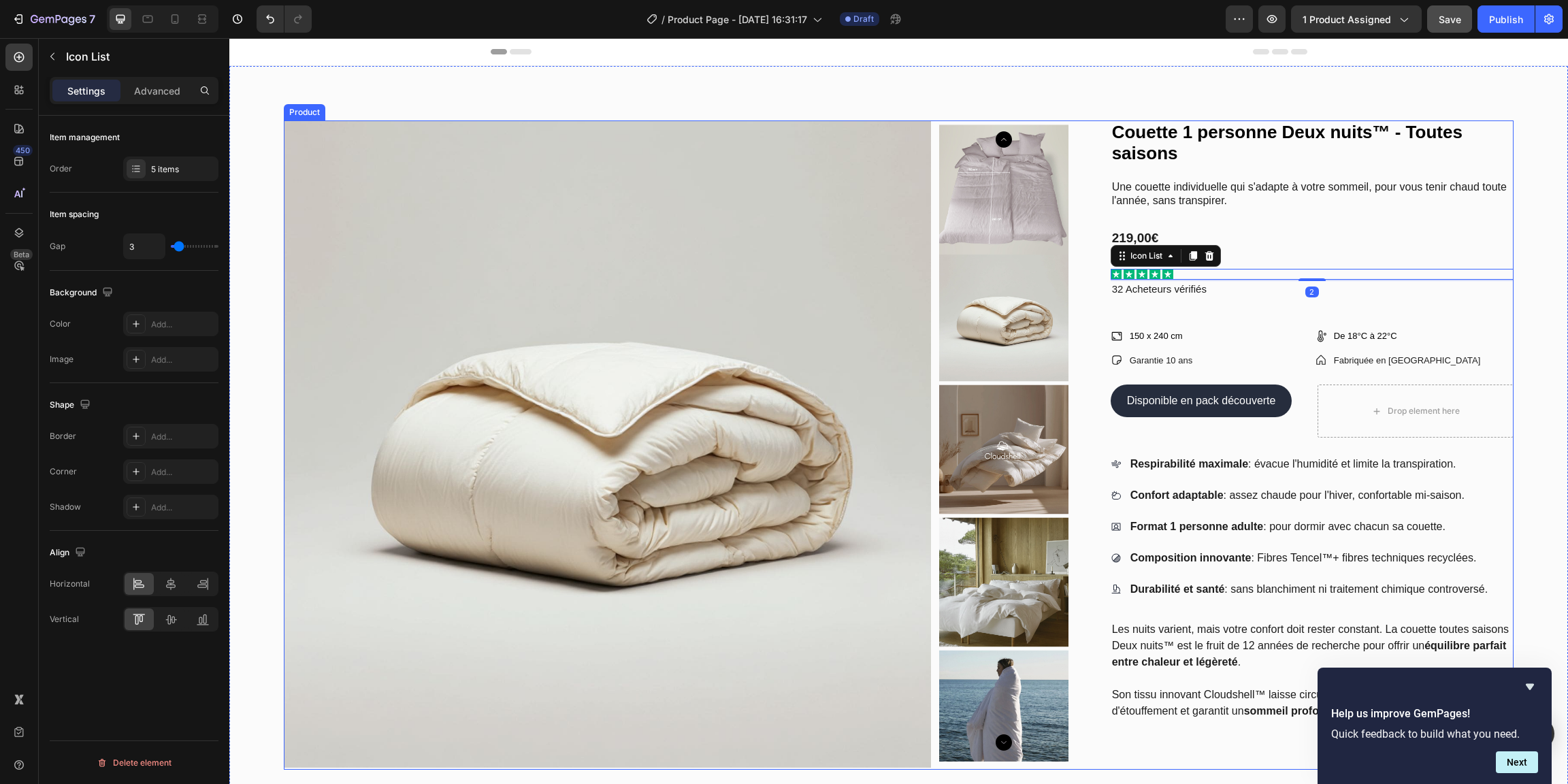
click at [1210, 302] on div "Couette 1 personne Deux nuits™ - Toutes saisons Product Title Une couette indiv…" at bounding box center [1312, 445] width 403 height 650
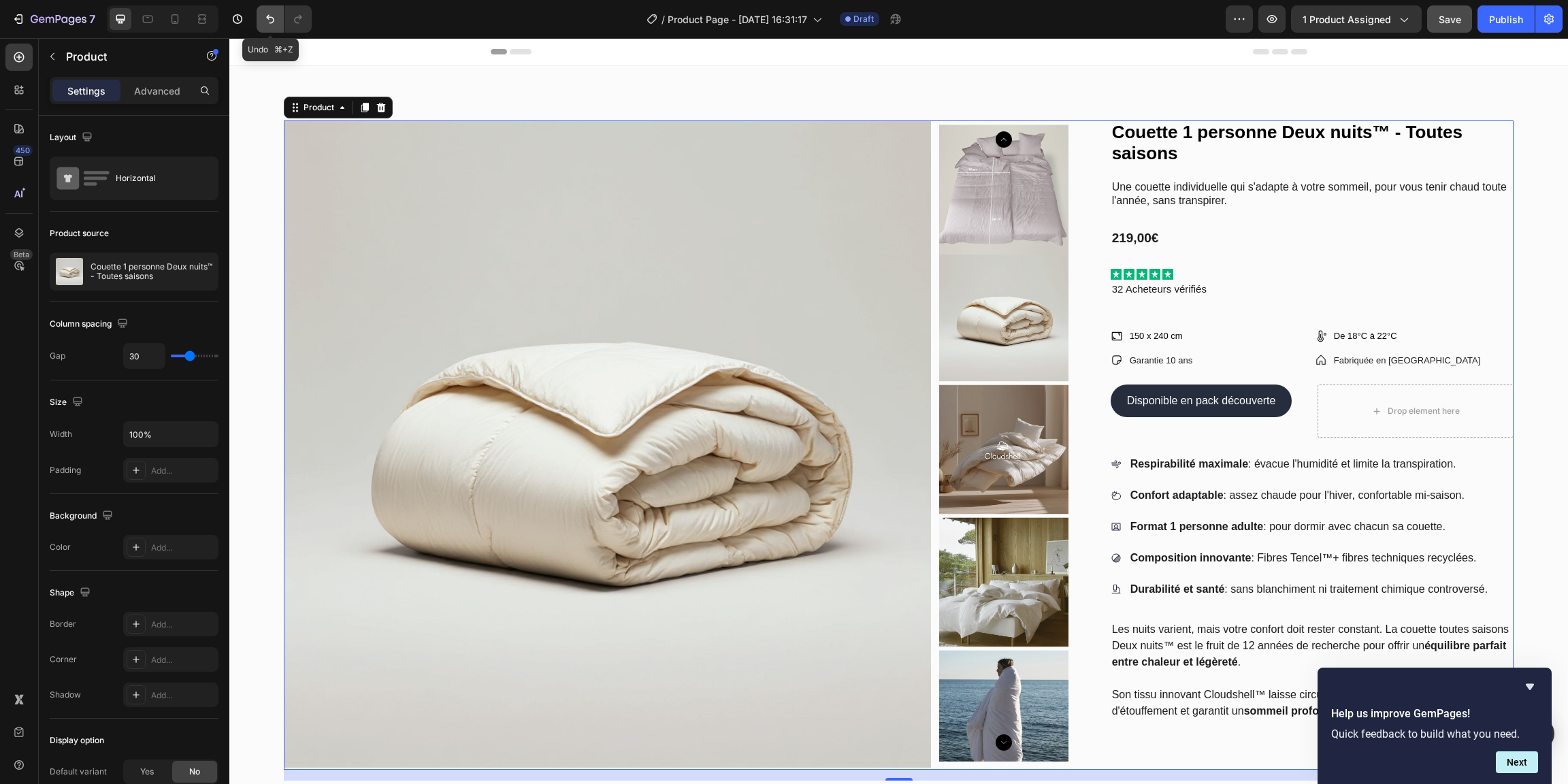
click at [270, 22] on icon "Undo/Redo" at bounding box center [270, 19] width 14 height 14
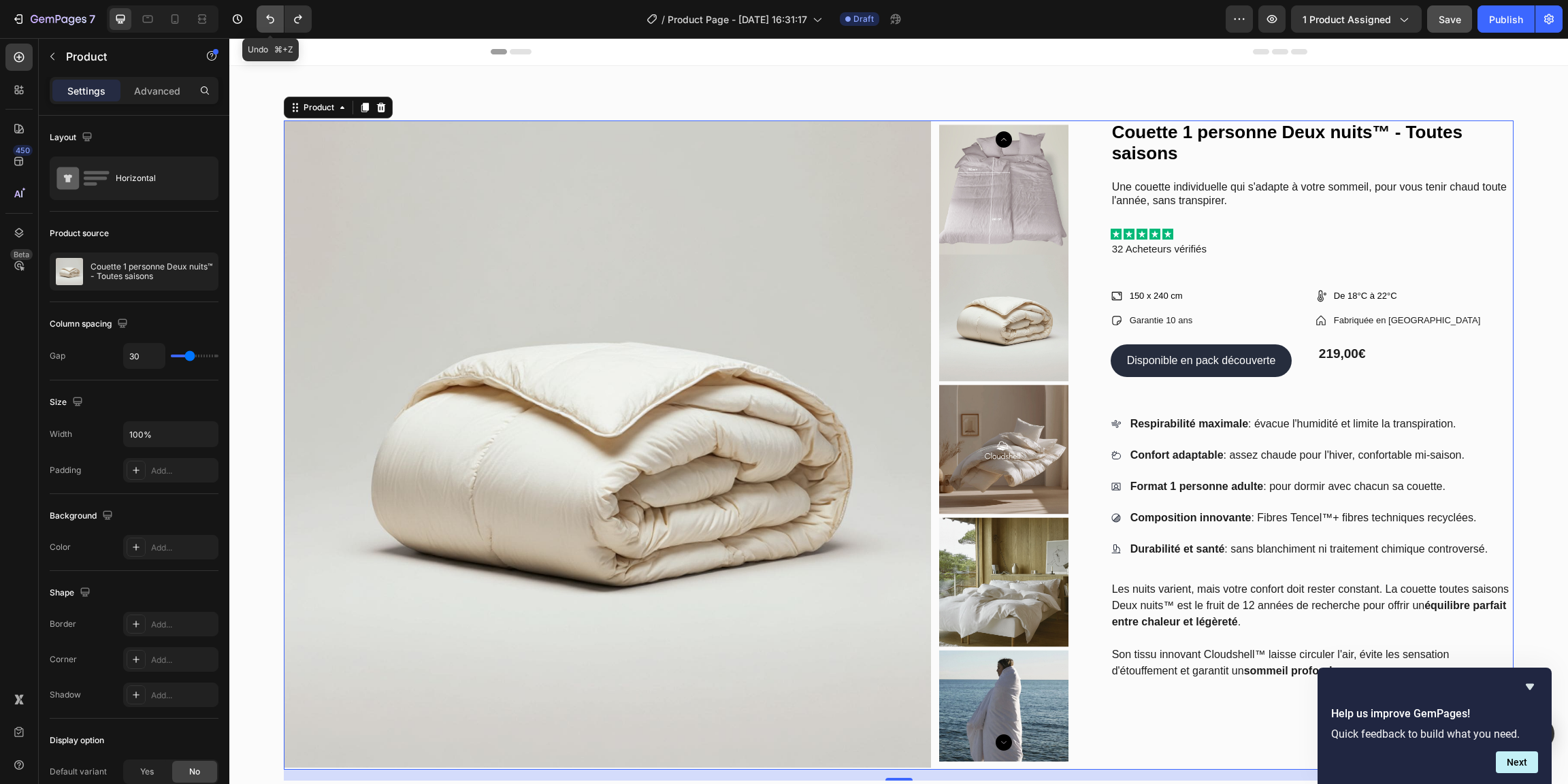
click at [270, 22] on icon "Undo/Redo" at bounding box center [270, 19] width 14 height 14
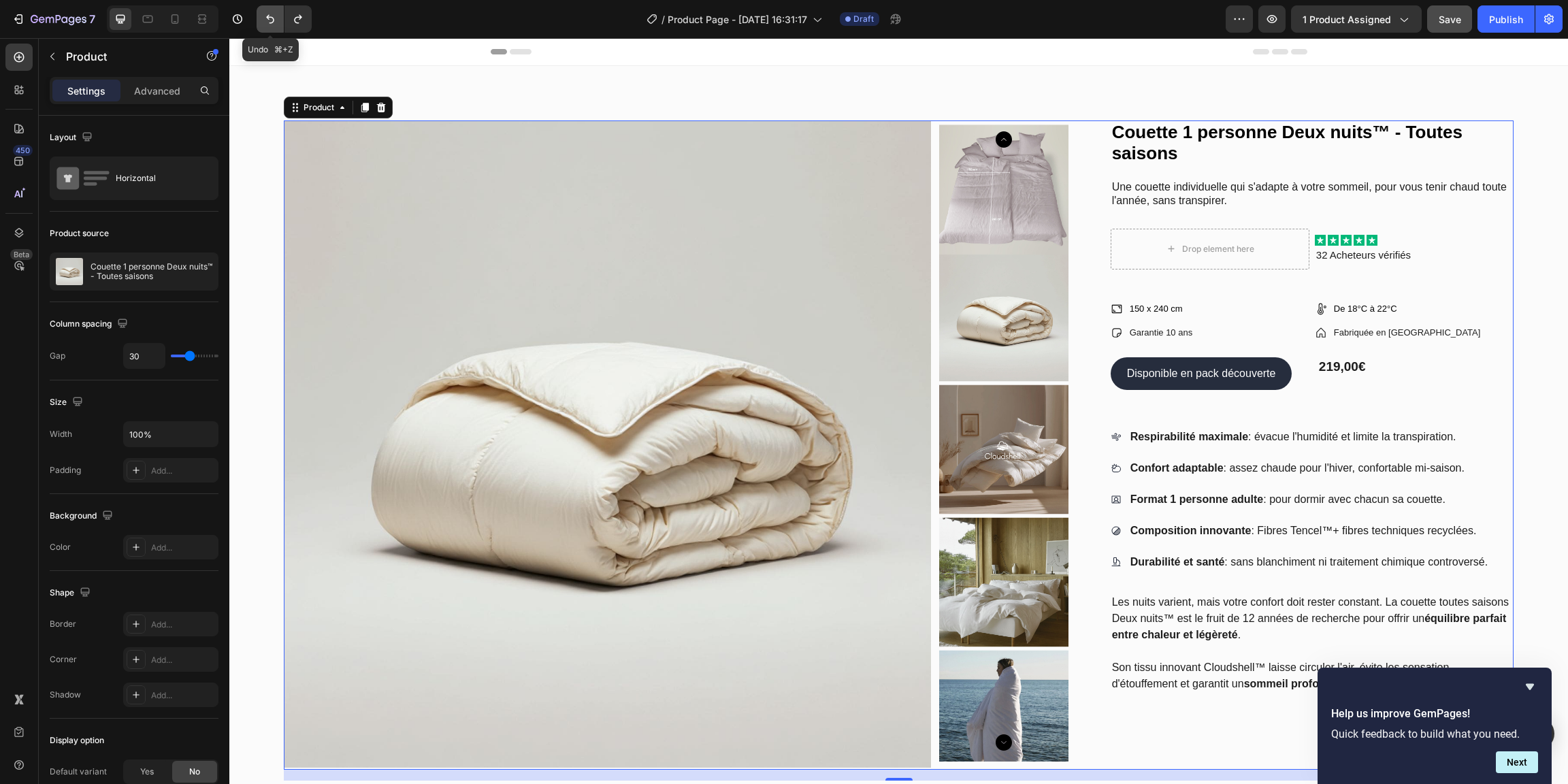
click at [270, 22] on icon "Undo/Redo" at bounding box center [270, 19] width 14 height 14
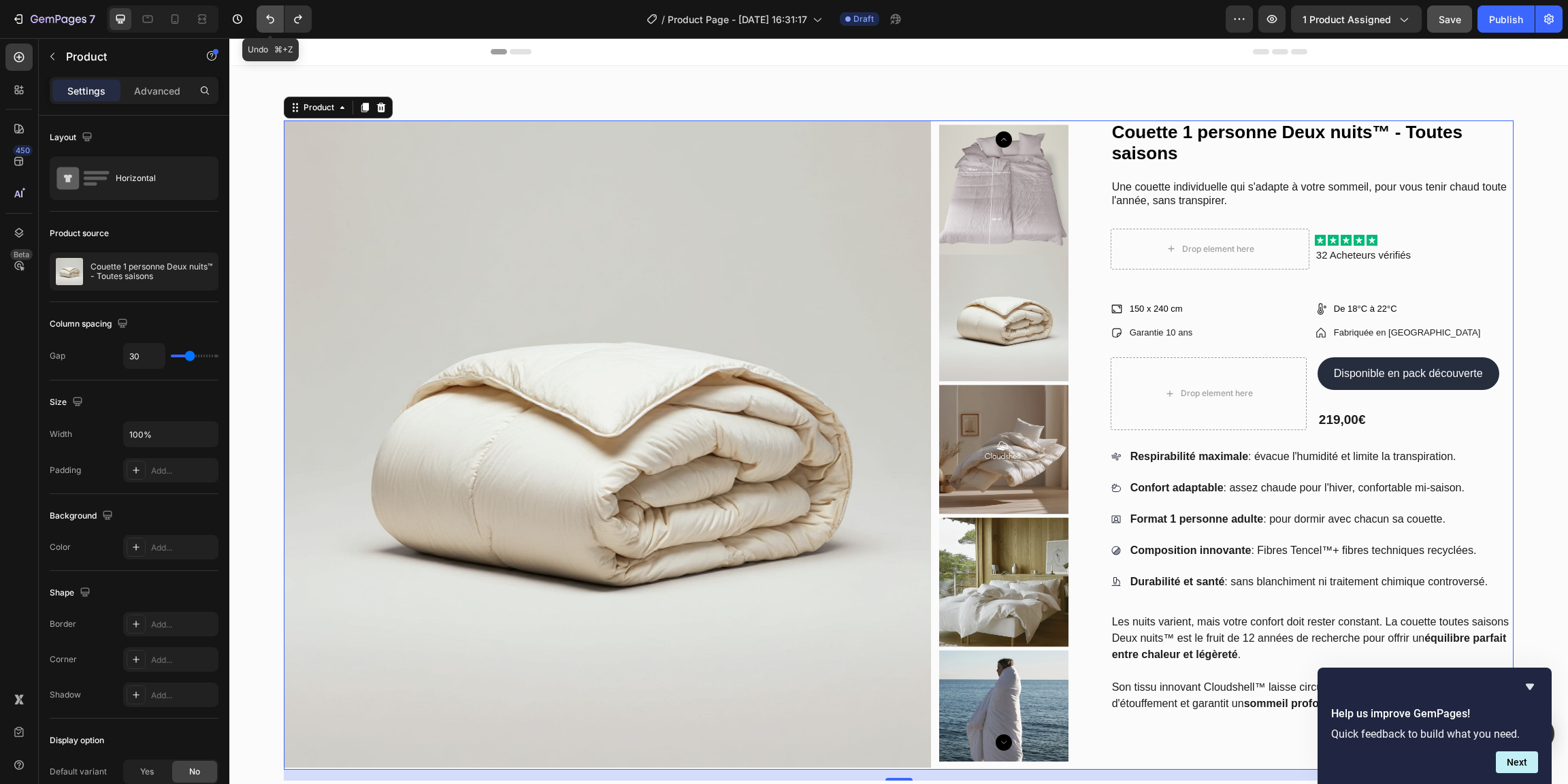
click at [270, 22] on icon "Undo/Redo" at bounding box center [270, 19] width 14 height 14
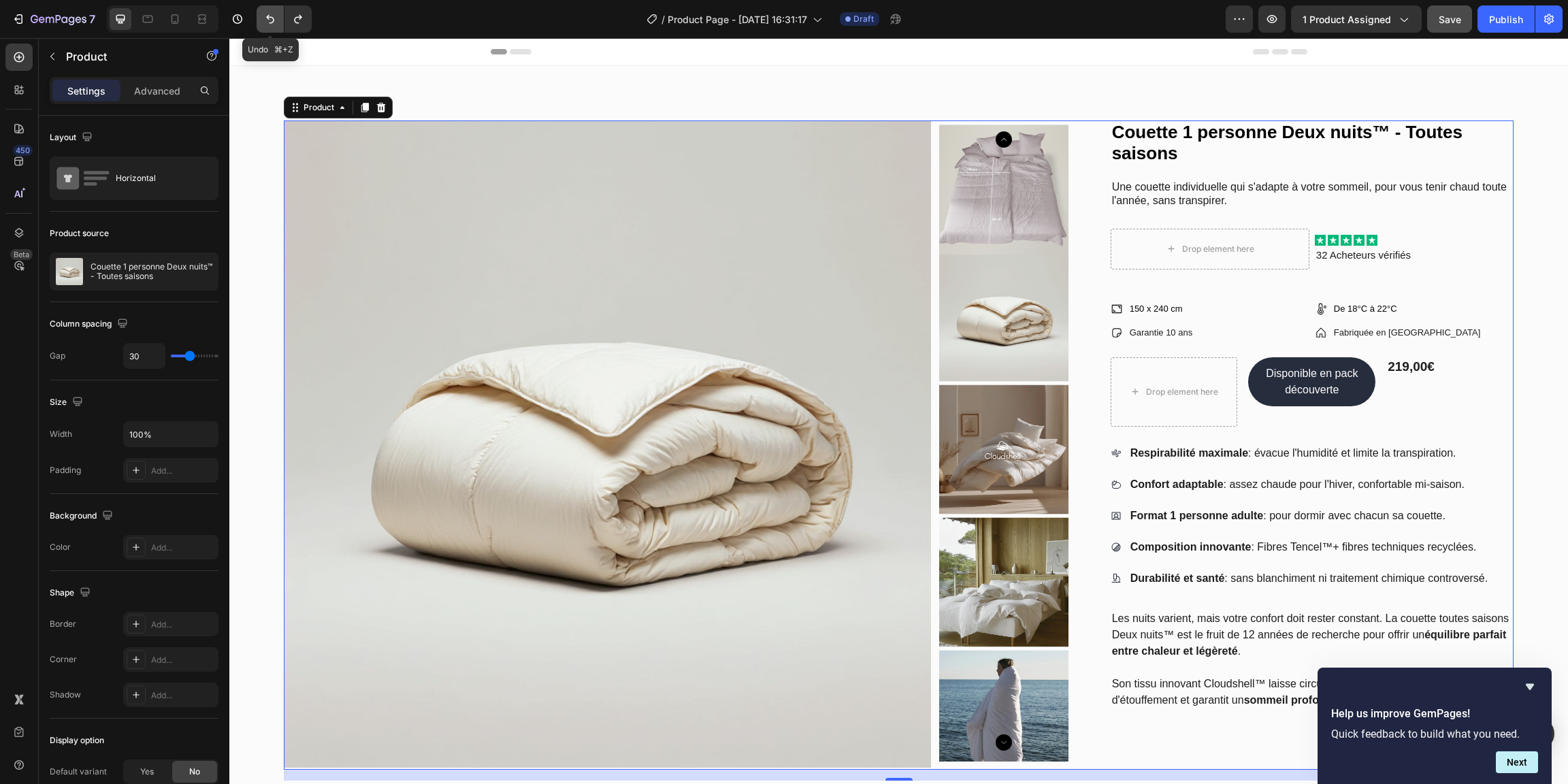
click at [270, 22] on icon "Undo/Redo" at bounding box center [270, 19] width 14 height 14
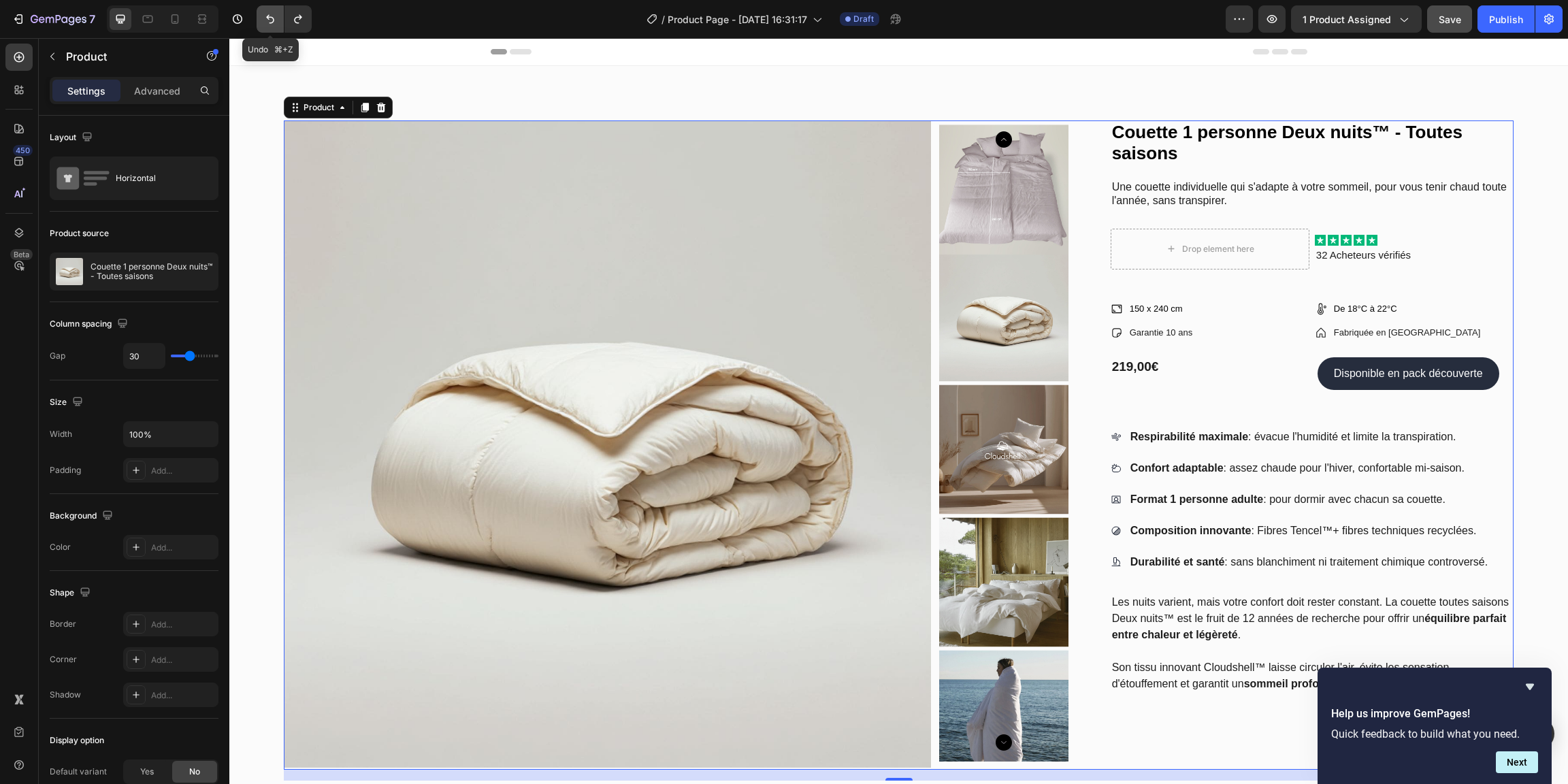
click at [269, 22] on icon "Undo/Redo" at bounding box center [270, 19] width 14 height 14
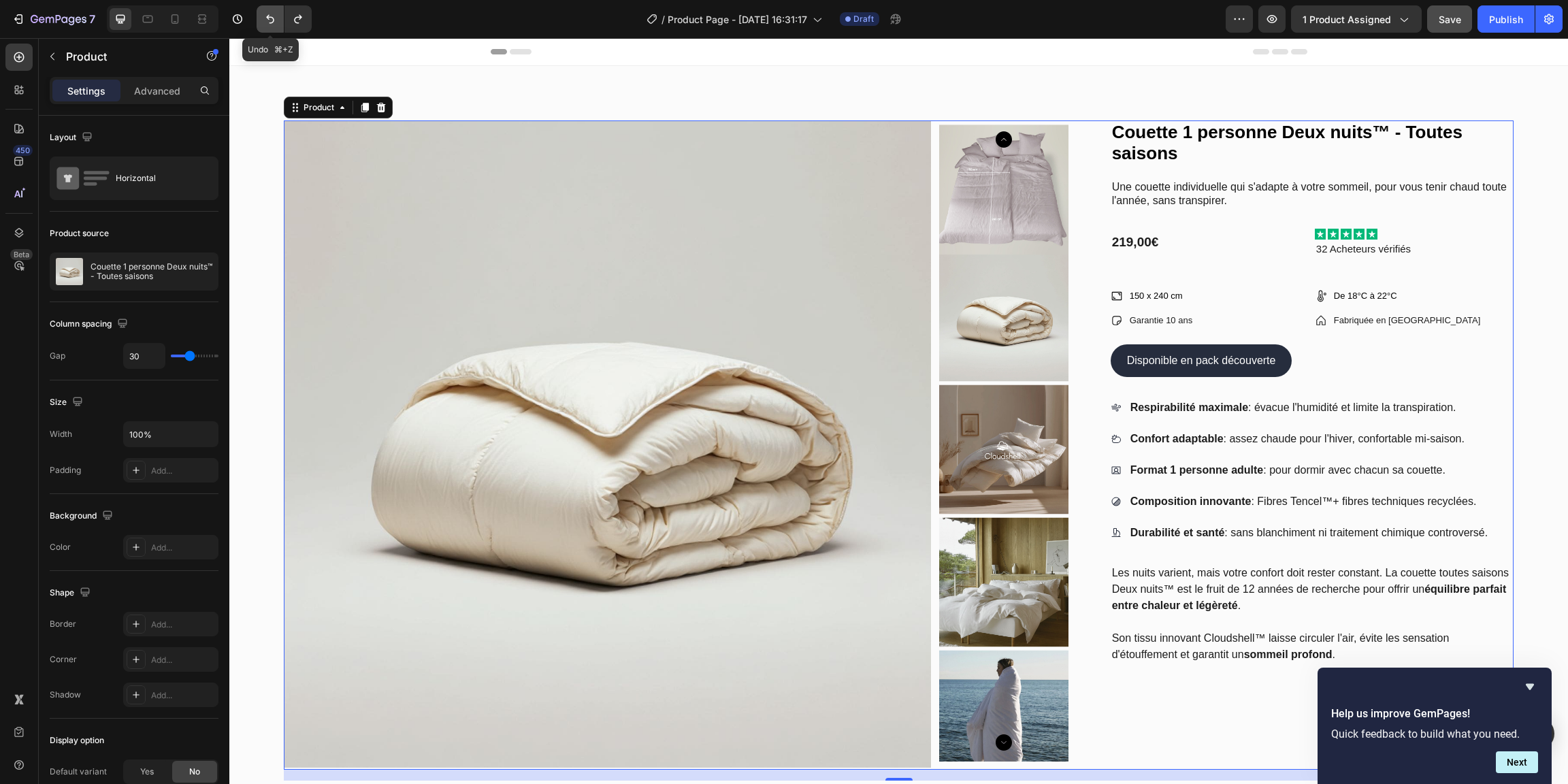
click at [269, 22] on icon "Undo/Redo" at bounding box center [270, 19] width 14 height 14
click at [295, 23] on icon "Undo/Redo" at bounding box center [298, 19] width 14 height 14
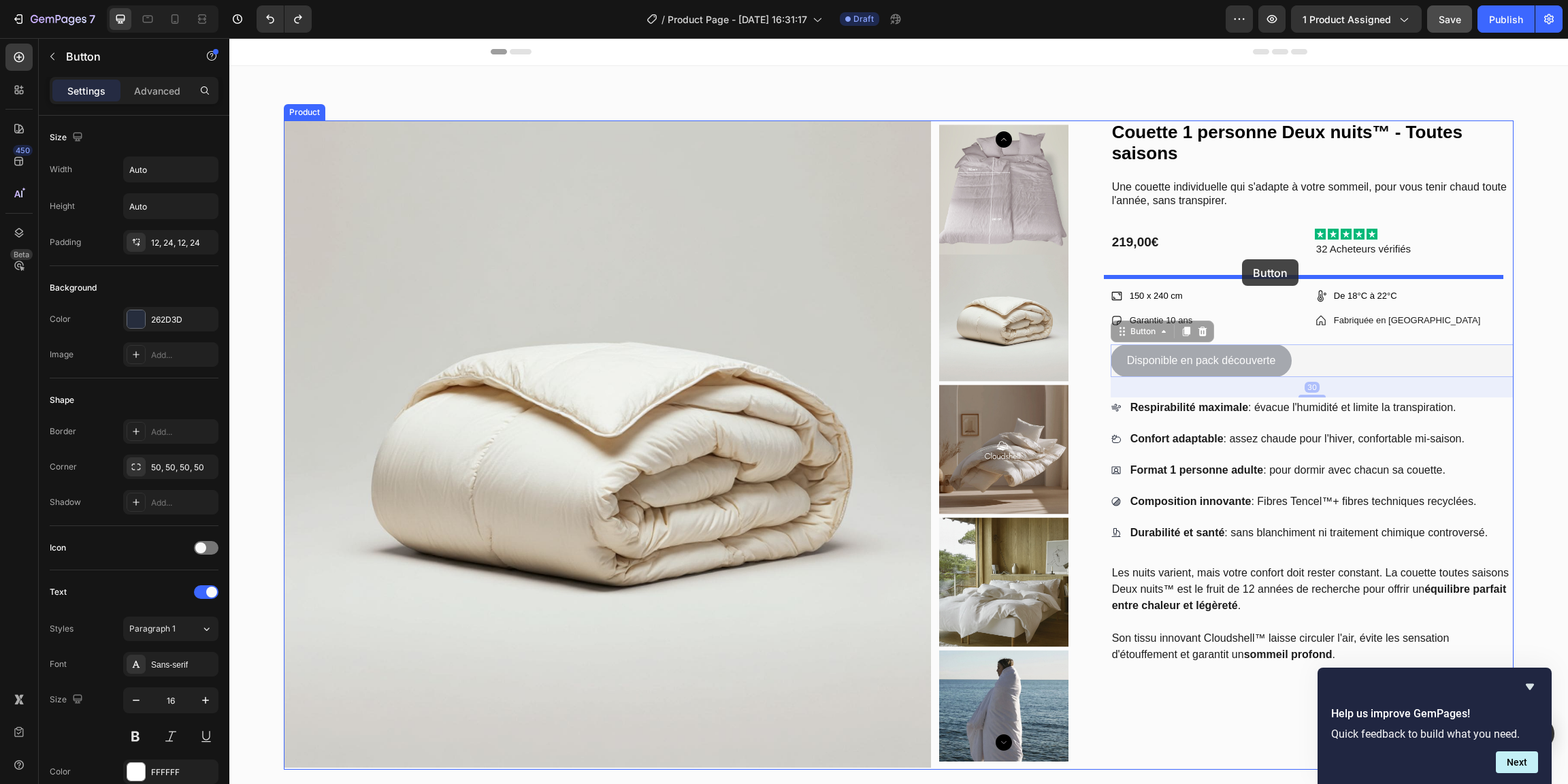
drag, startPoint x: 1289, startPoint y: 348, endPoint x: 1242, endPoint y: 260, distance: 99.8
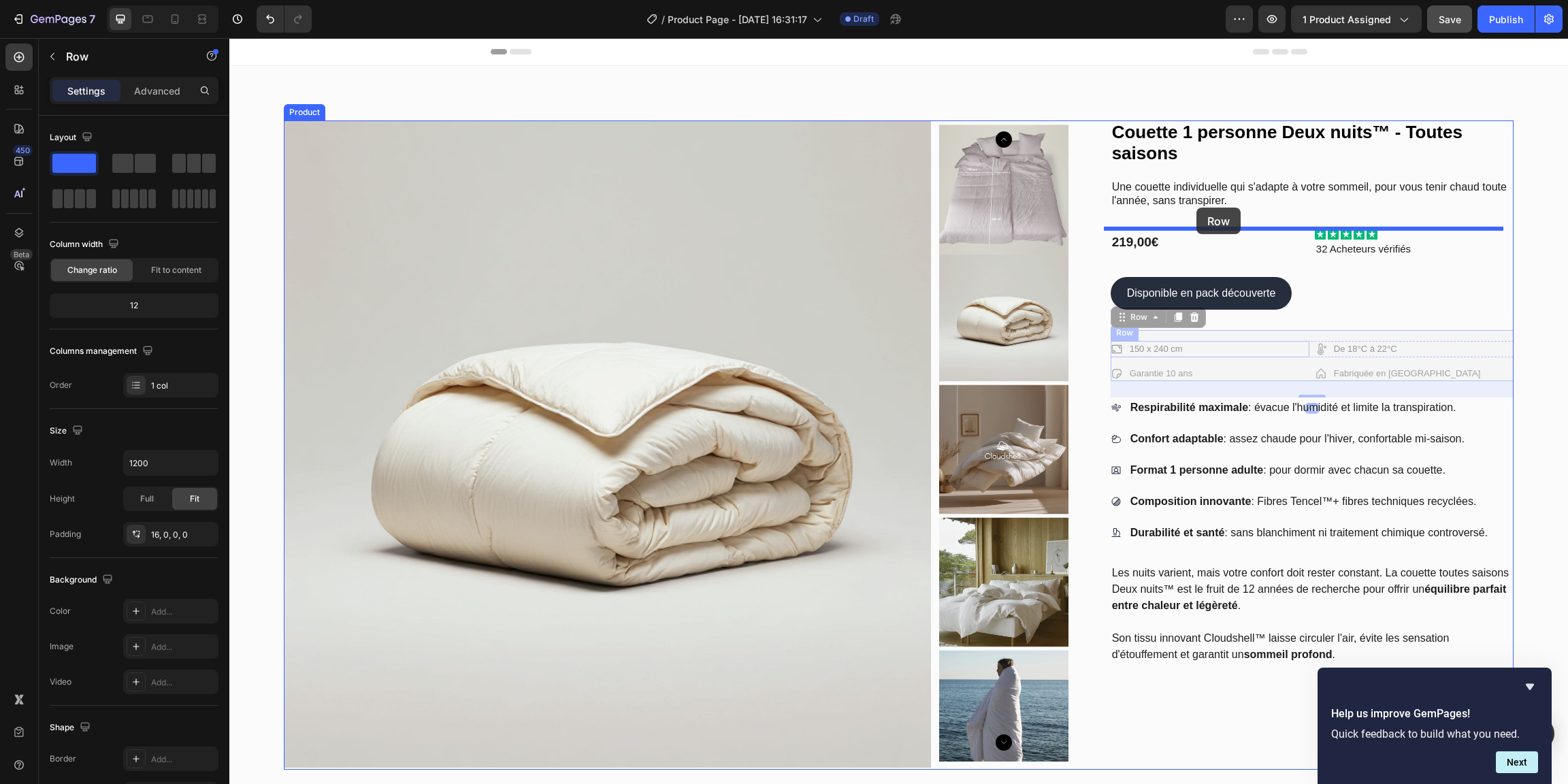
drag, startPoint x: 1239, startPoint y: 364, endPoint x: 1196, endPoint y: 208, distance: 161.8
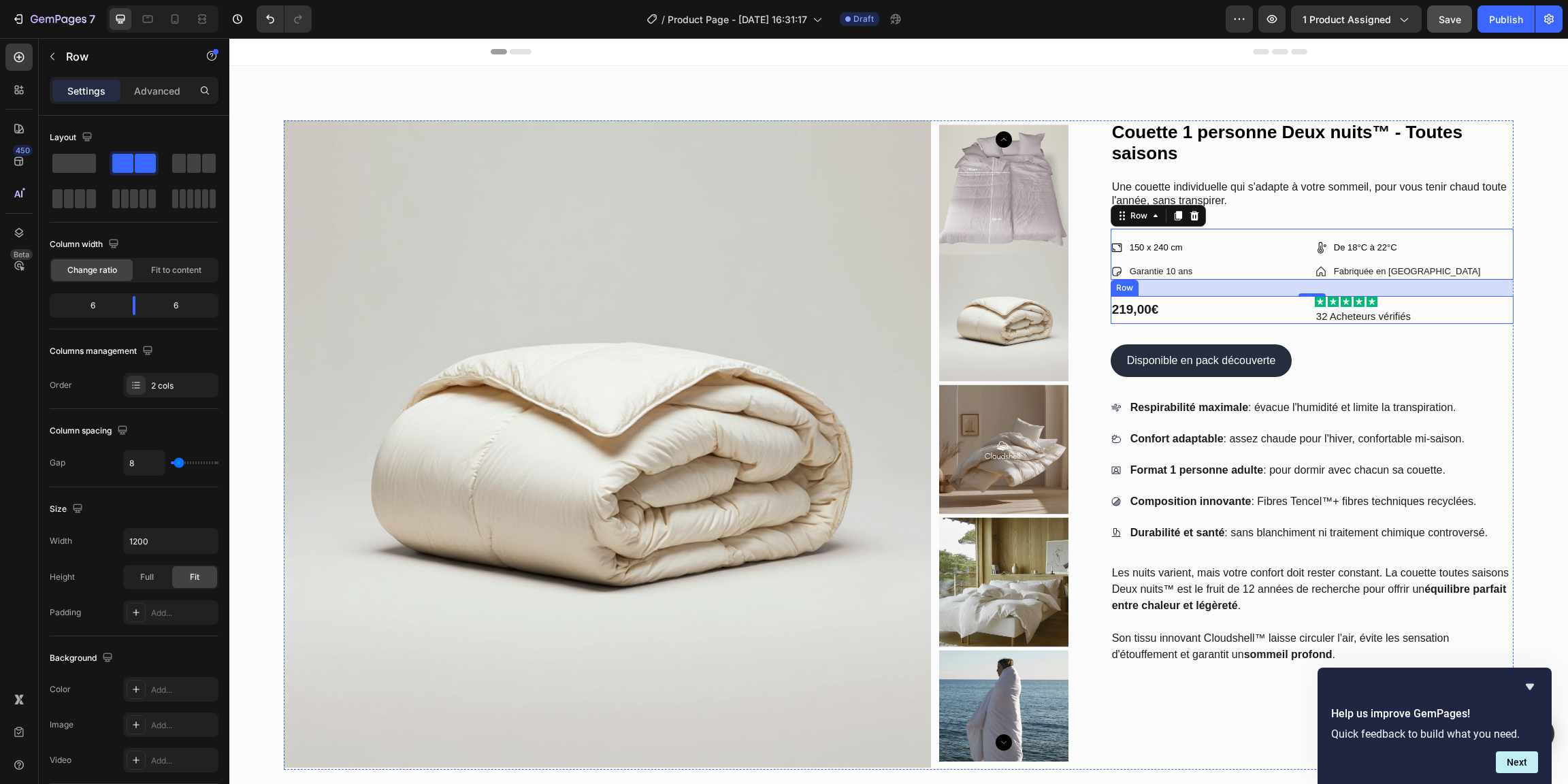
click at [1198, 320] on div "219,00€ Product Price Product Price" at bounding box center [1210, 310] width 198 height 28
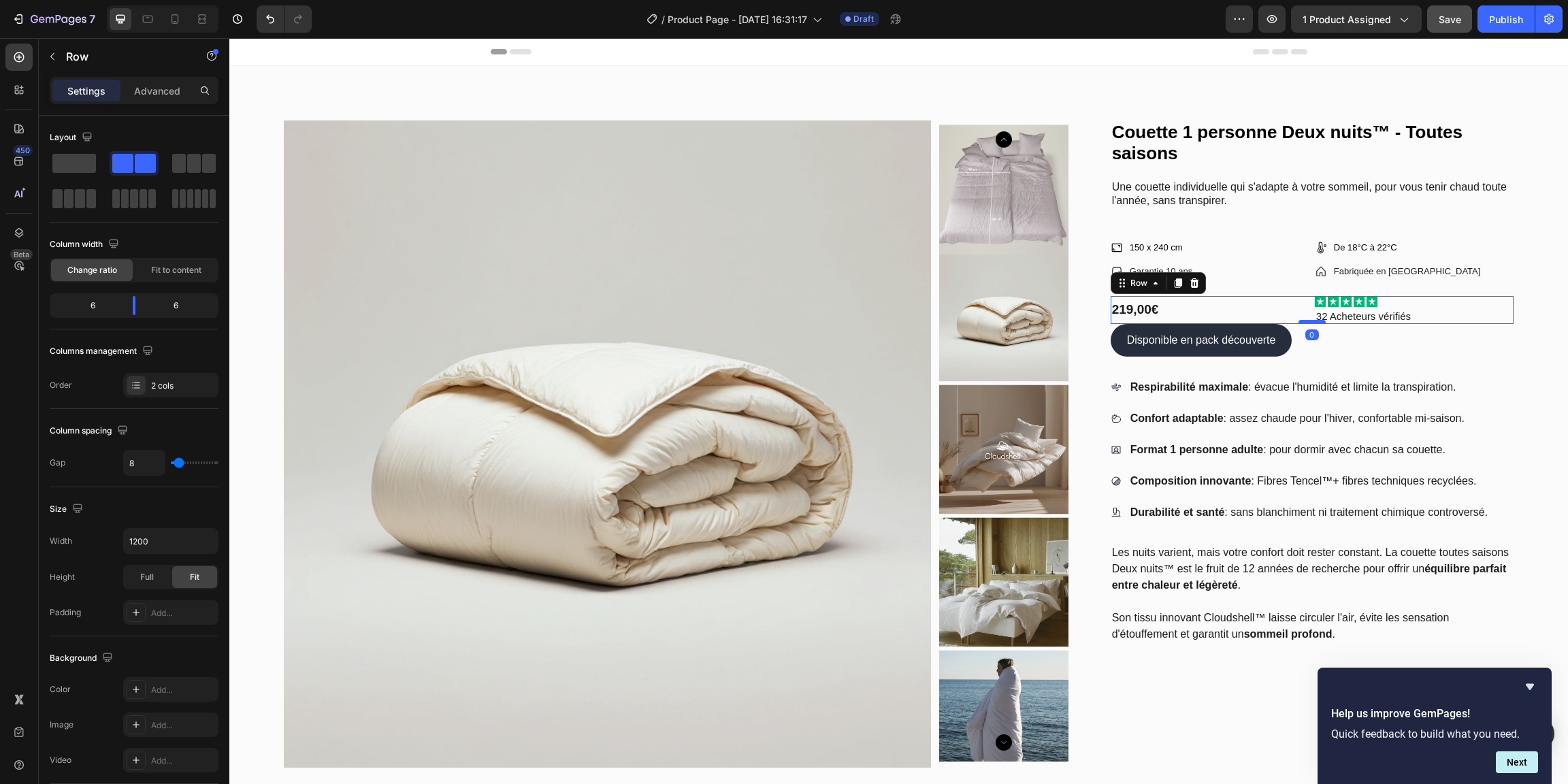
drag, startPoint x: 1310, startPoint y: 343, endPoint x: 1308, endPoint y: 323, distance: 20.1
click at [1308, 323] on div at bounding box center [1312, 321] width 27 height 4
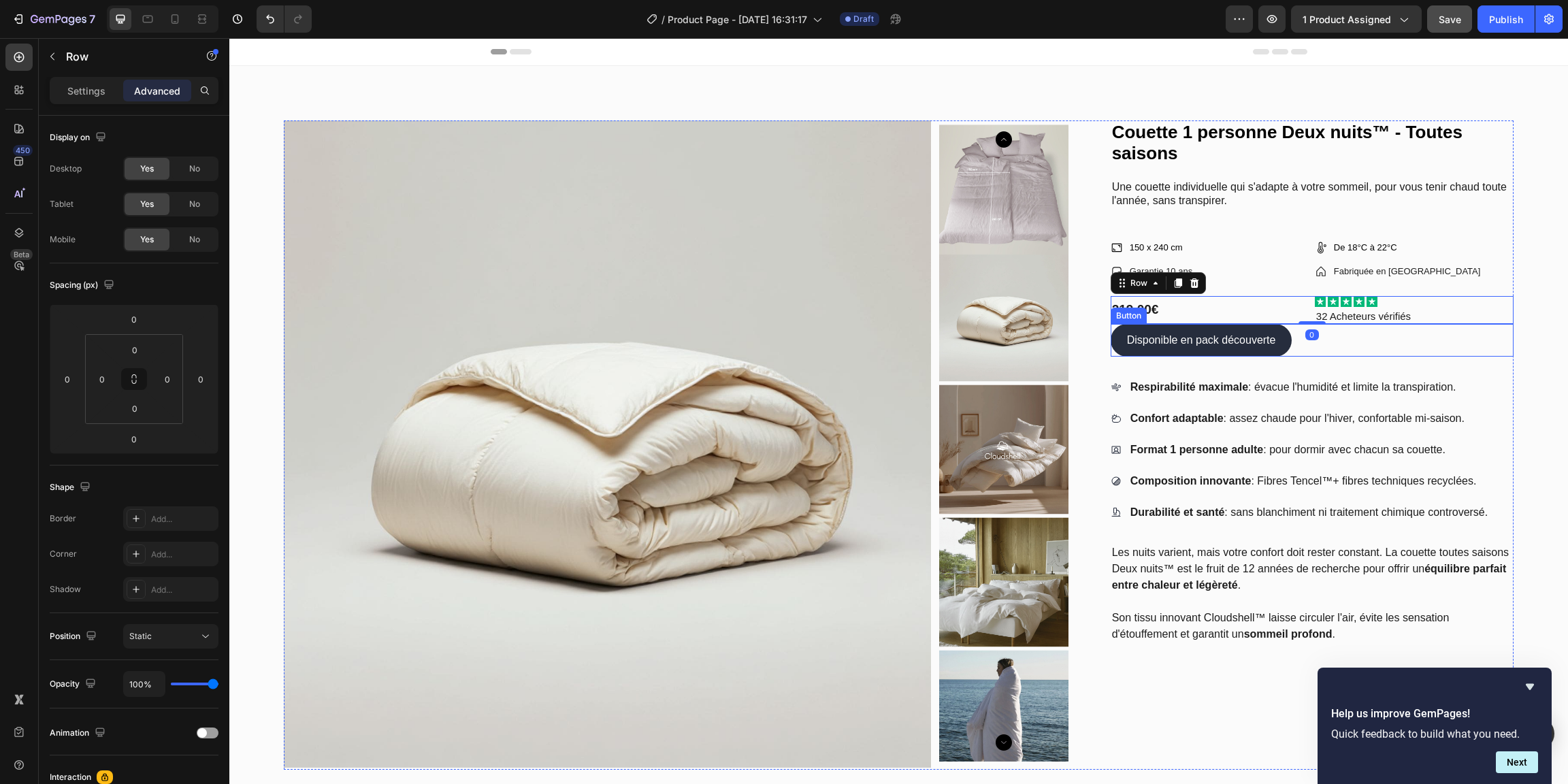
click at [1531, 350] on div "Product Images Couette 1 personne Deux nuits™ - Toutes saisons Product Title Un…" at bounding box center [899, 620] width 1339 height 1109
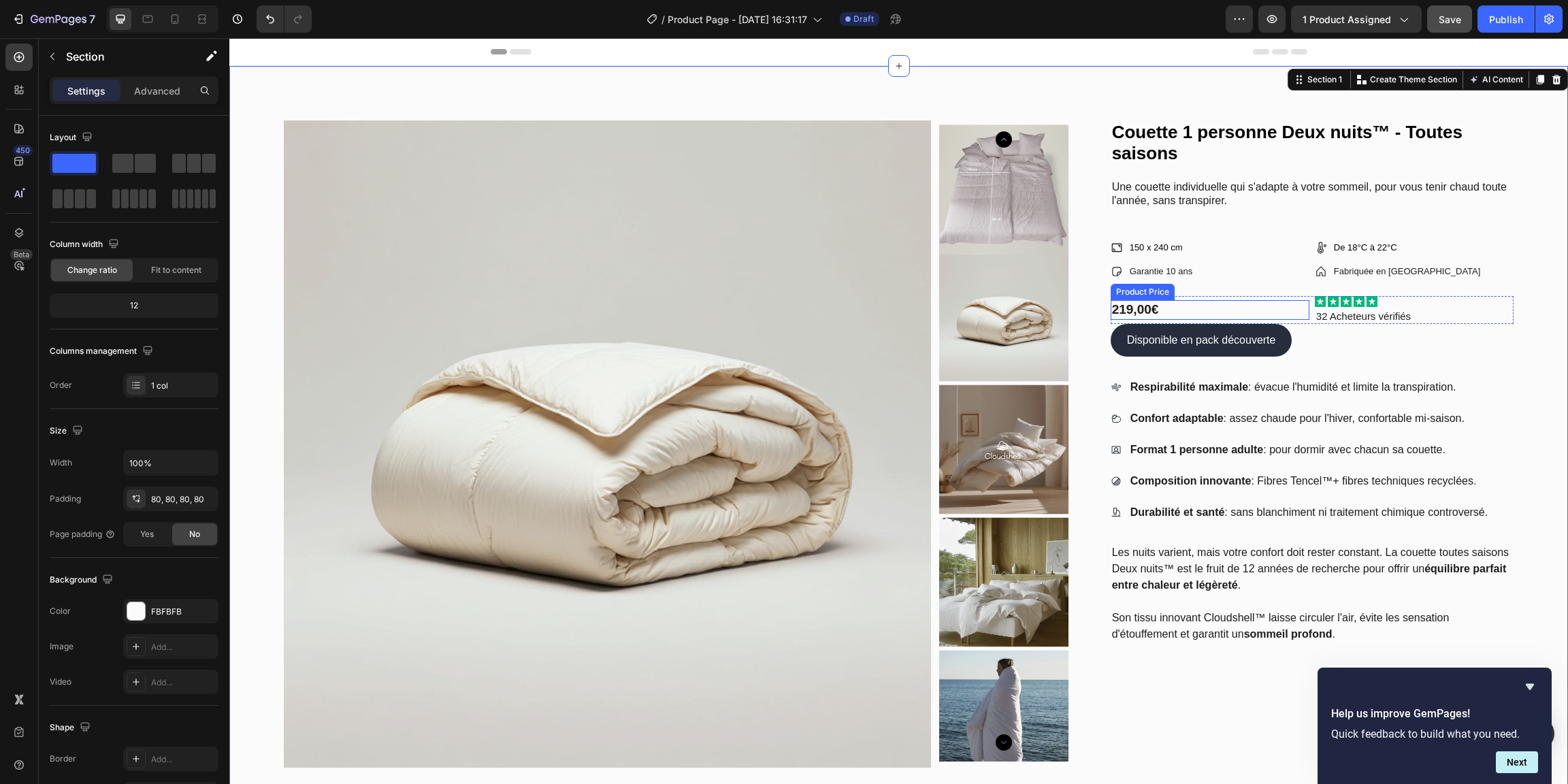
click at [1176, 306] on div "219,00€" at bounding box center [1210, 310] width 198 height 20
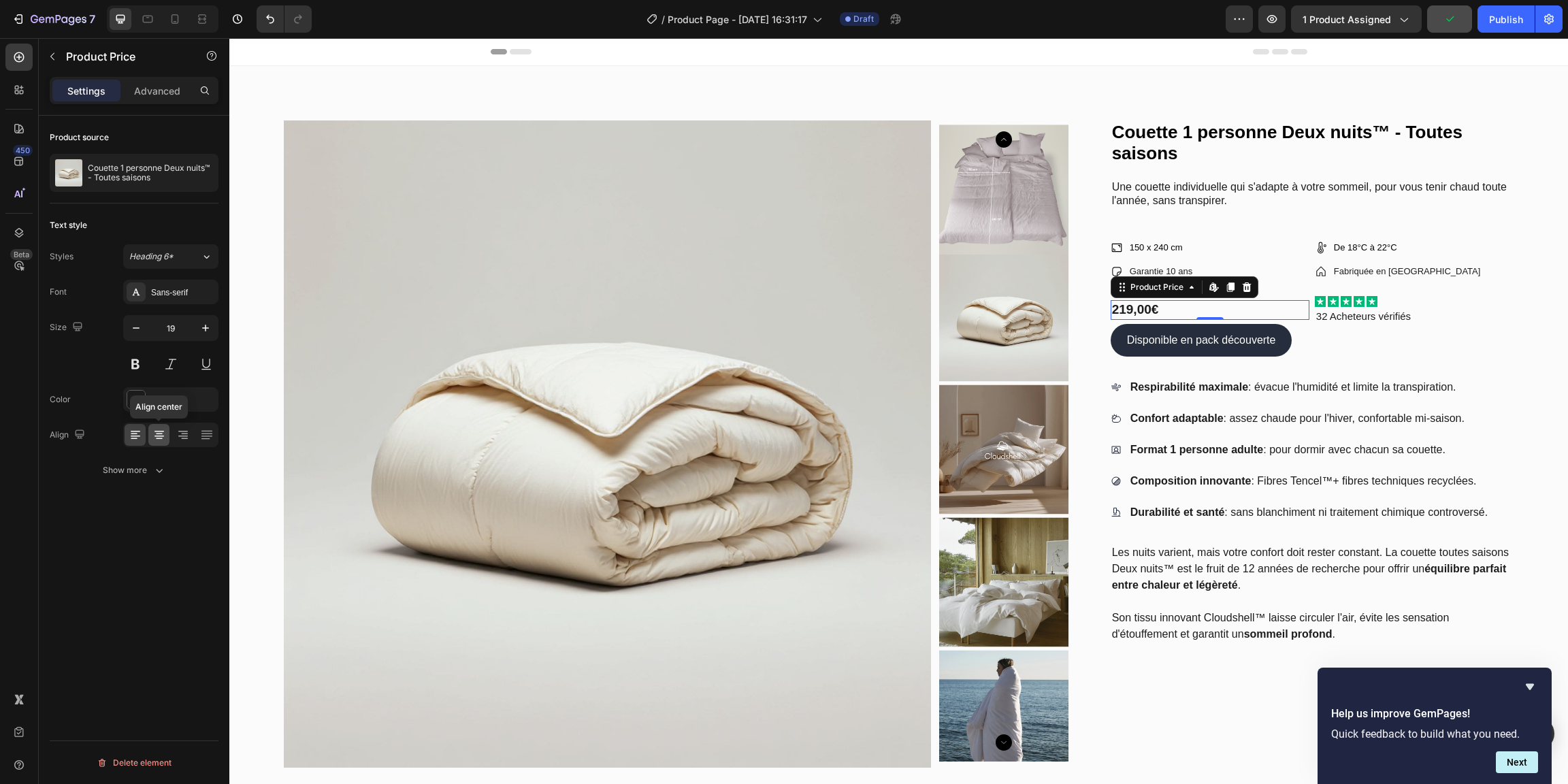
click at [163, 434] on icon at bounding box center [160, 435] width 14 height 14
click at [1472, 318] on p "32 Acheteurs vérifiés" at bounding box center [1414, 317] width 196 height 14
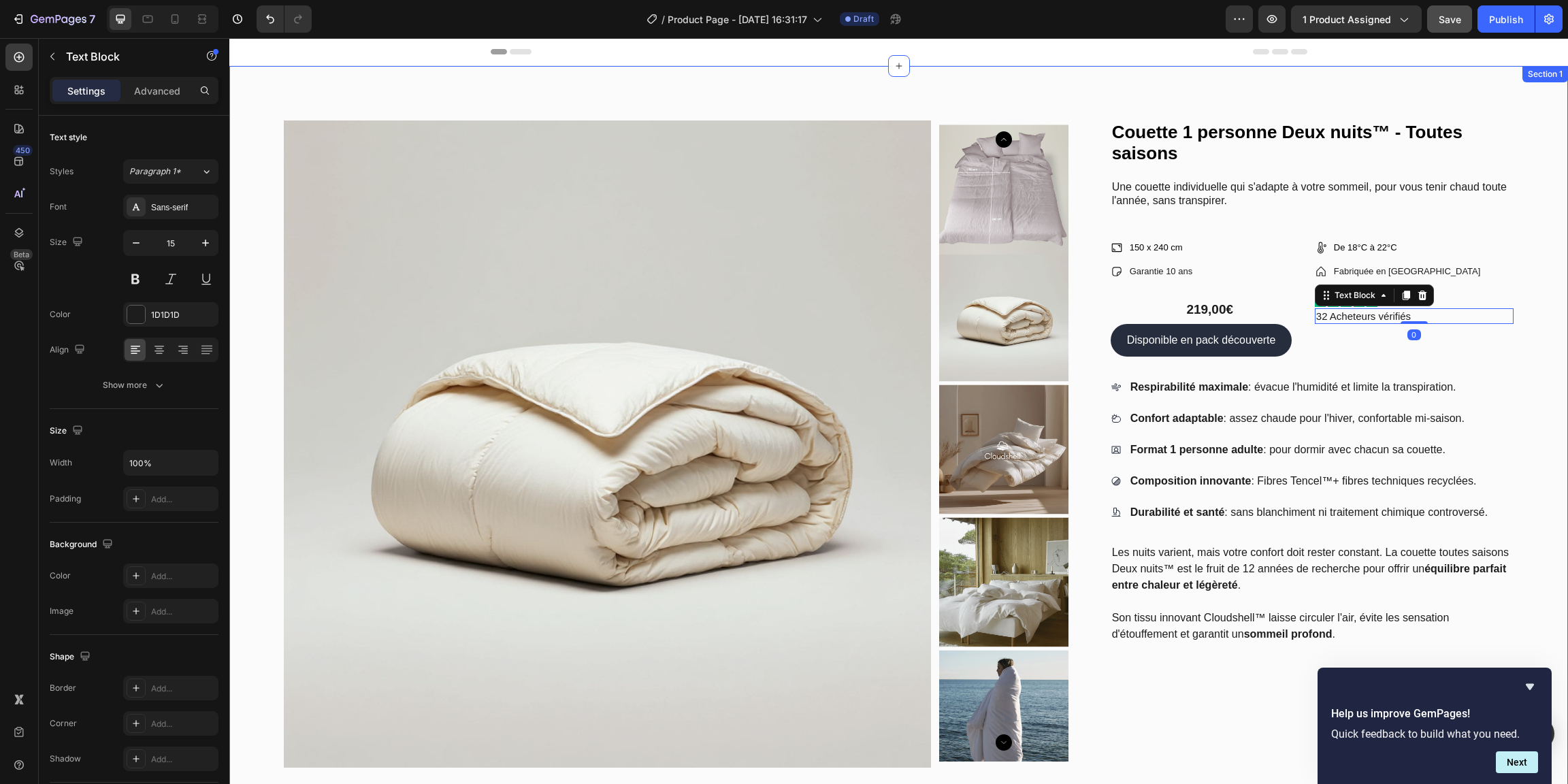
click at [1539, 247] on div "Product Images Couette 1 personne Deux nuits™ - Toutes saisons Product Title Un…" at bounding box center [899, 620] width 1339 height 1109
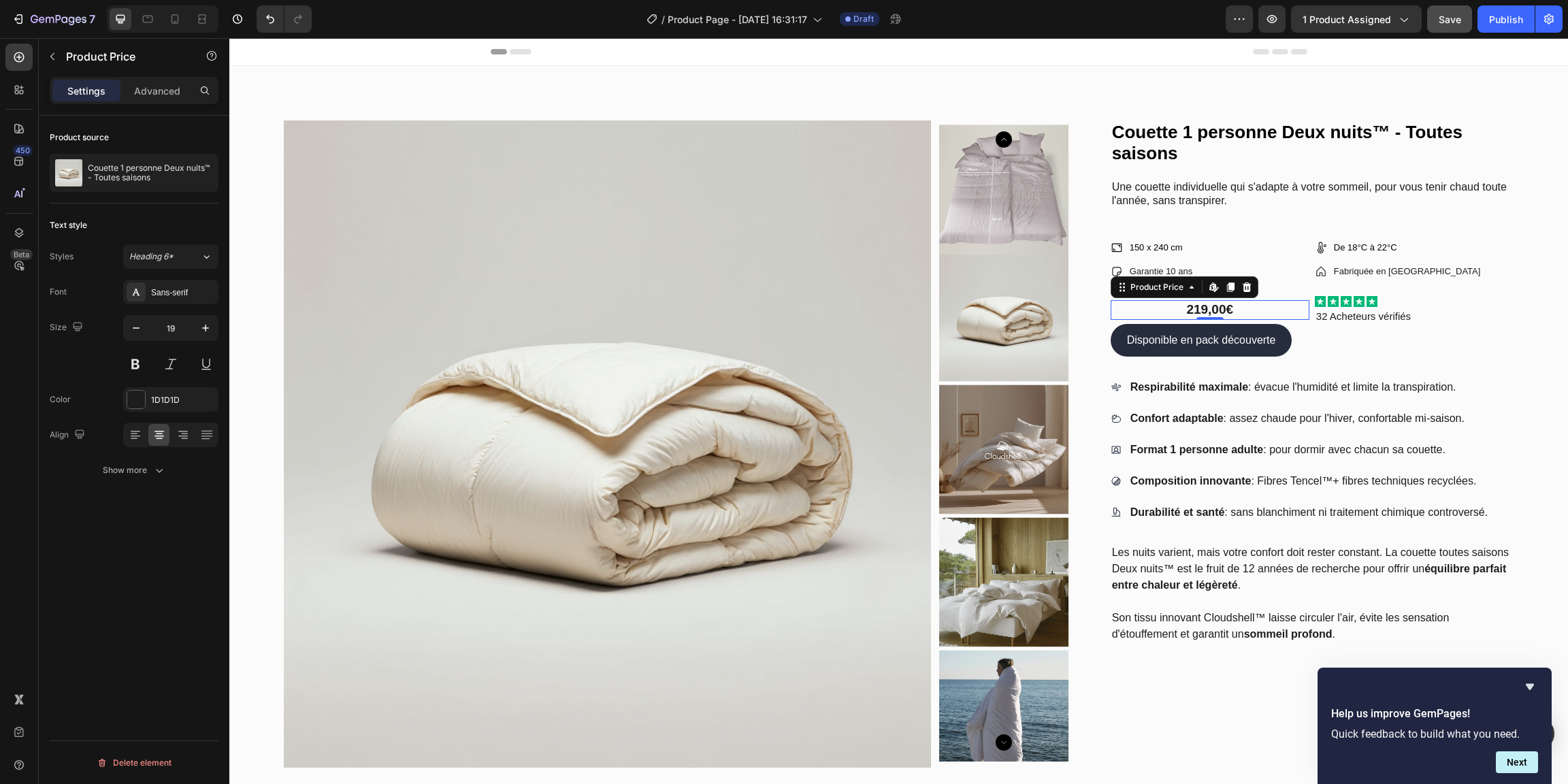
click at [1237, 308] on div "219,00€" at bounding box center [1210, 310] width 198 height 20
click at [137, 437] on icon at bounding box center [136, 435] width 14 height 14
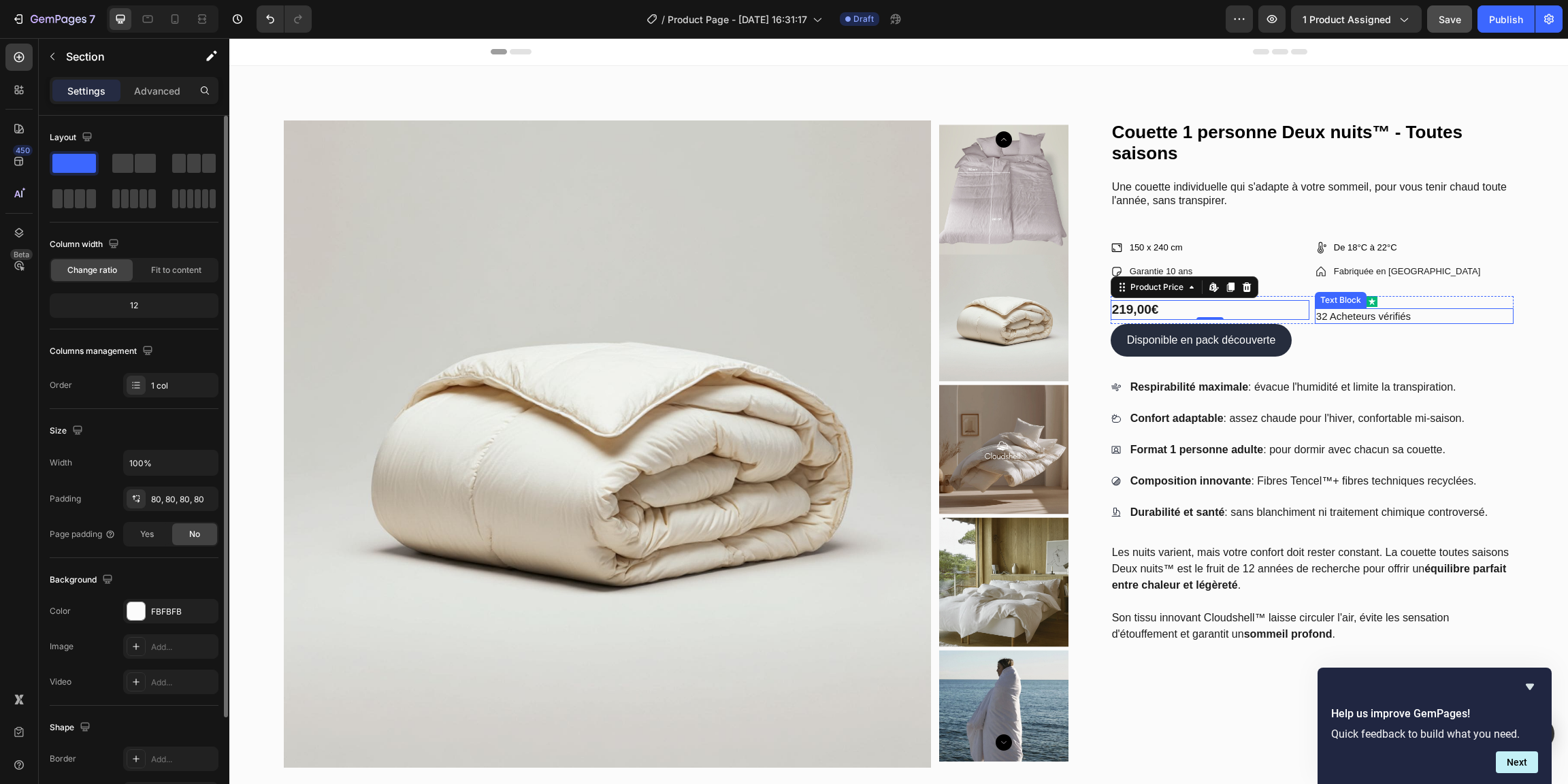
click at [1508, 284] on div "Product Images Couette 1 personne Deux nuits™ - Toutes saisons Product Title Un…" at bounding box center [899, 620] width 1339 height 1109
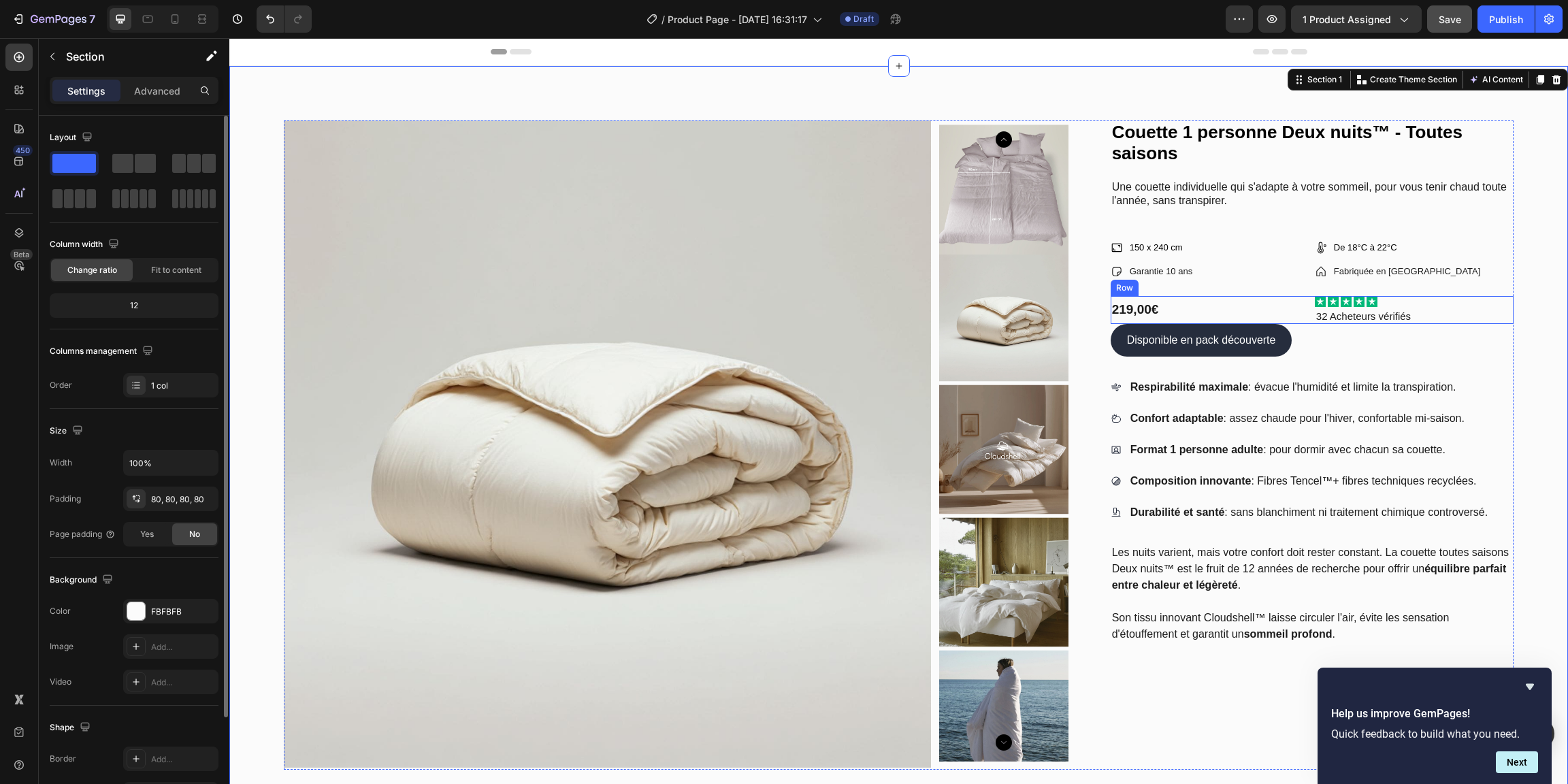
click at [1252, 323] on div "219,00€ Product Price Product Price" at bounding box center [1210, 310] width 198 height 28
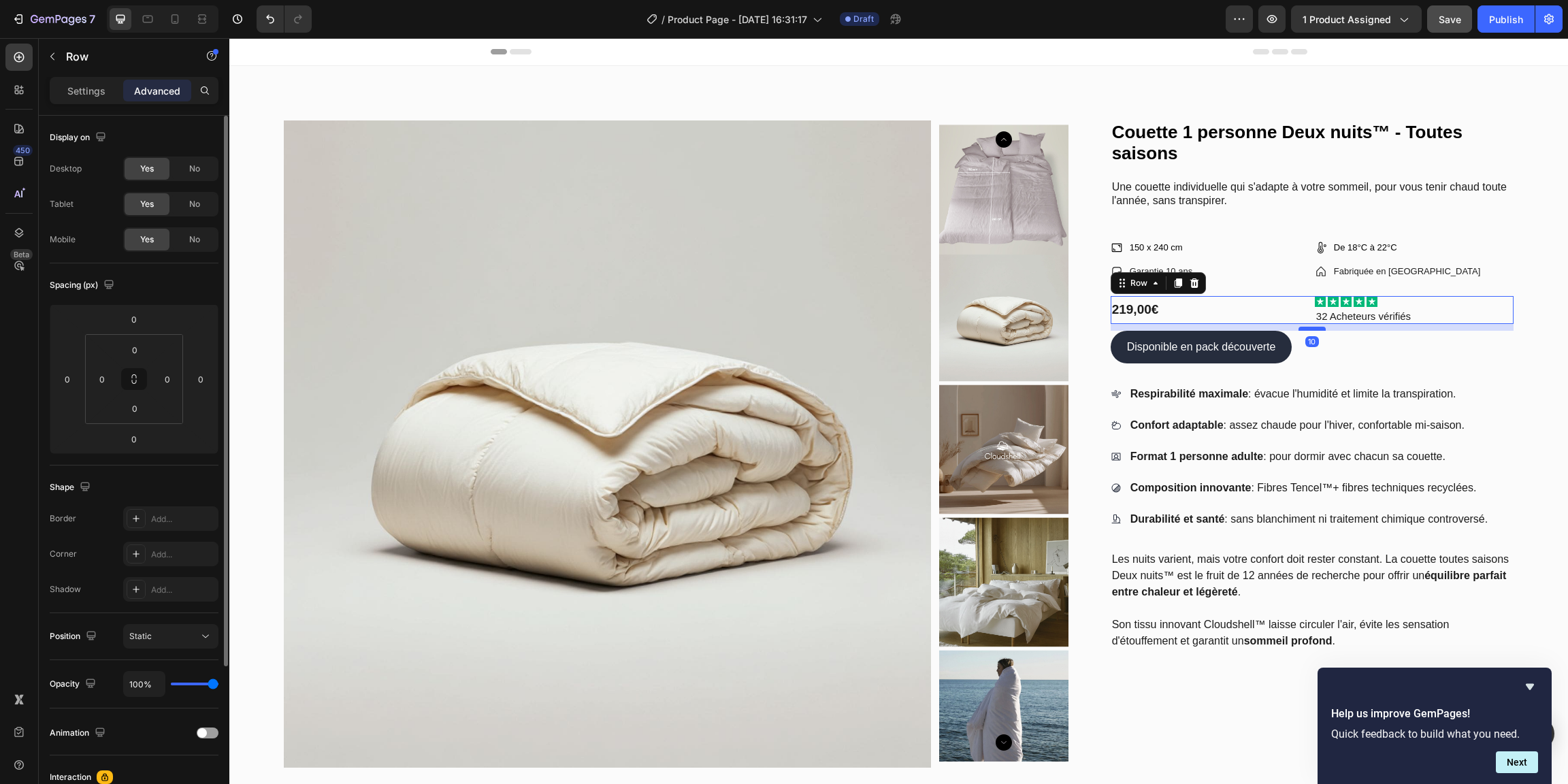
drag, startPoint x: 1294, startPoint y: 324, endPoint x: 1296, endPoint y: 331, distance: 7.3
click at [1299, 331] on div at bounding box center [1312, 328] width 27 height 4
click at [182, 25] on icon at bounding box center [175, 19] width 14 height 14
type input "20"
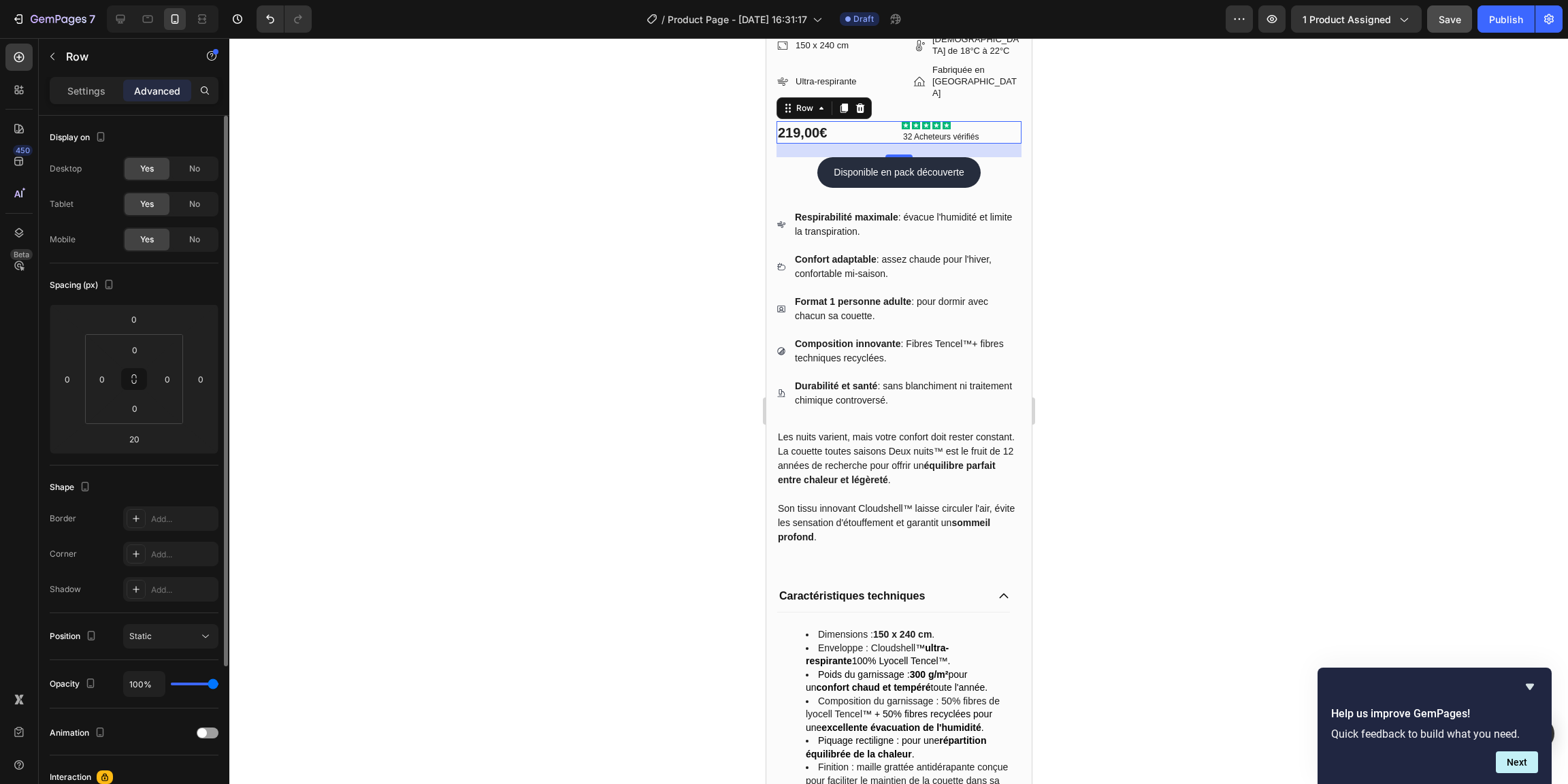
scroll to position [466, 0]
click at [1195, 211] on div at bounding box center [899, 411] width 1339 height 746
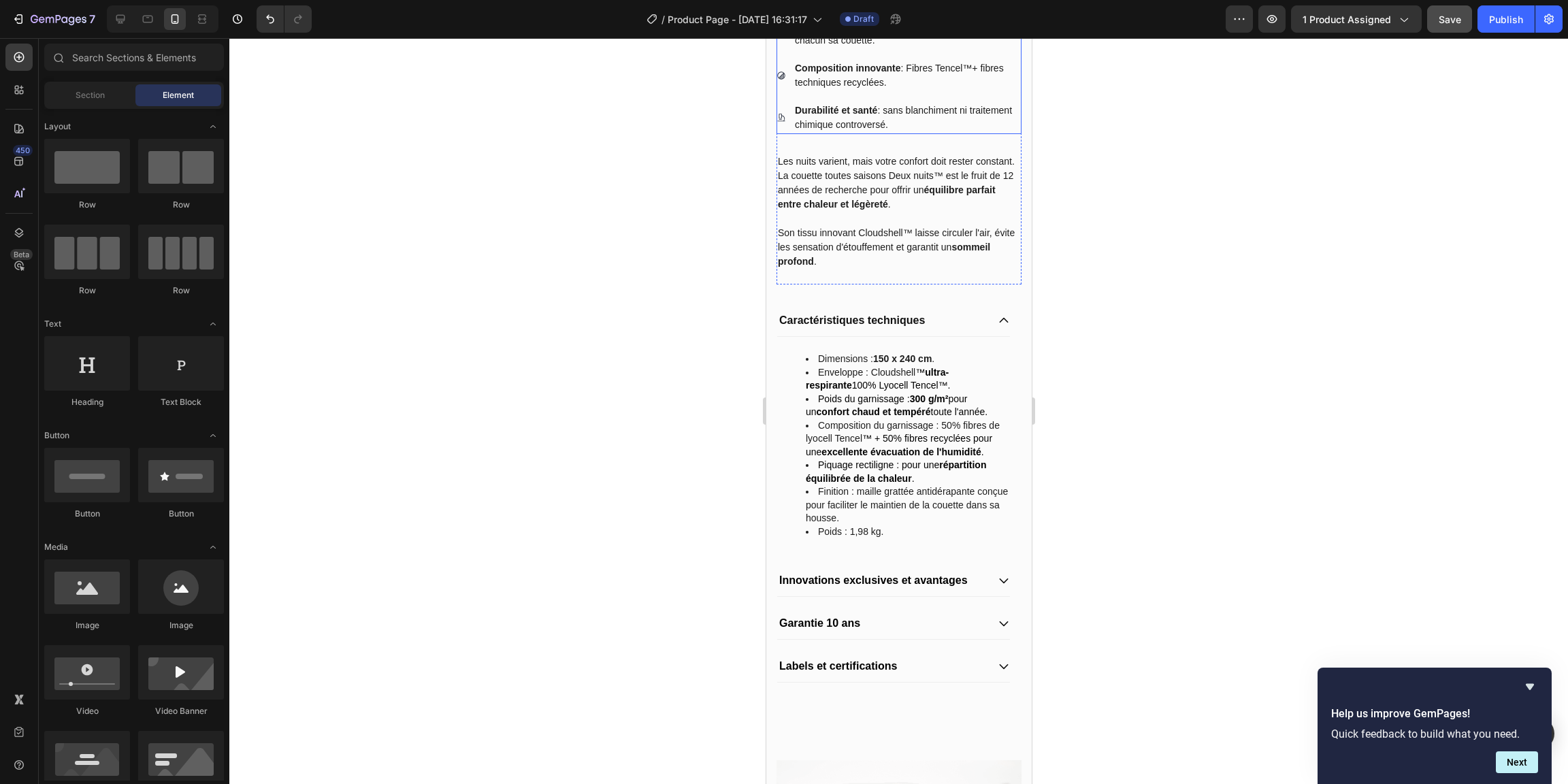
scroll to position [751, 0]
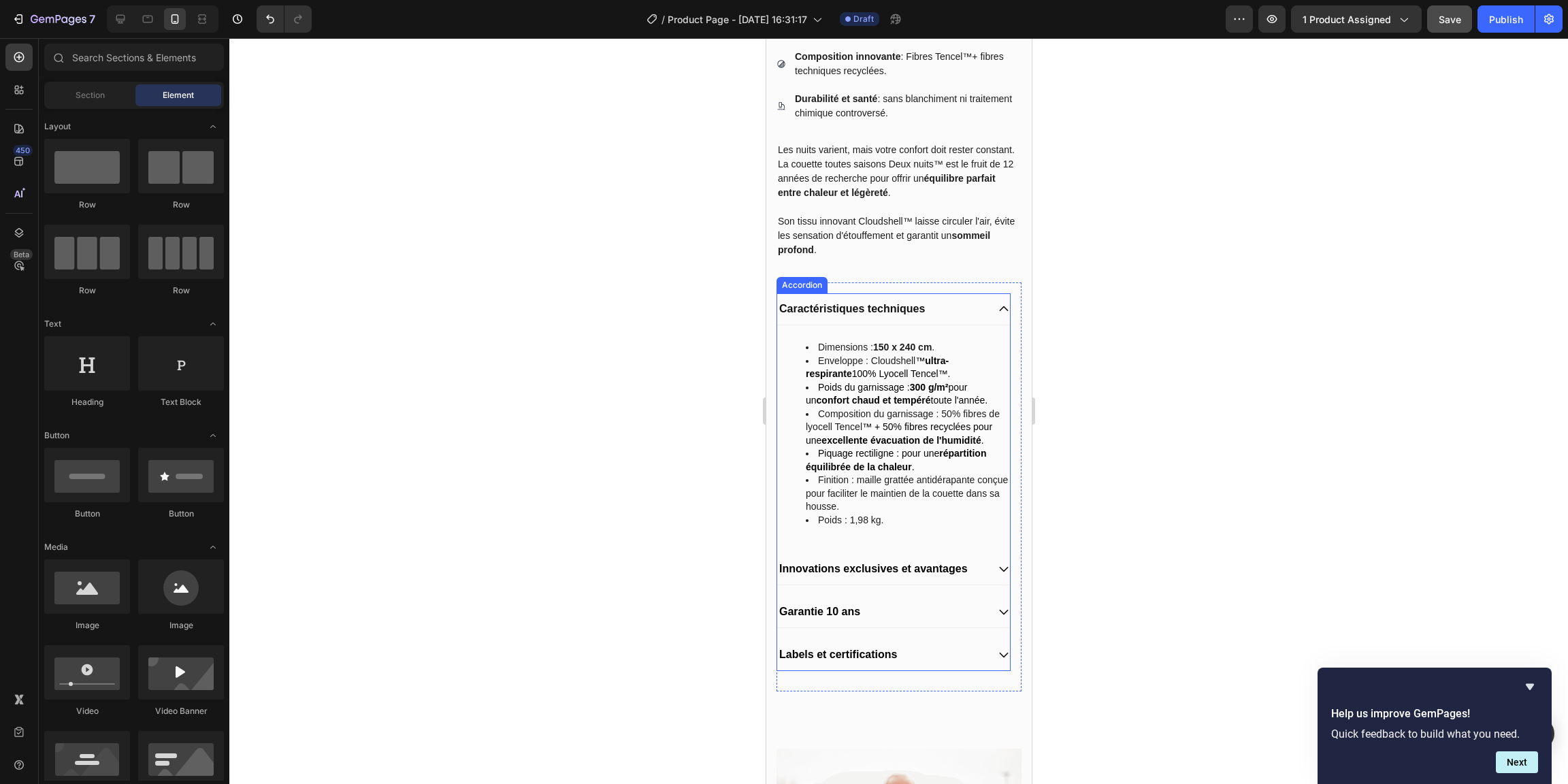
click at [977, 553] on div "Innovations exclusives et avantages" at bounding box center [892, 569] width 233 height 32
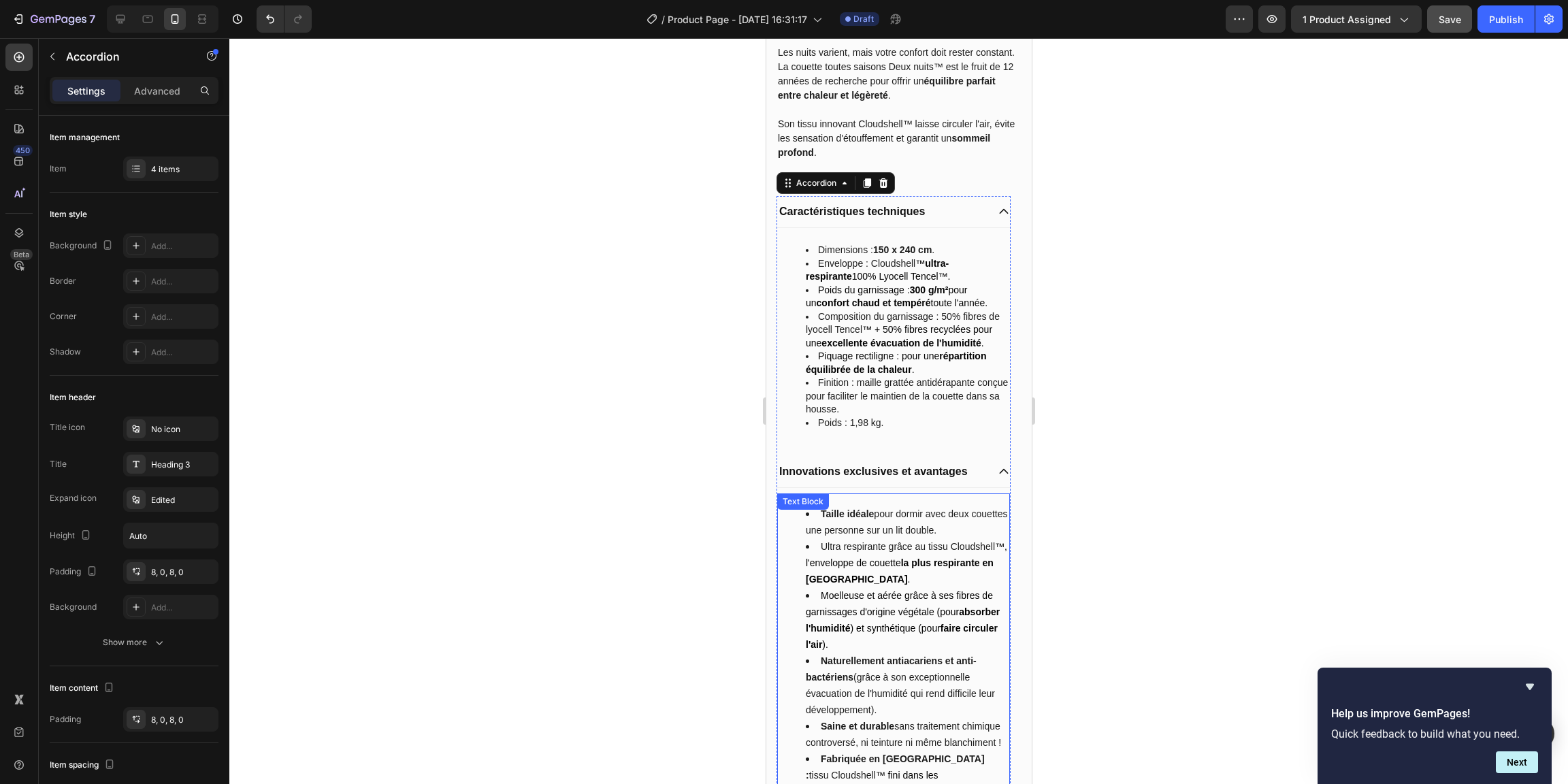
scroll to position [850, 0]
click at [869, 350] on span "Piquage rectiligne : pour une répartition équilibrée de la chaleur ." at bounding box center [895, 362] width 180 height 24
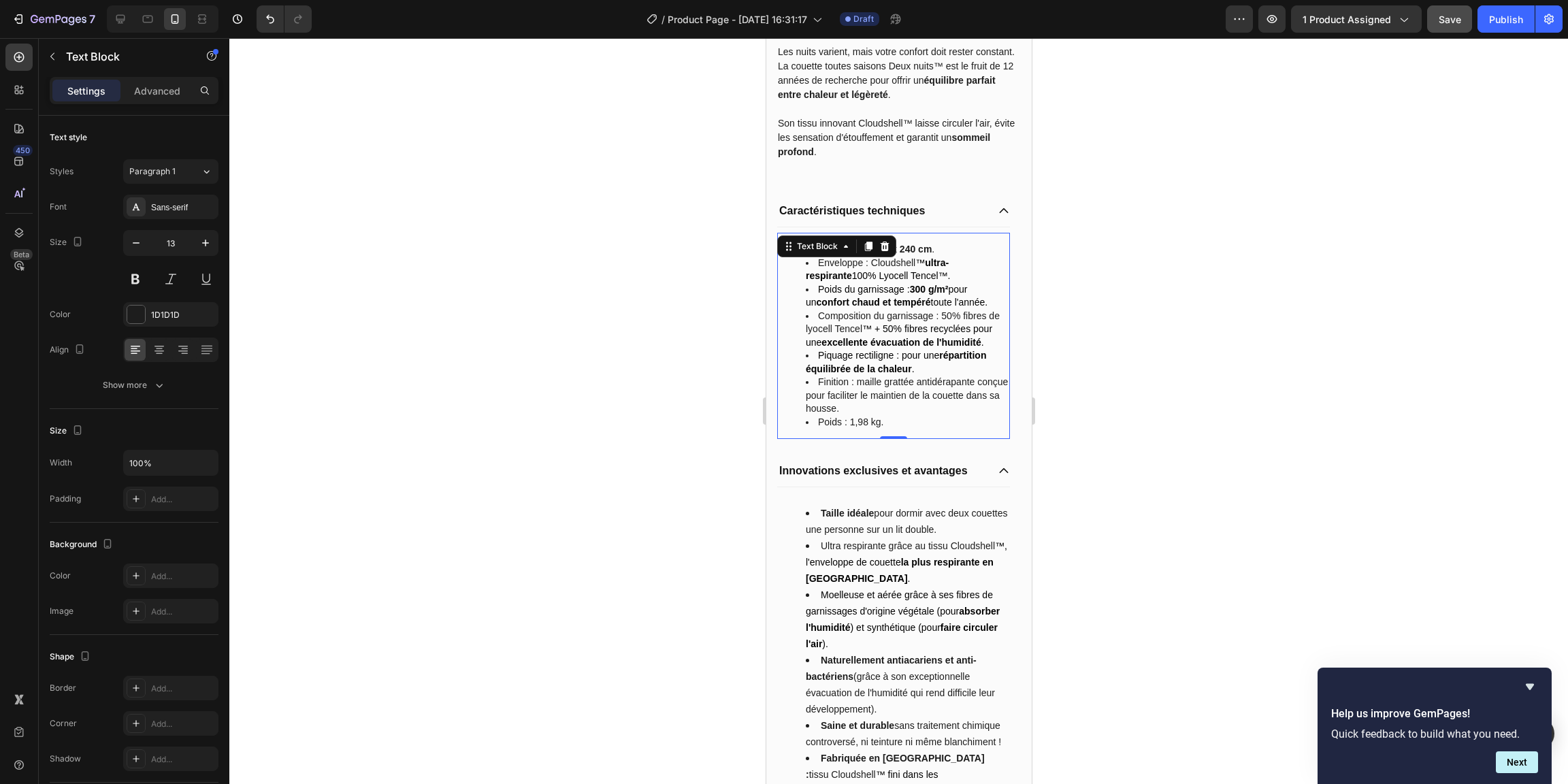
click at [876, 350] on span "Piquage rectiligne : pour une répartition équilibrée de la chaleur ." at bounding box center [895, 362] width 180 height 24
click at [886, 350] on span "Piquage rectiligne : pour une répartition équilibrée de la chaleur ." at bounding box center [895, 362] width 180 height 24
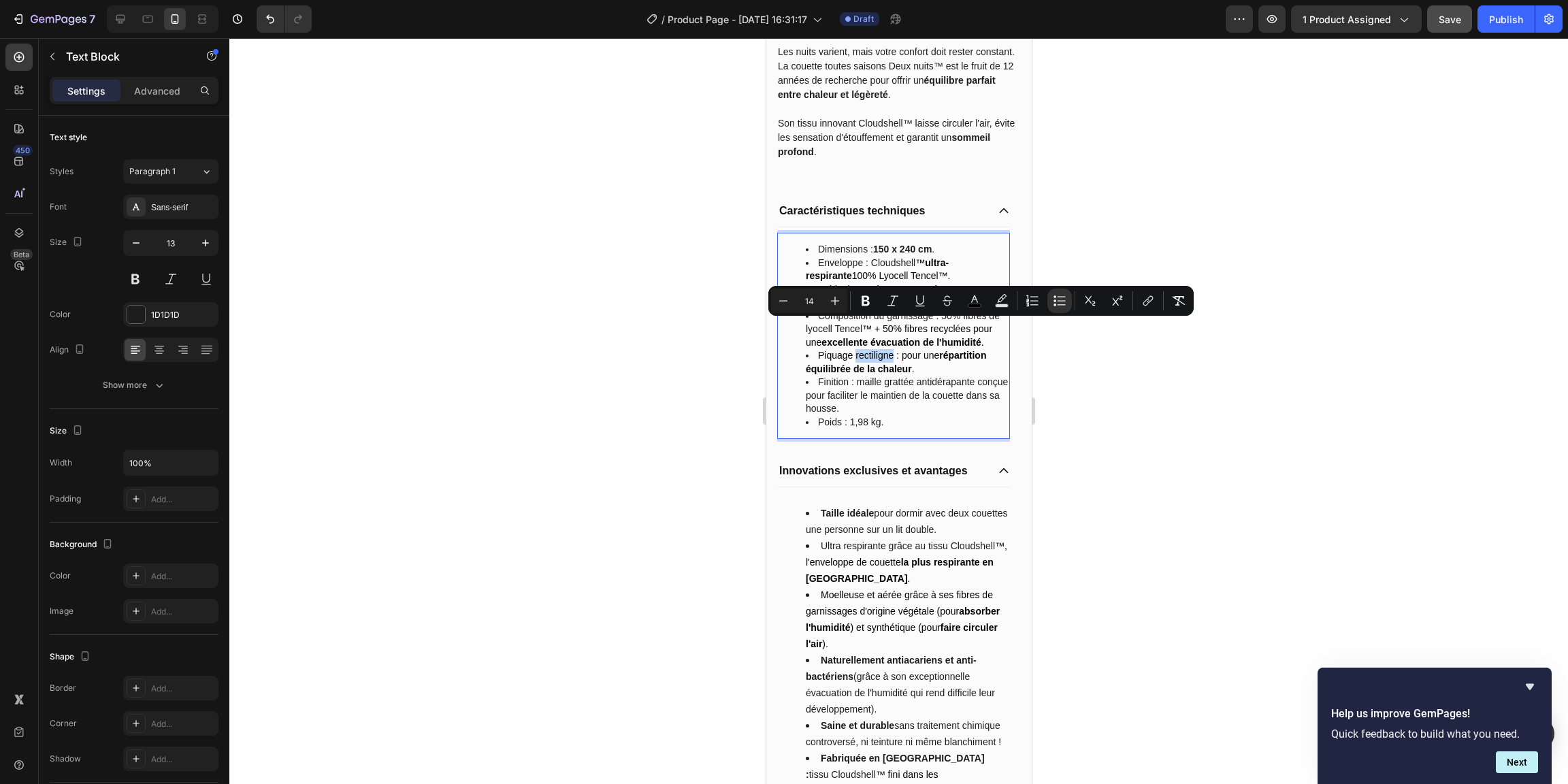
drag, startPoint x: 888, startPoint y: 327, endPoint x: 853, endPoint y: 328, distance: 35.0
click at [853, 350] on span "Piquage rectiligne : pour une répartition équilibrée de la chaleur ." at bounding box center [895, 362] width 180 height 24
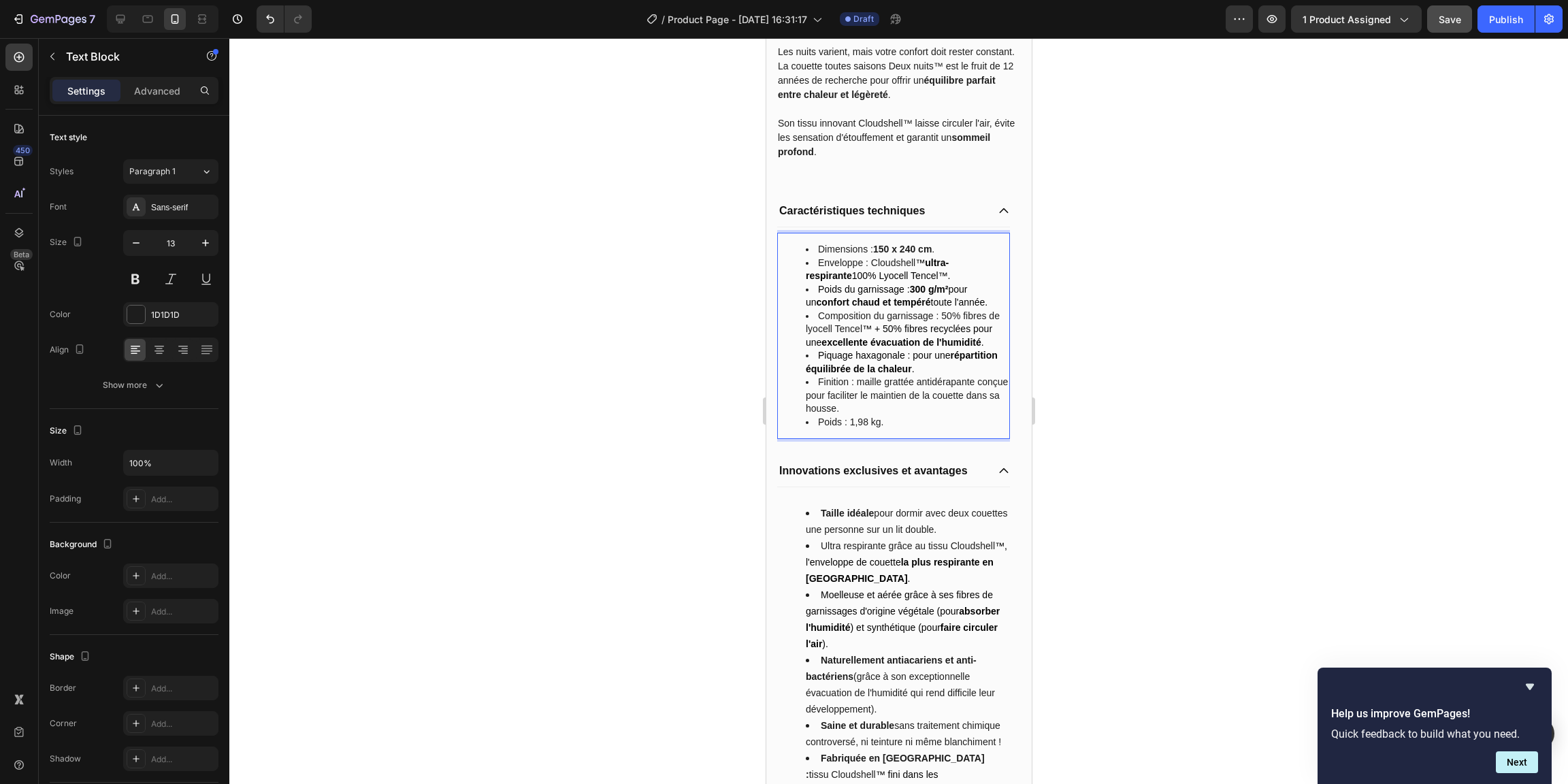
click at [934, 350] on span "Piquage haxagonale : pour une répartition équilibrée de la chaleur ." at bounding box center [901, 362] width 192 height 24
click at [890, 350] on span "Piquage haxagonale : pour une répartition équilibrée de la chaleur ." at bounding box center [901, 362] width 192 height 24
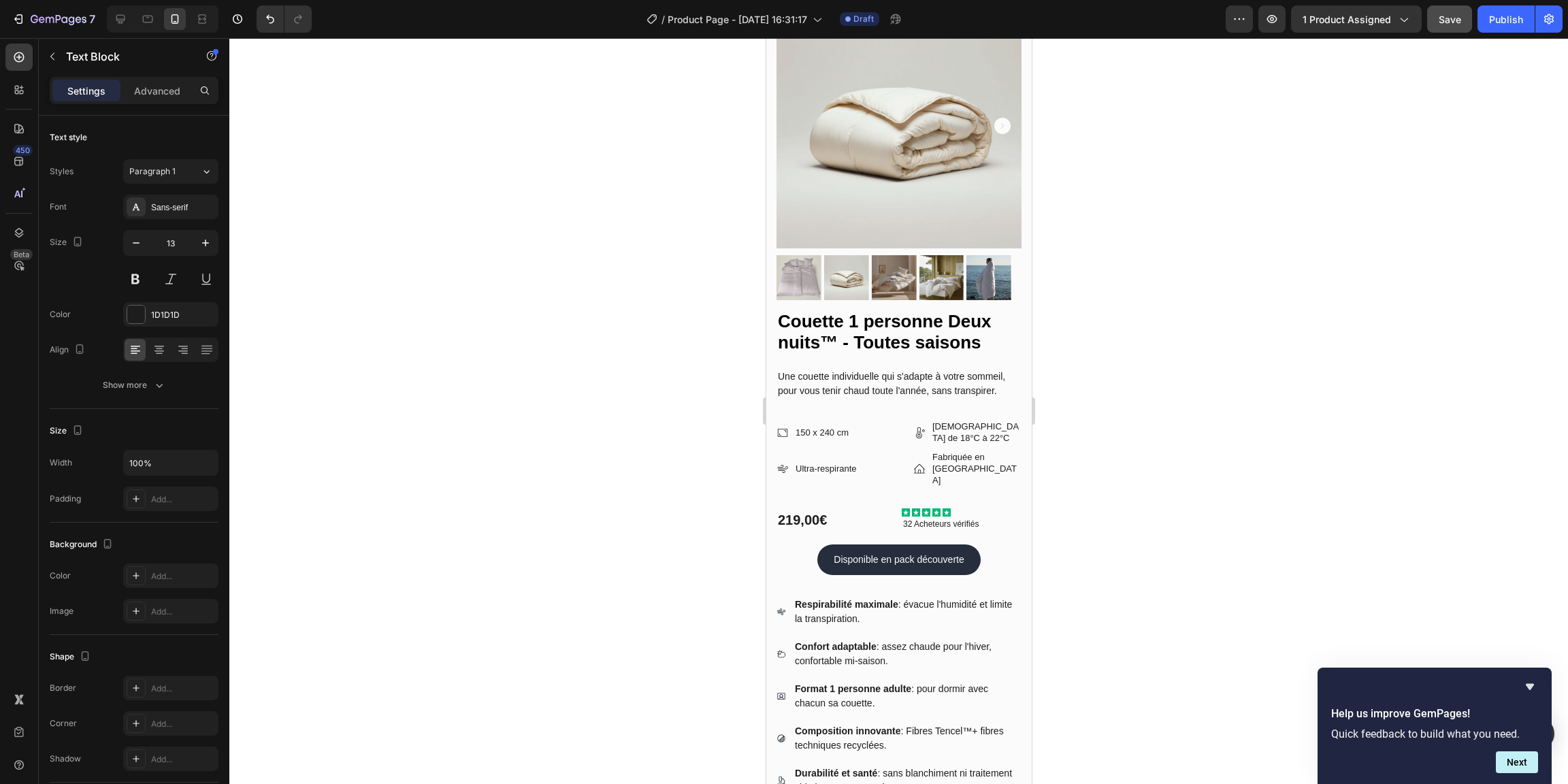
scroll to position [0, 0]
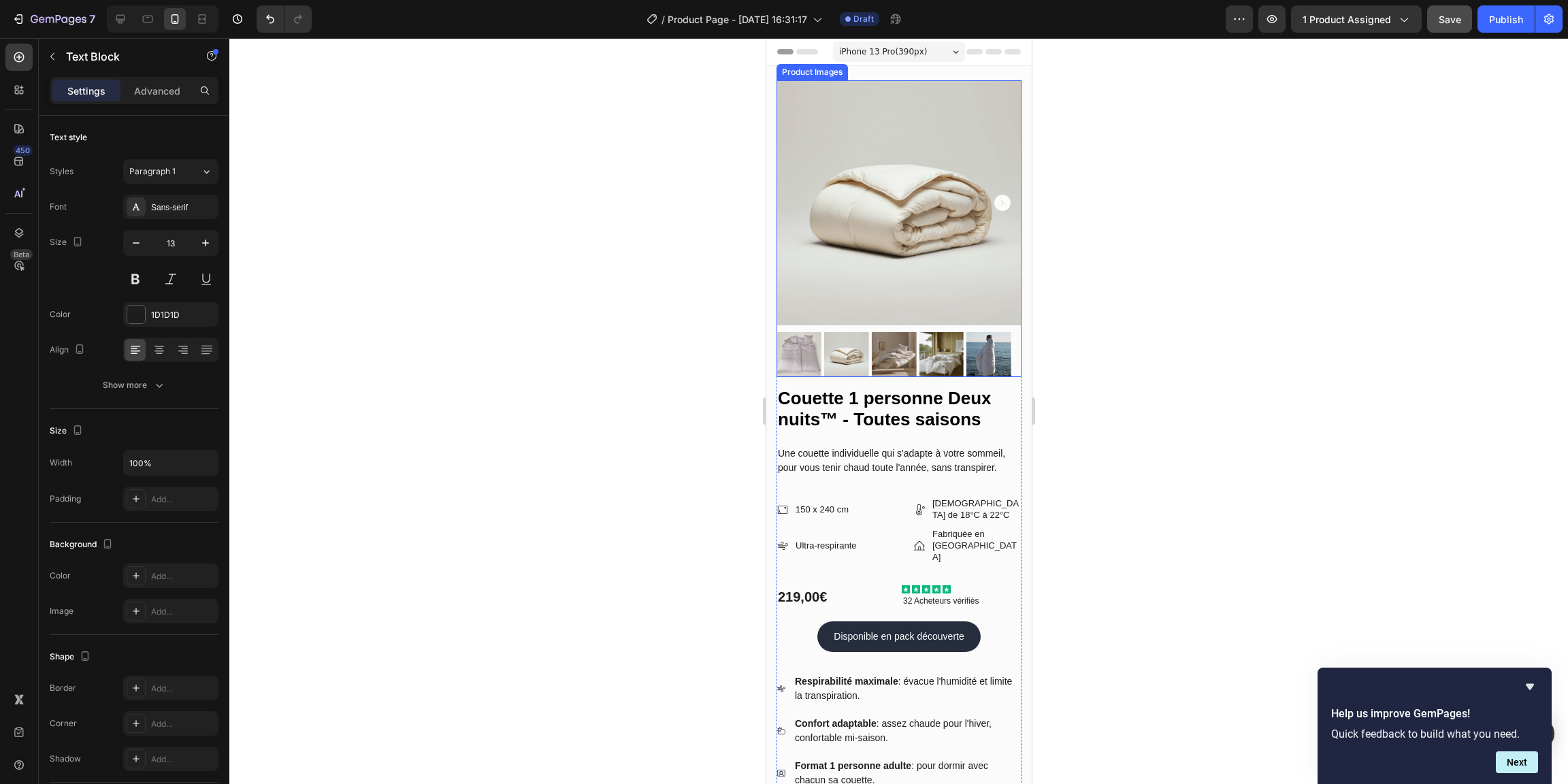
click at [989, 342] on img at bounding box center [988, 354] width 45 height 45
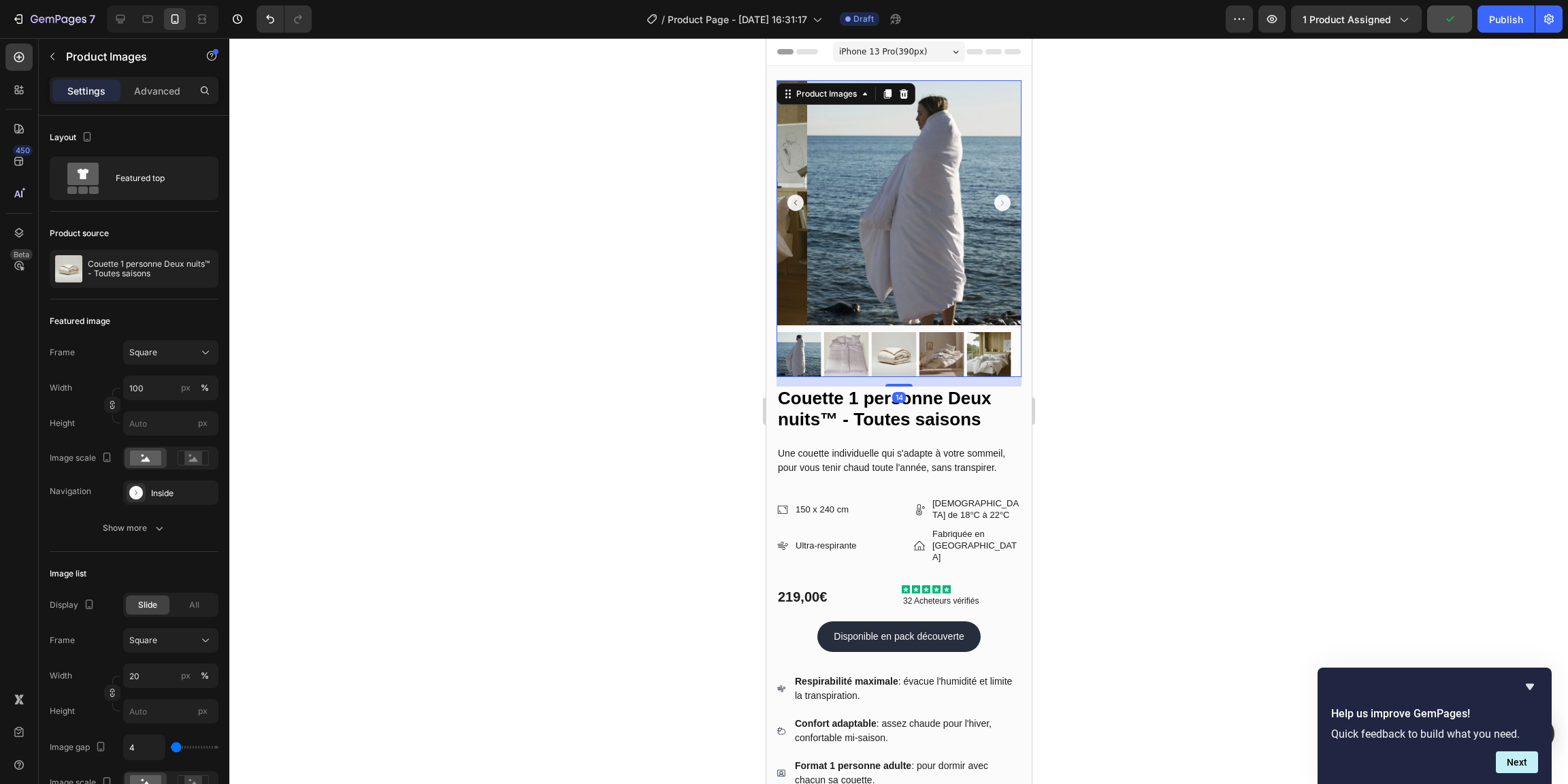
click at [815, 342] on img at bounding box center [798, 354] width 45 height 45
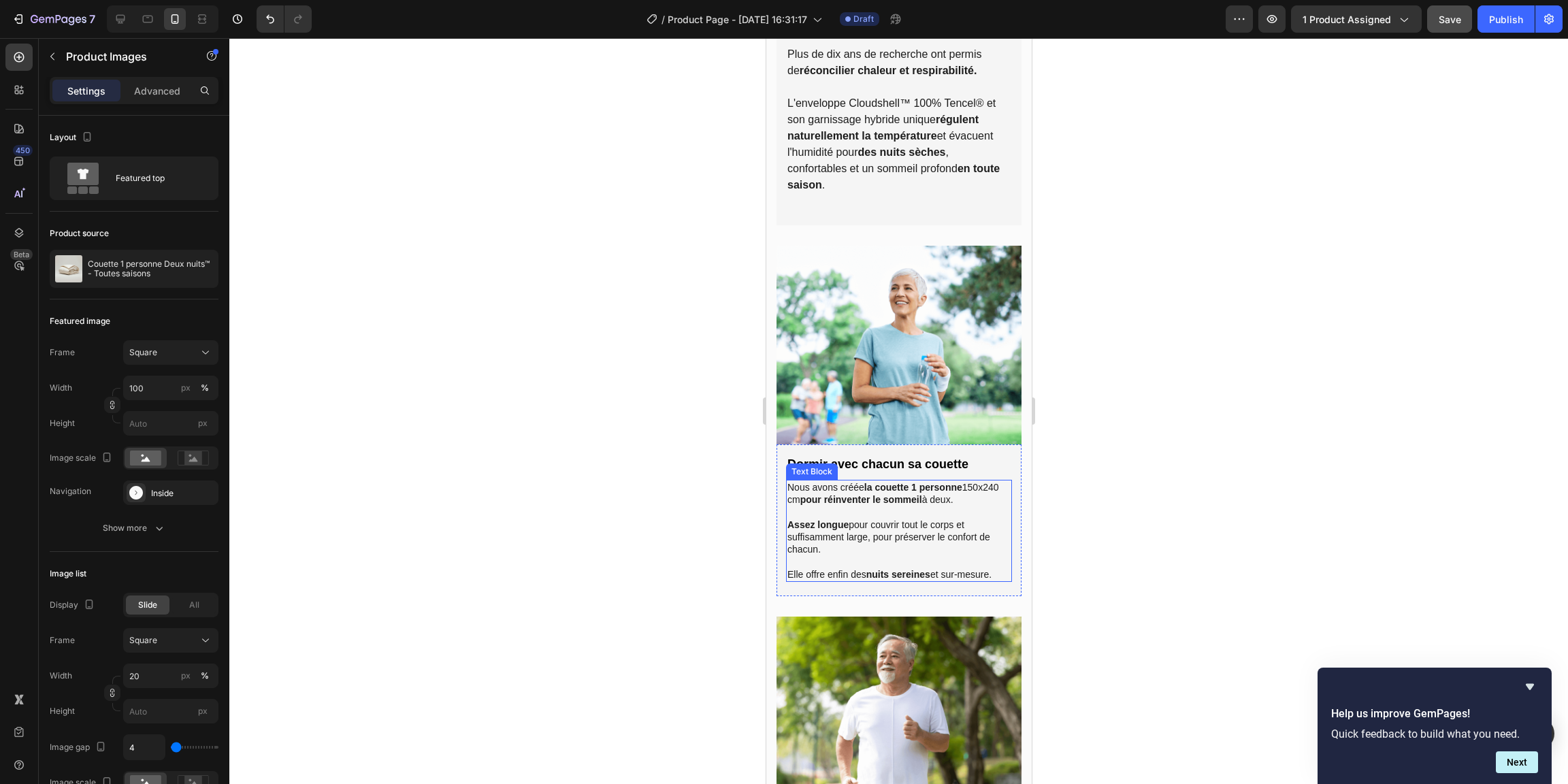
scroll to position [1372, 0]
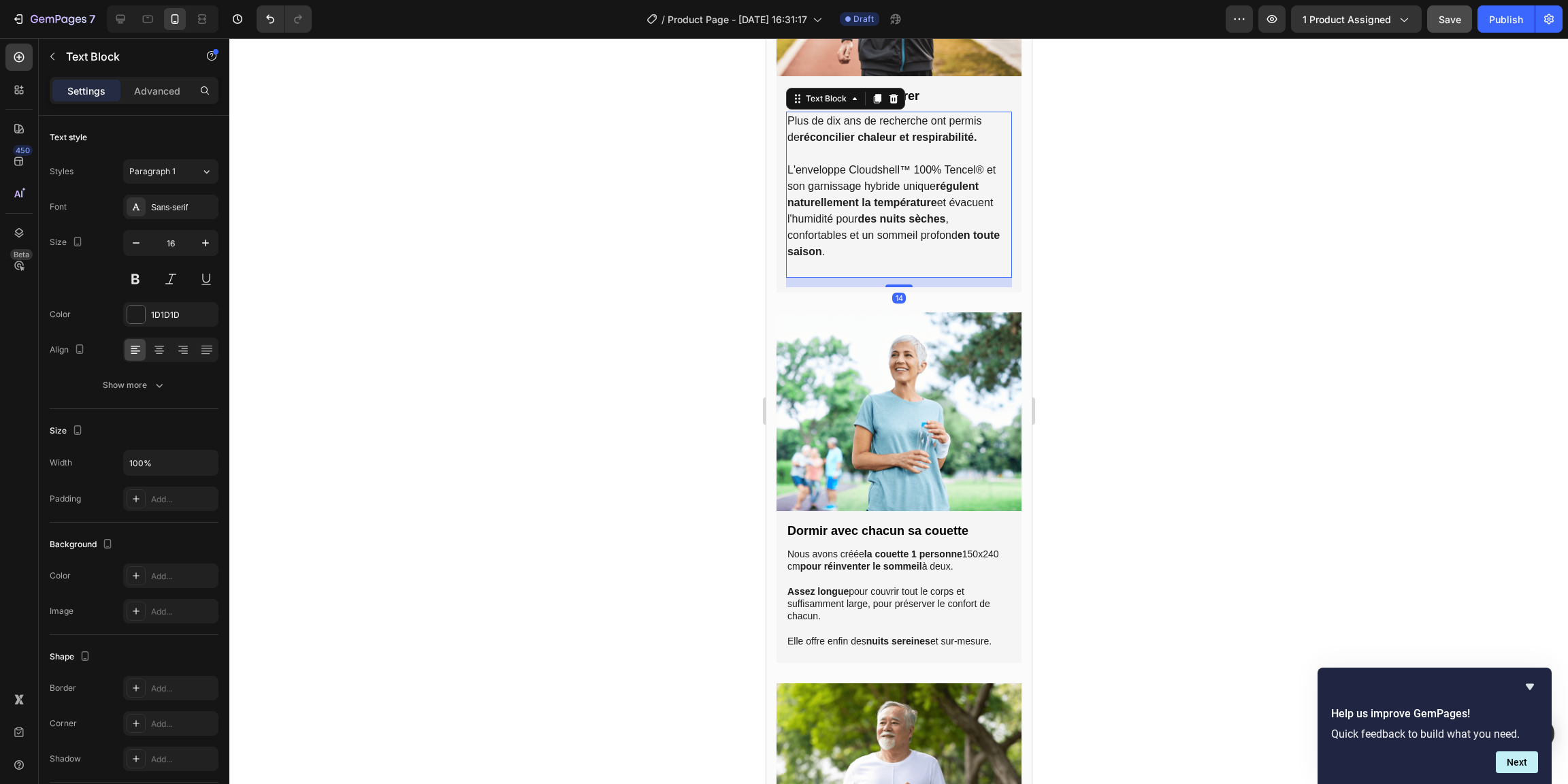
click at [895, 135] on p "Plus de dix ans de recherche ont permis de réconcilier chaleur et respirabilité." at bounding box center [899, 129] width 223 height 33
click at [141, 248] on icon "button" at bounding box center [136, 243] width 14 height 14
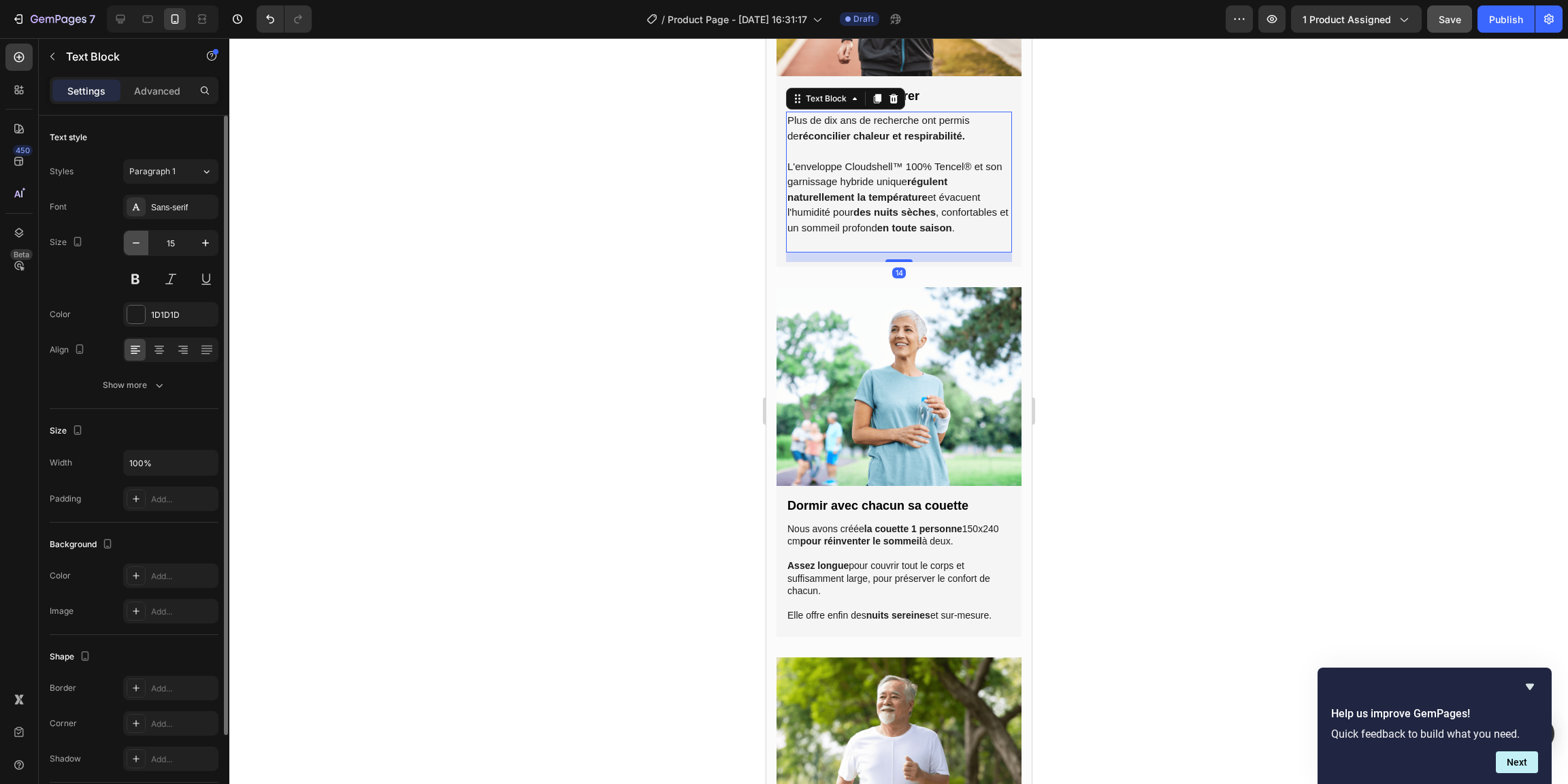
click at [141, 248] on icon "button" at bounding box center [136, 243] width 14 height 14
type input "14"
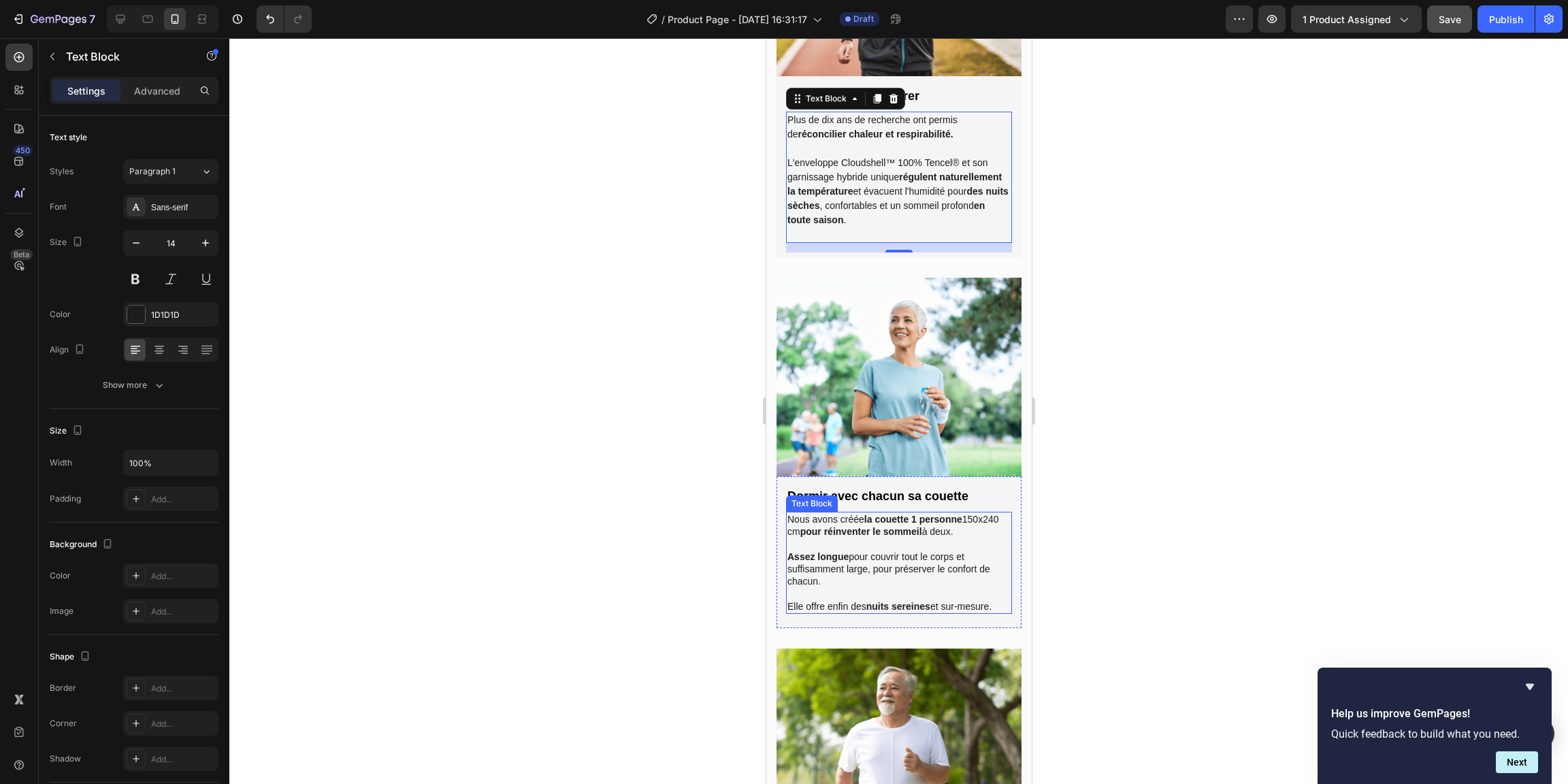
click at [921, 526] on strong "pour réinventer le sommeil" at bounding box center [861, 531] width 122 height 11
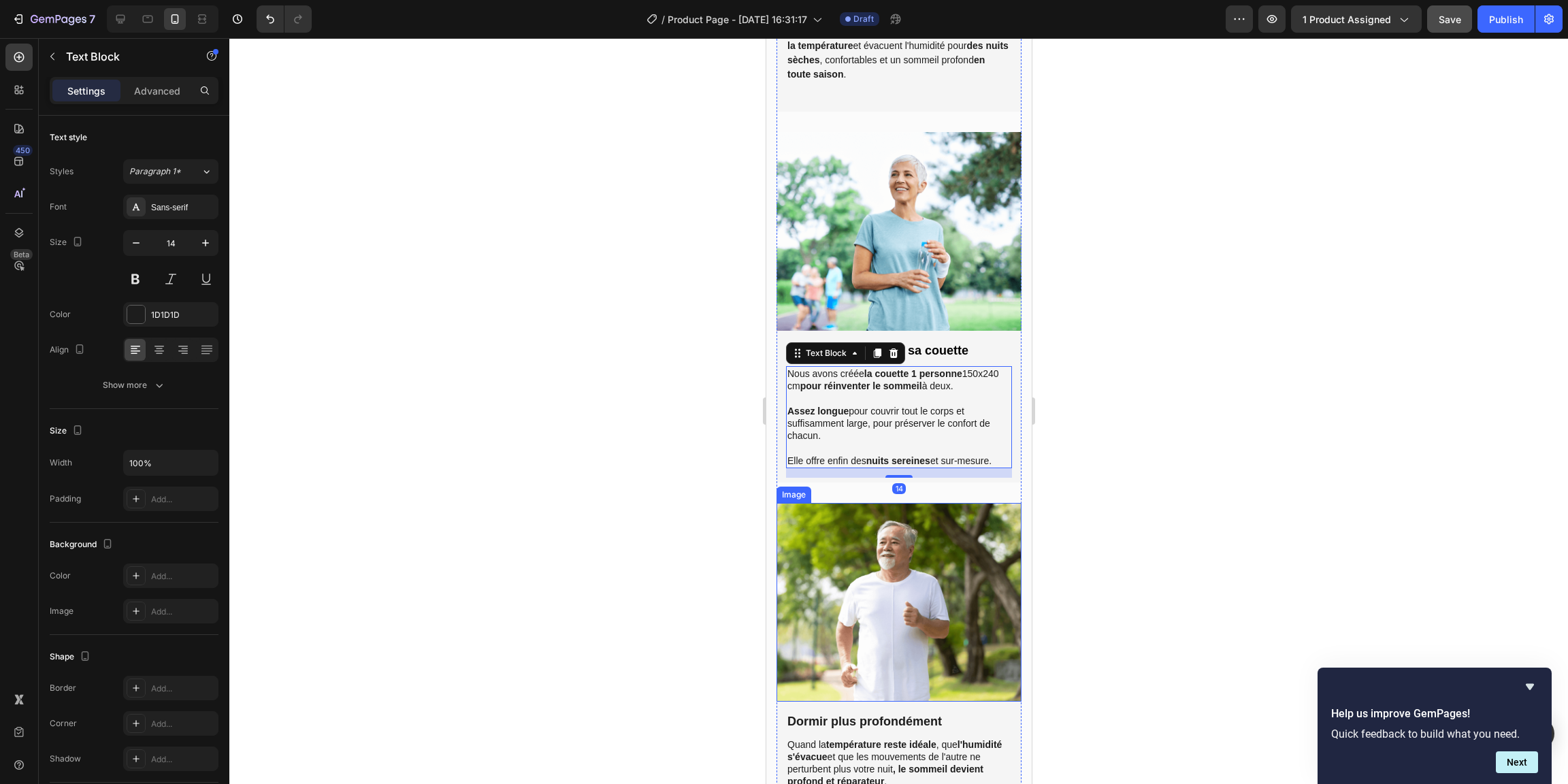
scroll to position [1524, 0]
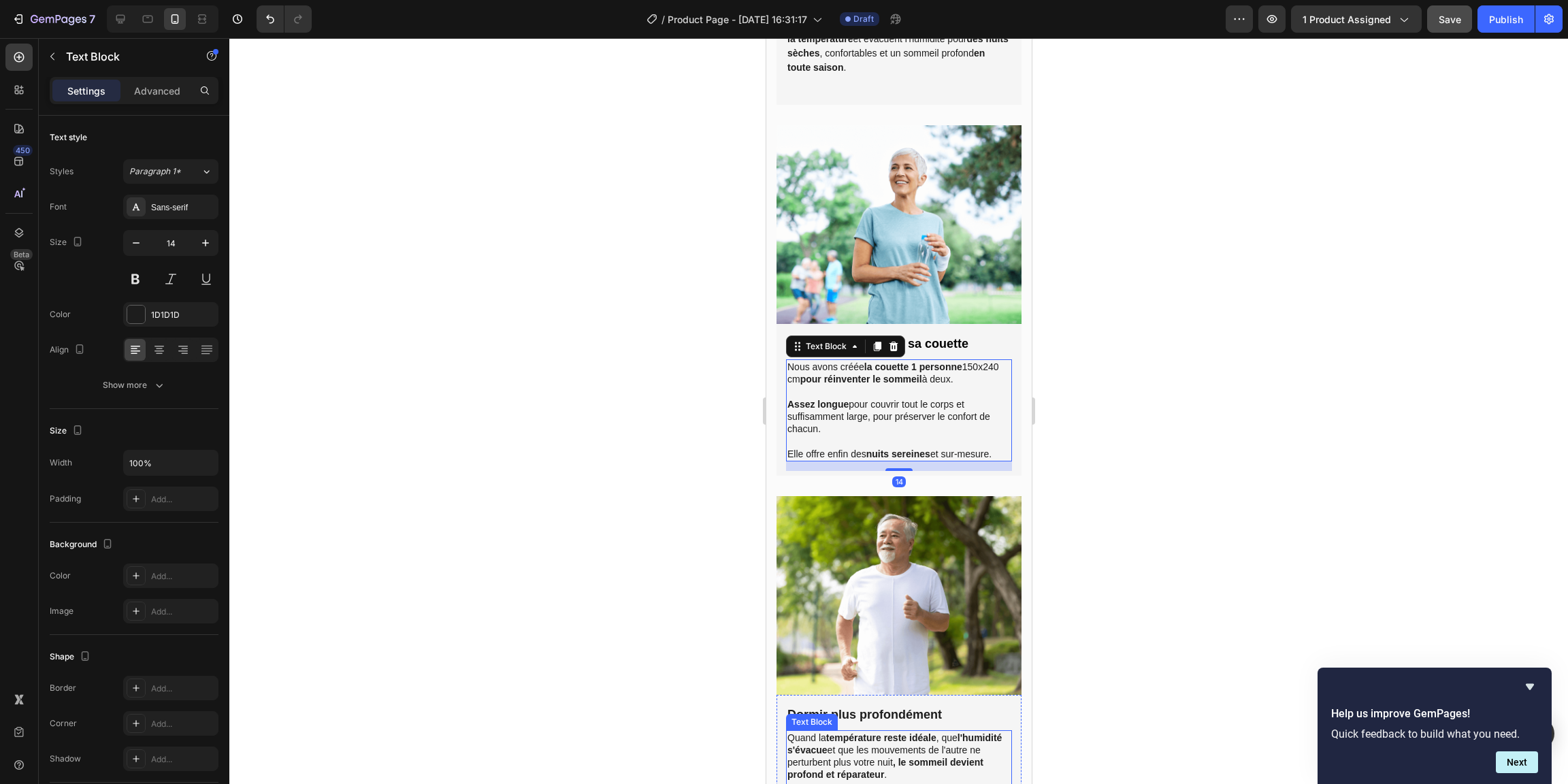
click at [867, 744] on p "Quand la température reste idéale , que l'humidité s'évacue et que les mouvemen…" at bounding box center [899, 756] width 223 height 50
click at [1240, 550] on div at bounding box center [899, 411] width 1339 height 746
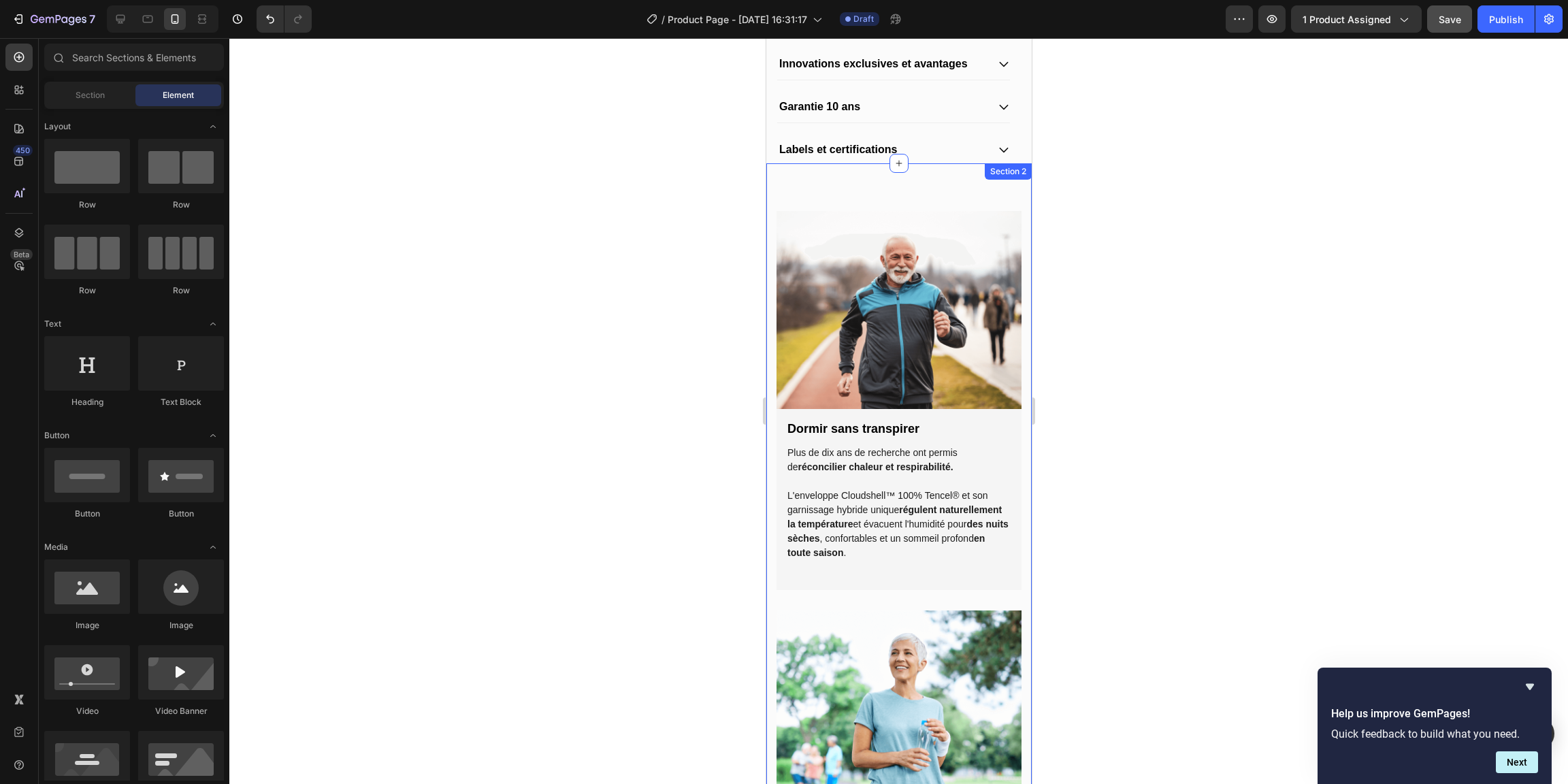
scroll to position [1034, 0]
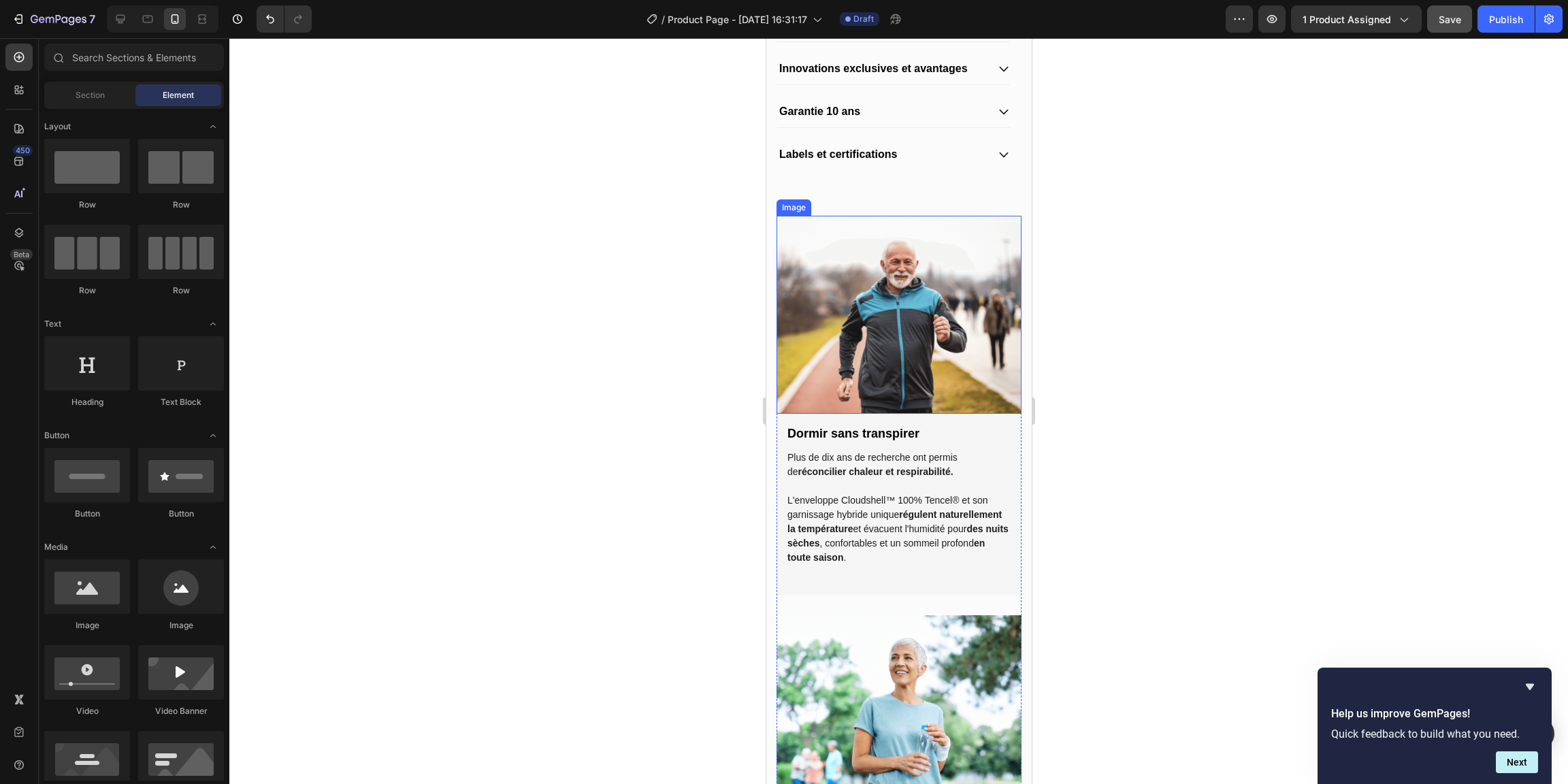
click at [909, 327] on img at bounding box center [898, 315] width 245 height 198
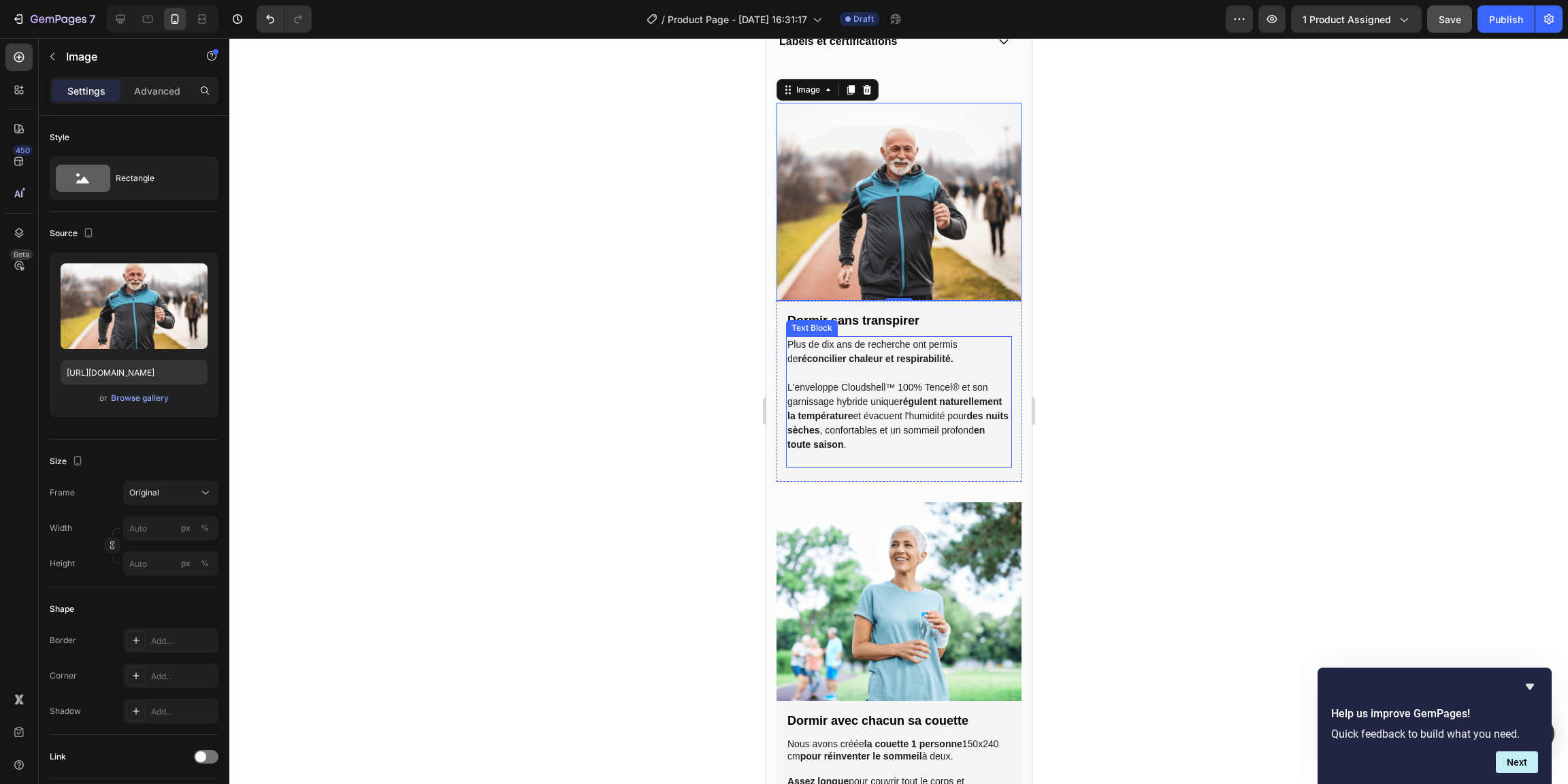
scroll to position [1057, 0]
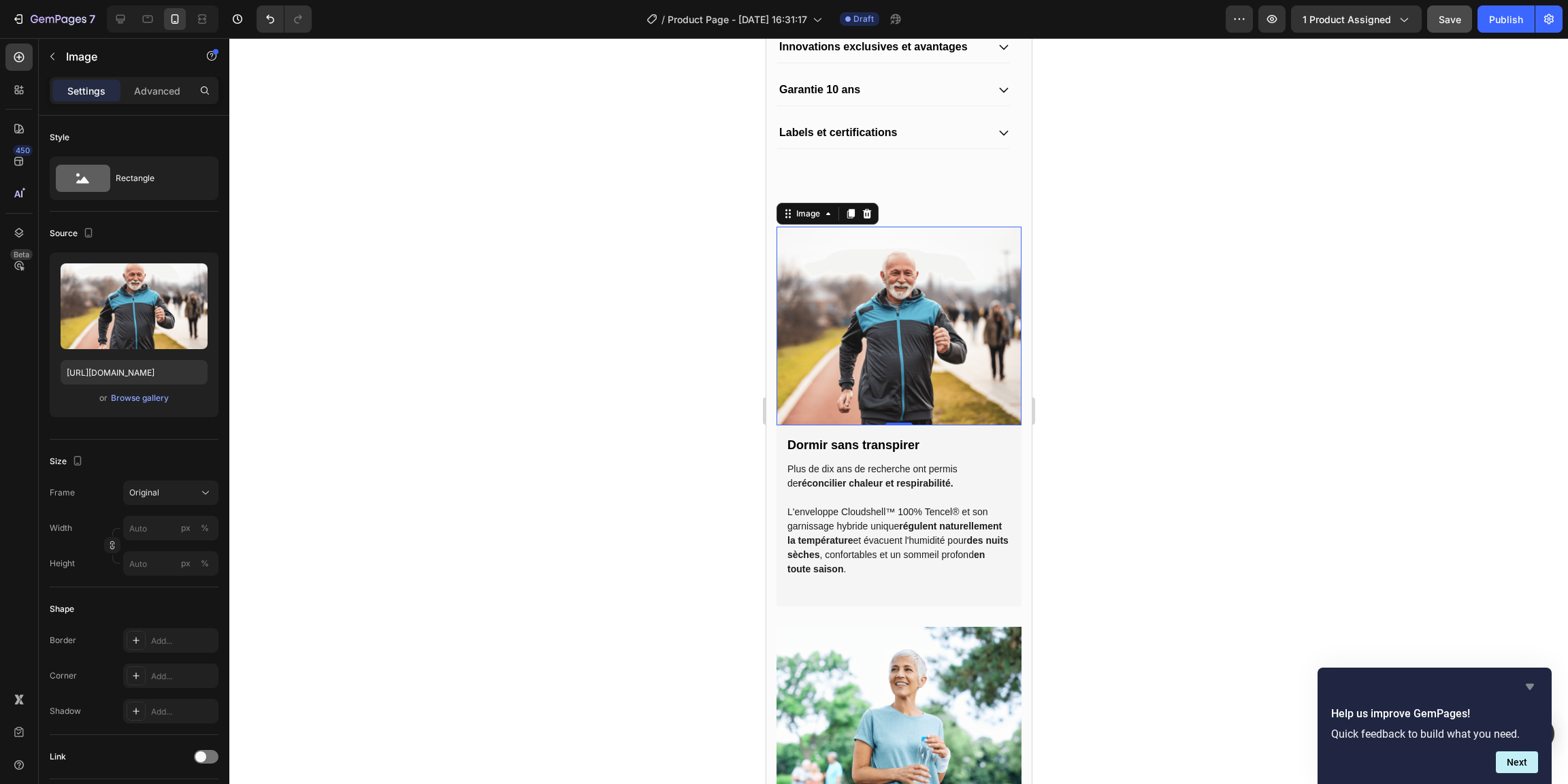
click at [1530, 689] on icon "Hide survey" at bounding box center [1530, 687] width 8 height 6
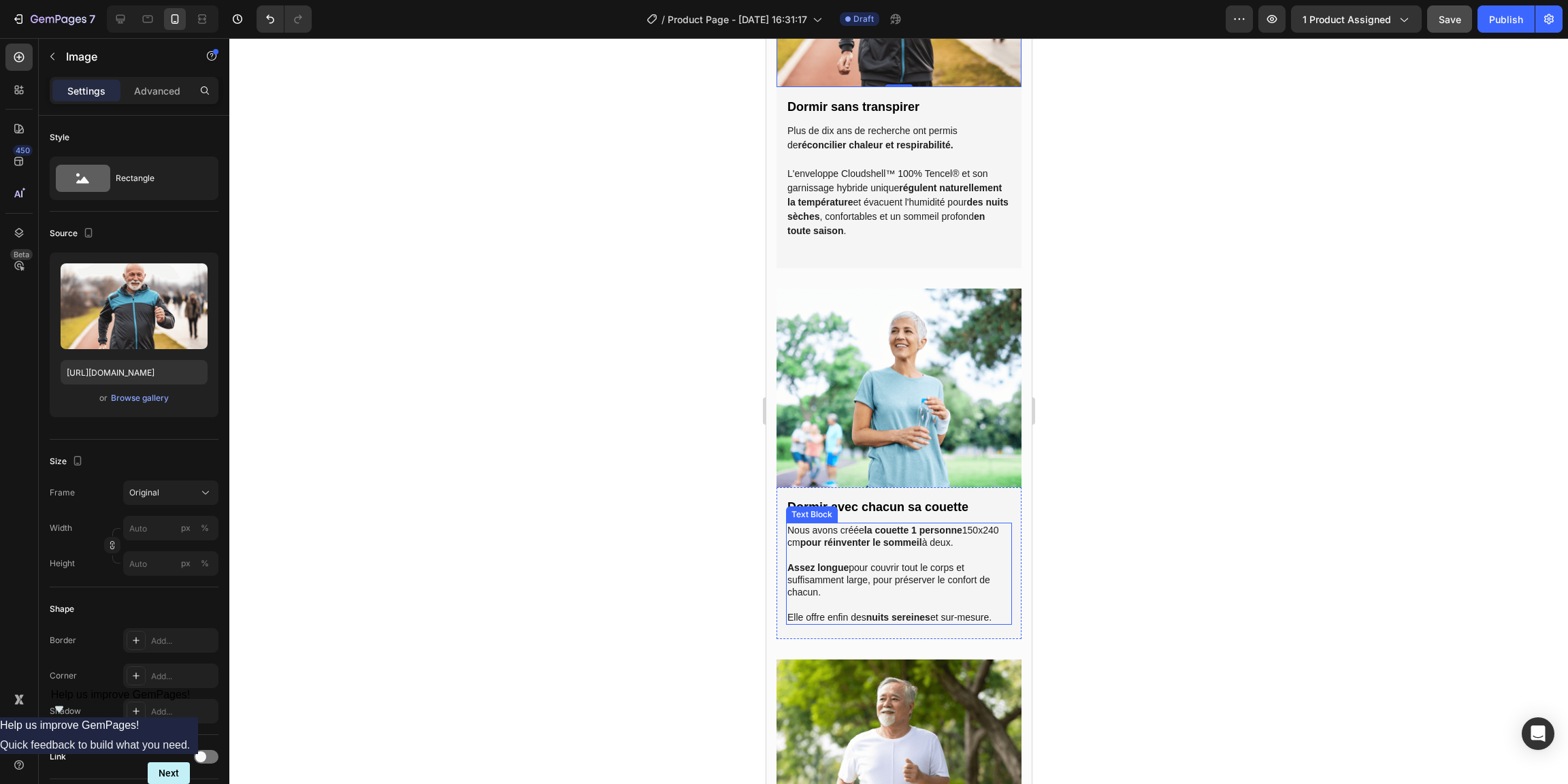
scroll to position [1165, 0]
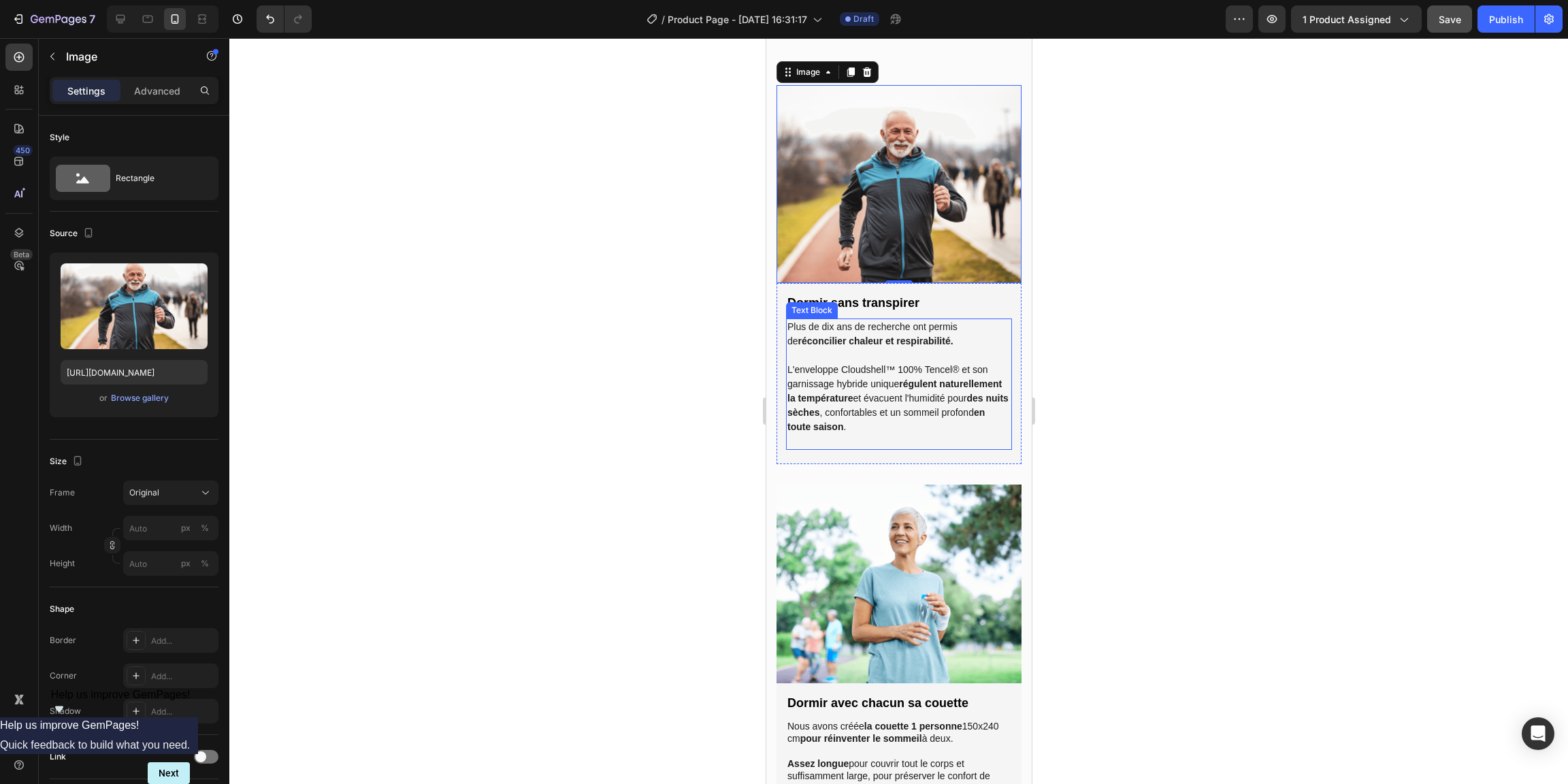
click at [934, 348] on p at bounding box center [899, 355] width 223 height 15
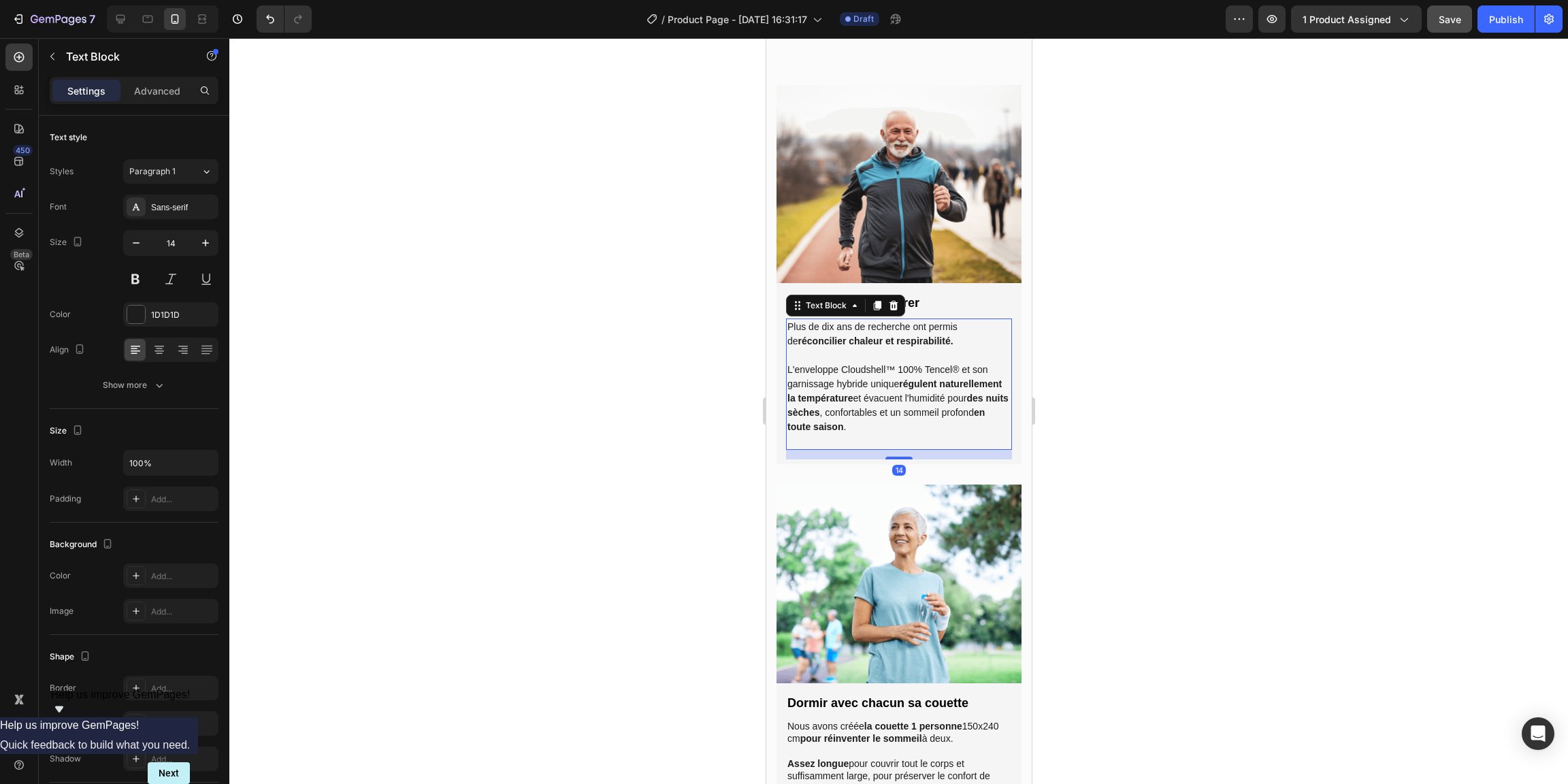
click at [932, 348] on p at bounding box center [899, 355] width 223 height 15
click at [932, 348] on p "Rich Text Editor. Editing area: main" at bounding box center [899, 355] width 223 height 15
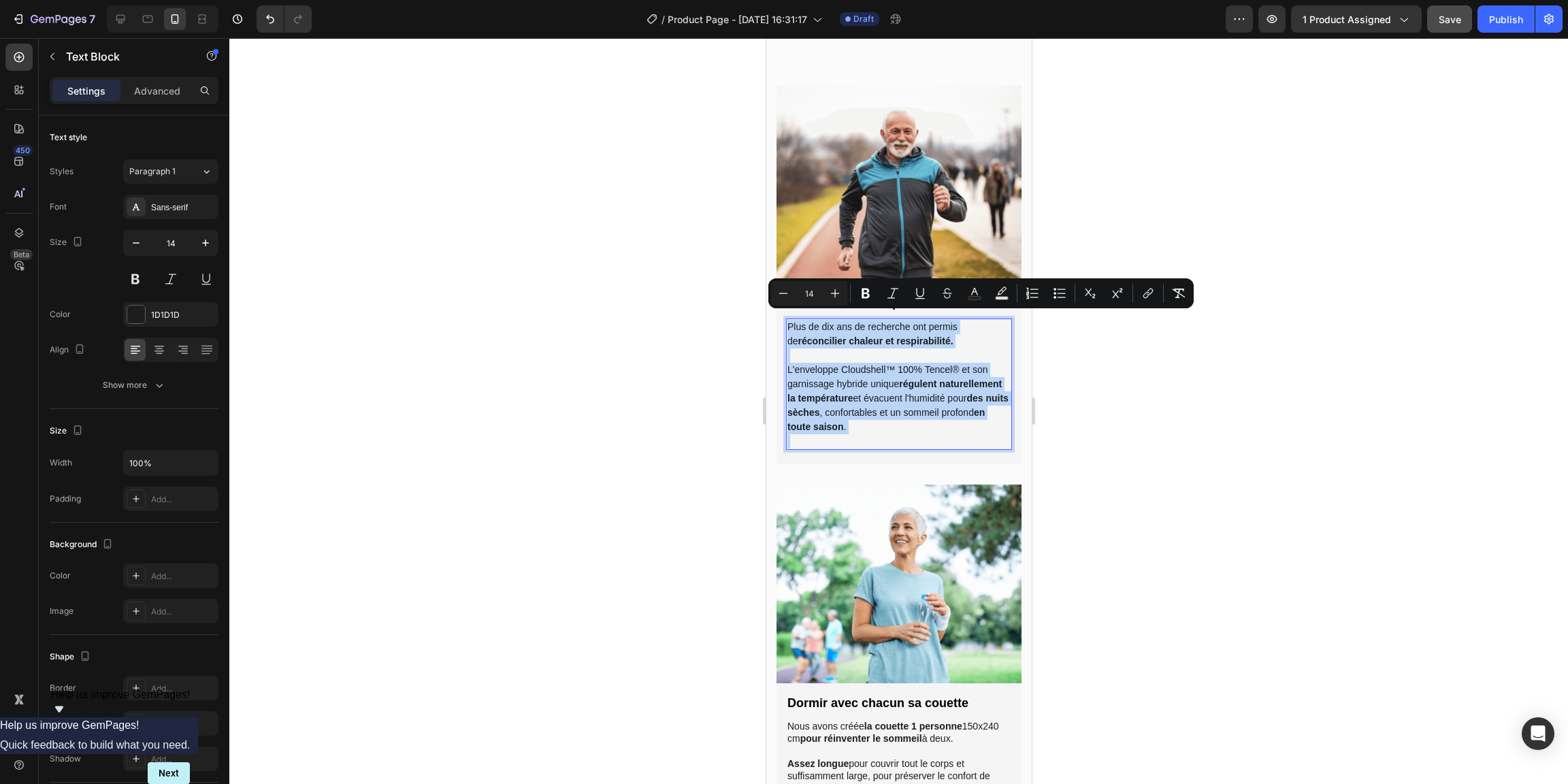
copy div "Plus de dix ans de recherche ont permis de réconcilier chaleur et respirabilité…"
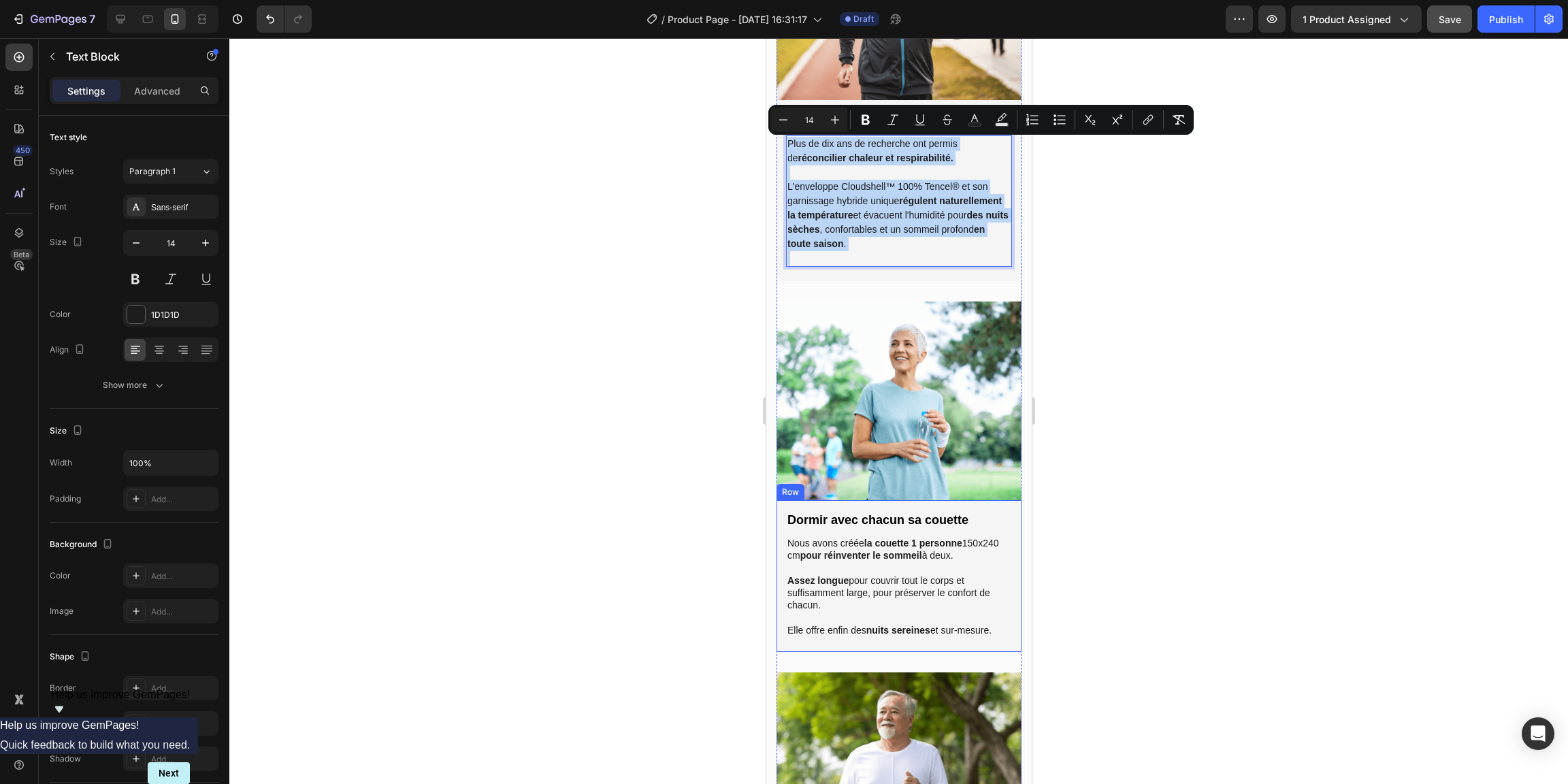
scroll to position [1350, 0]
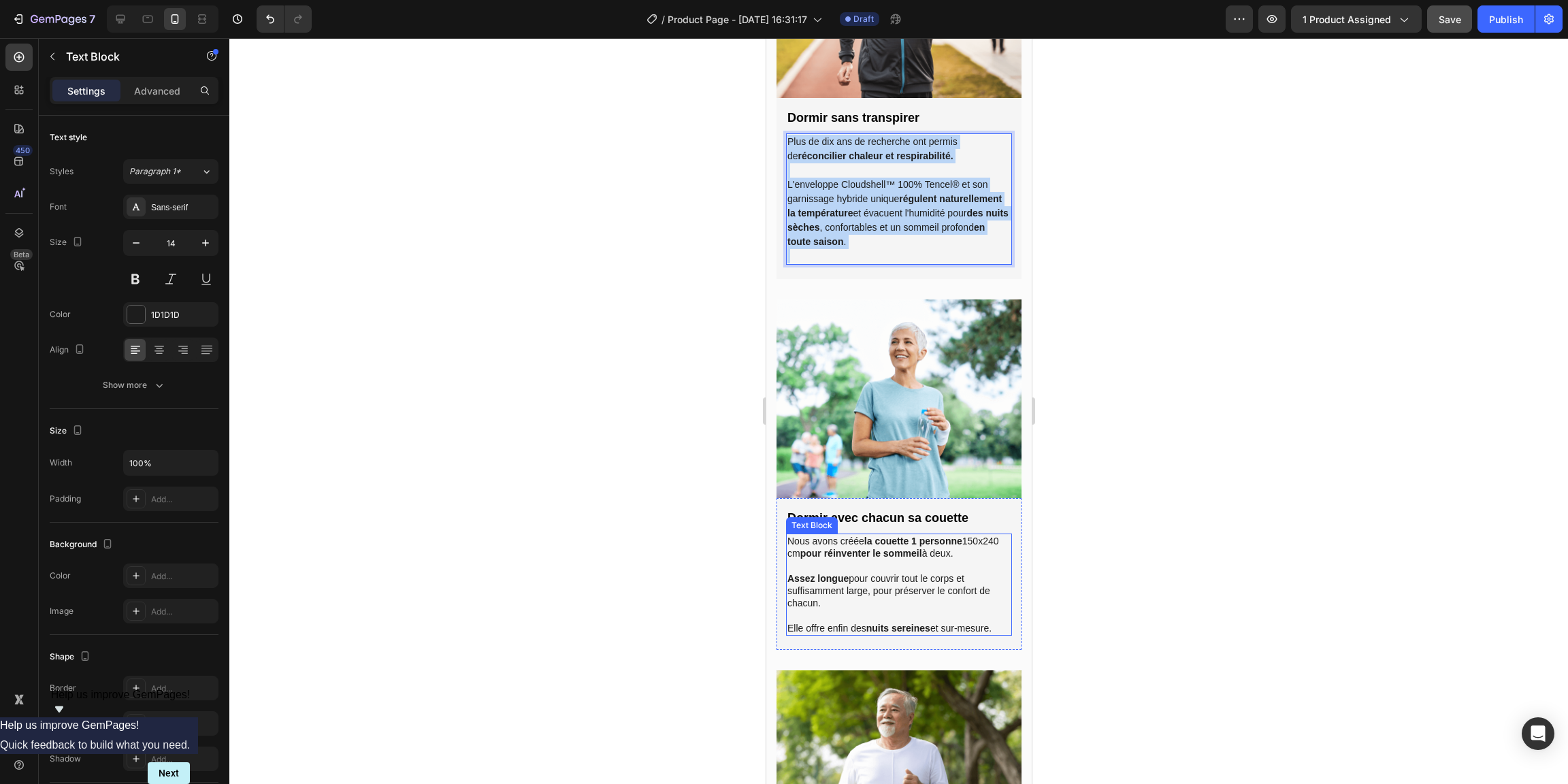
click at [888, 560] on p at bounding box center [899, 566] width 223 height 12
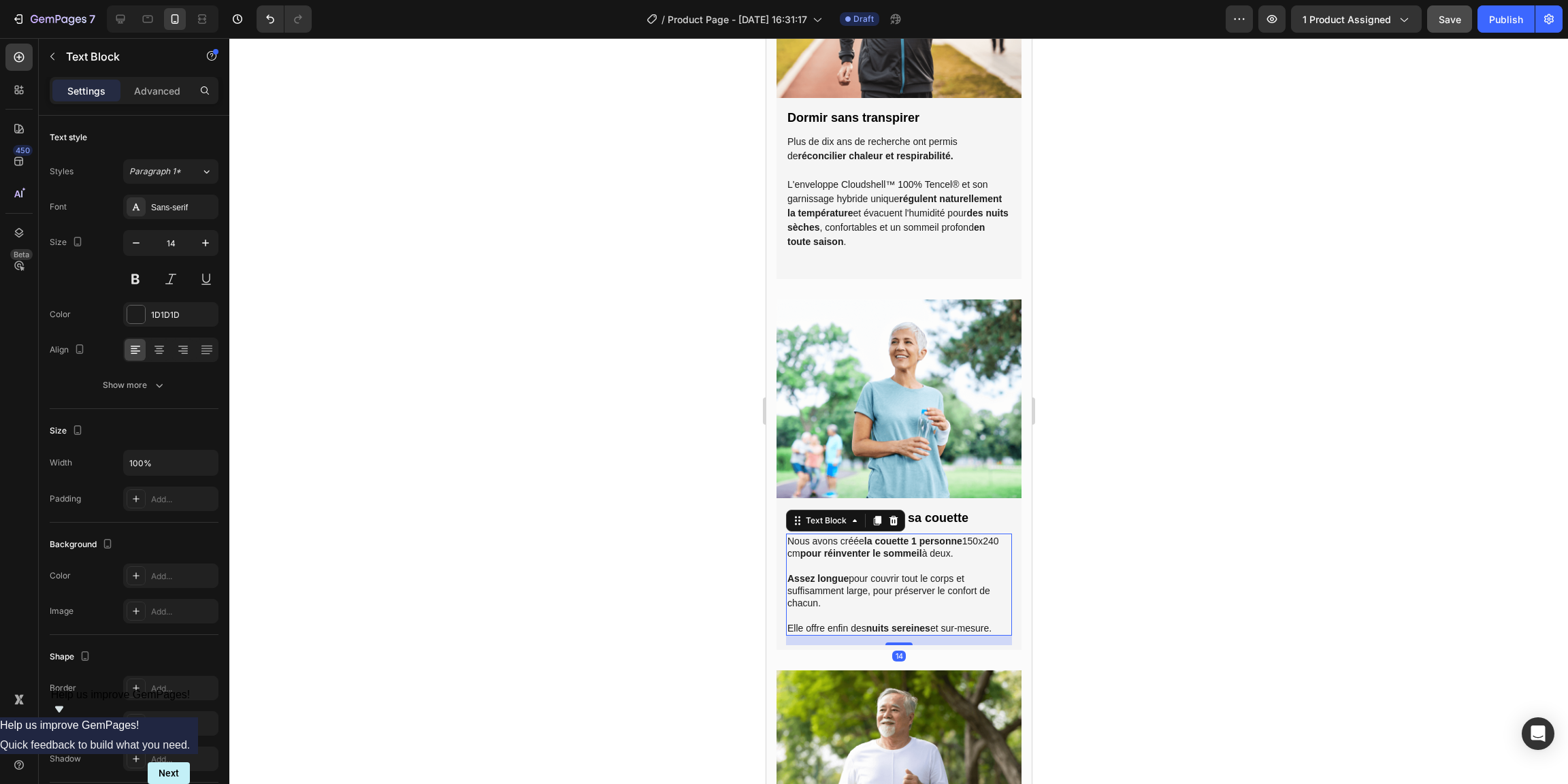
click at [871, 573] on p "Assez longue pour couvrir tout le corps et suffisamment large, pour préserver l…" at bounding box center [899, 591] width 223 height 37
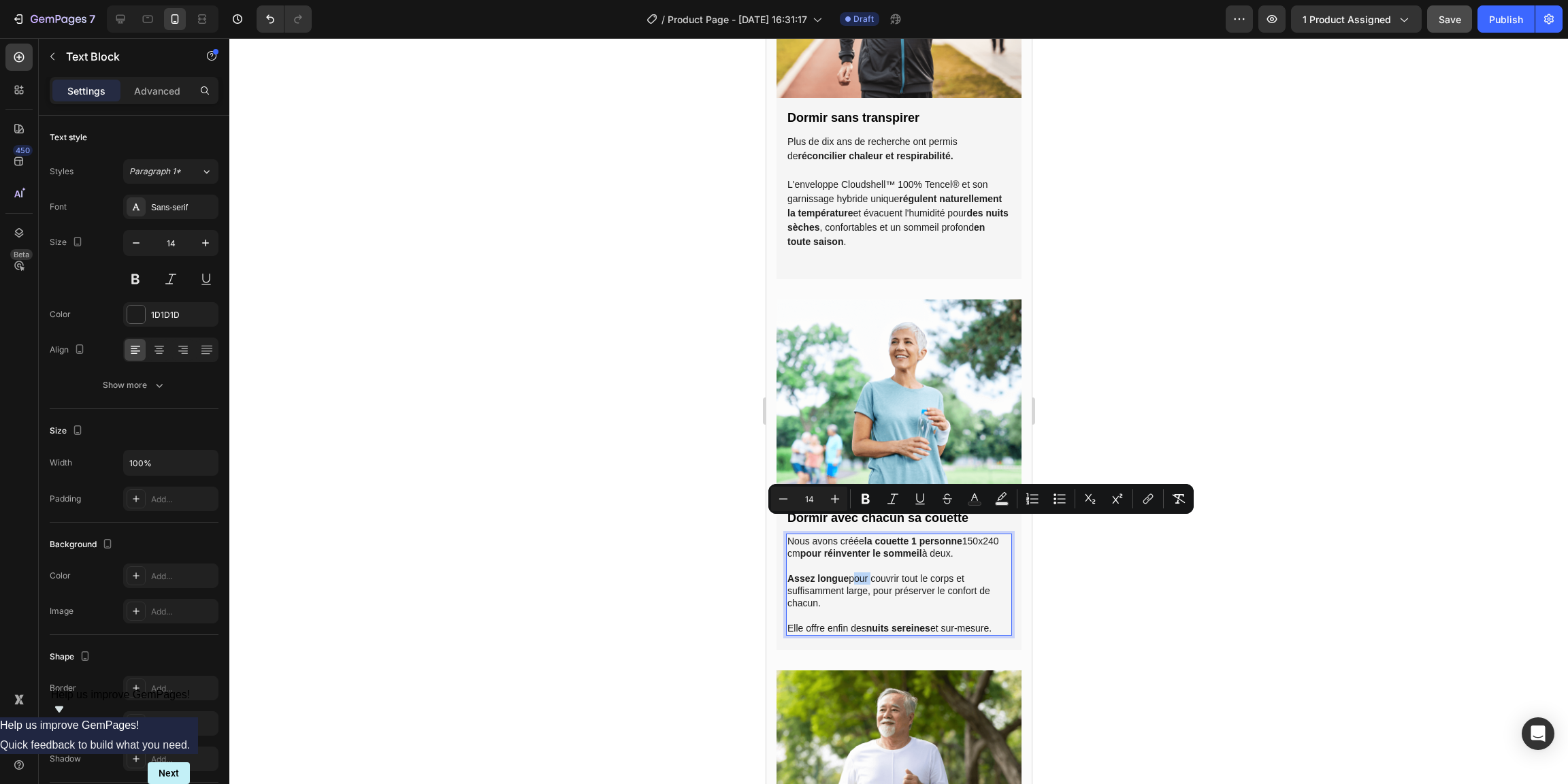
copy div "Nous avons créée la couette 1 personne 150x240 cm pour réinventer le sommeil à …"
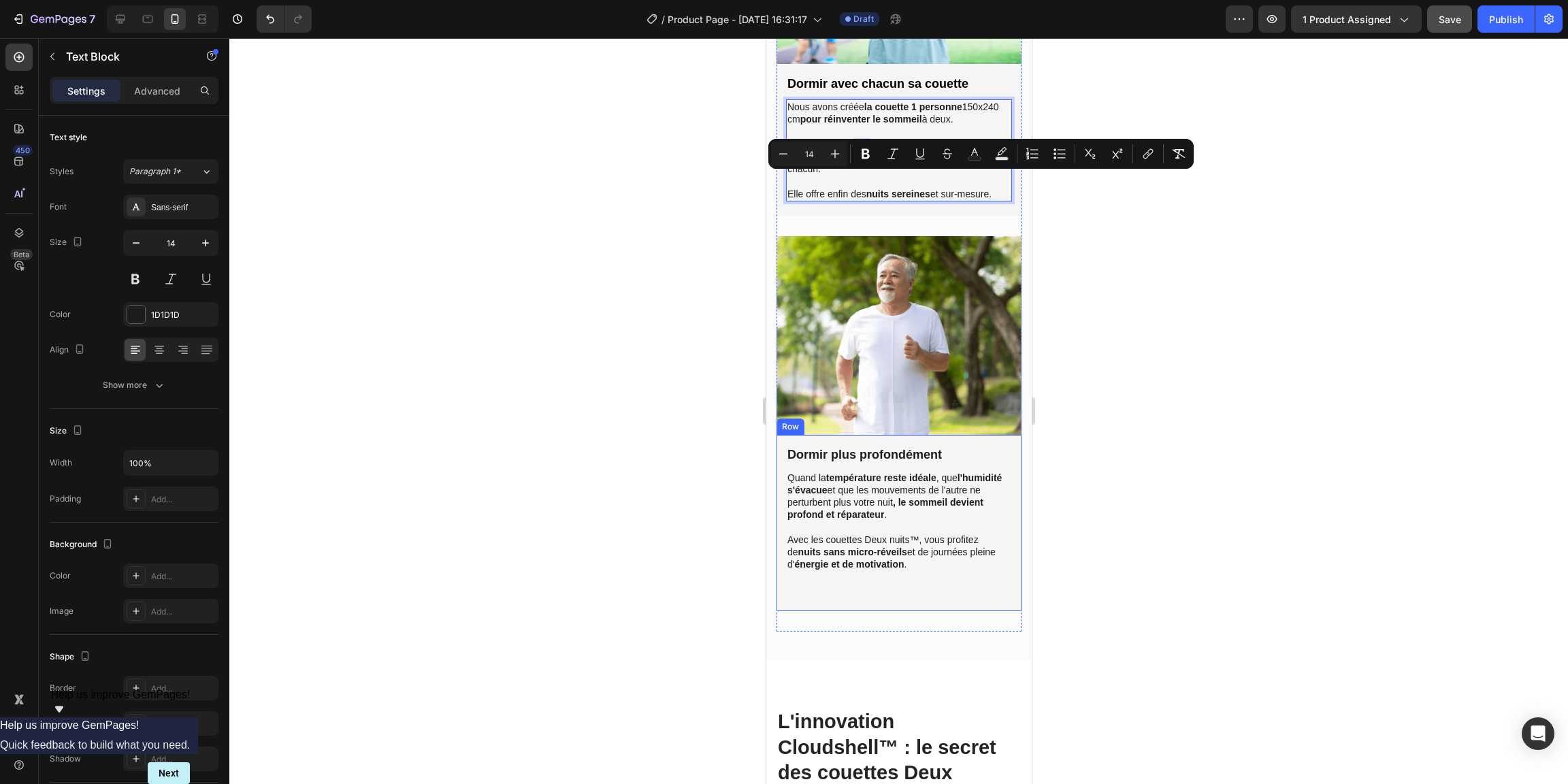
scroll to position [1797, 0]
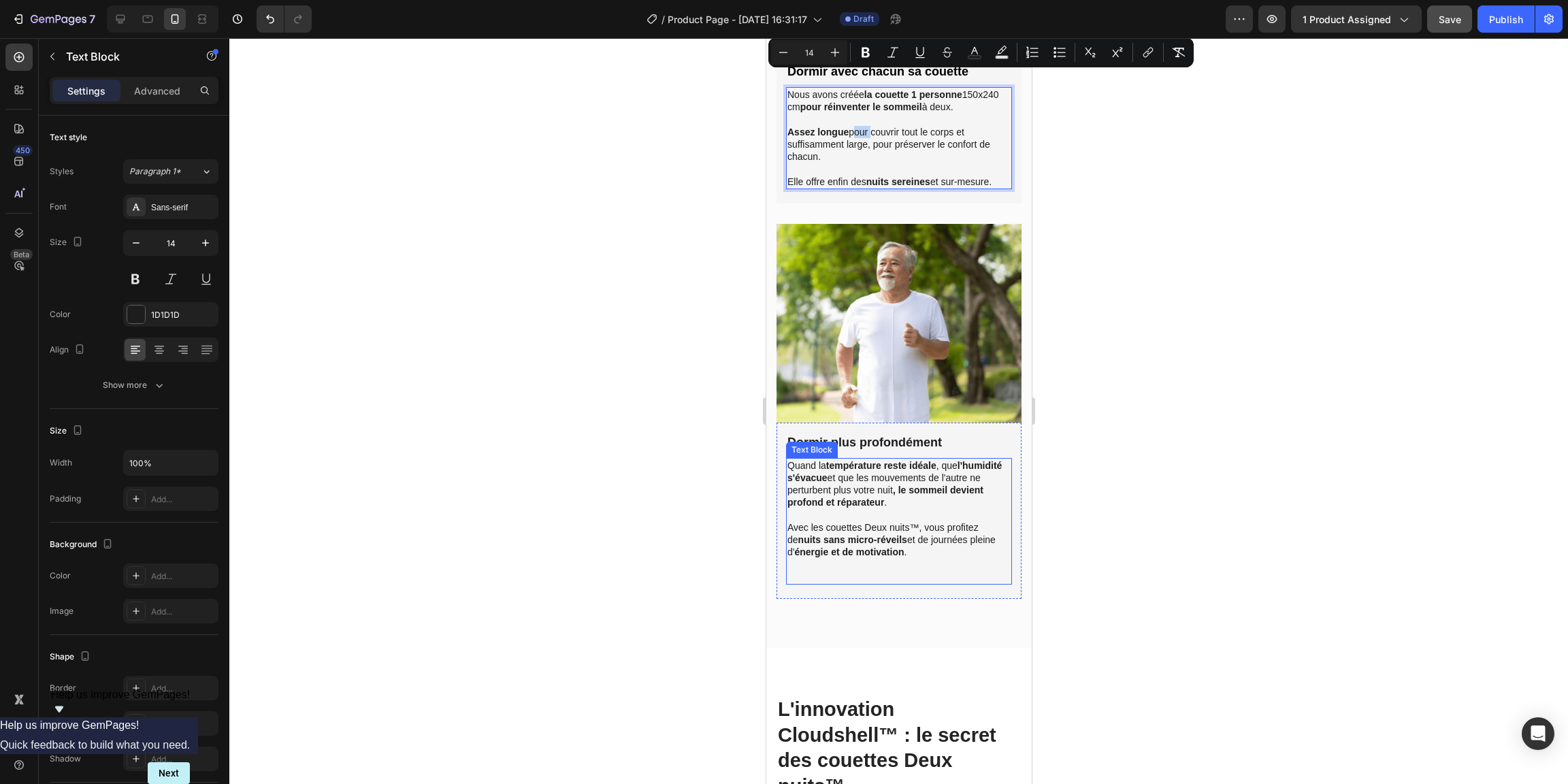
click at [925, 571] on p at bounding box center [899, 577] width 223 height 12
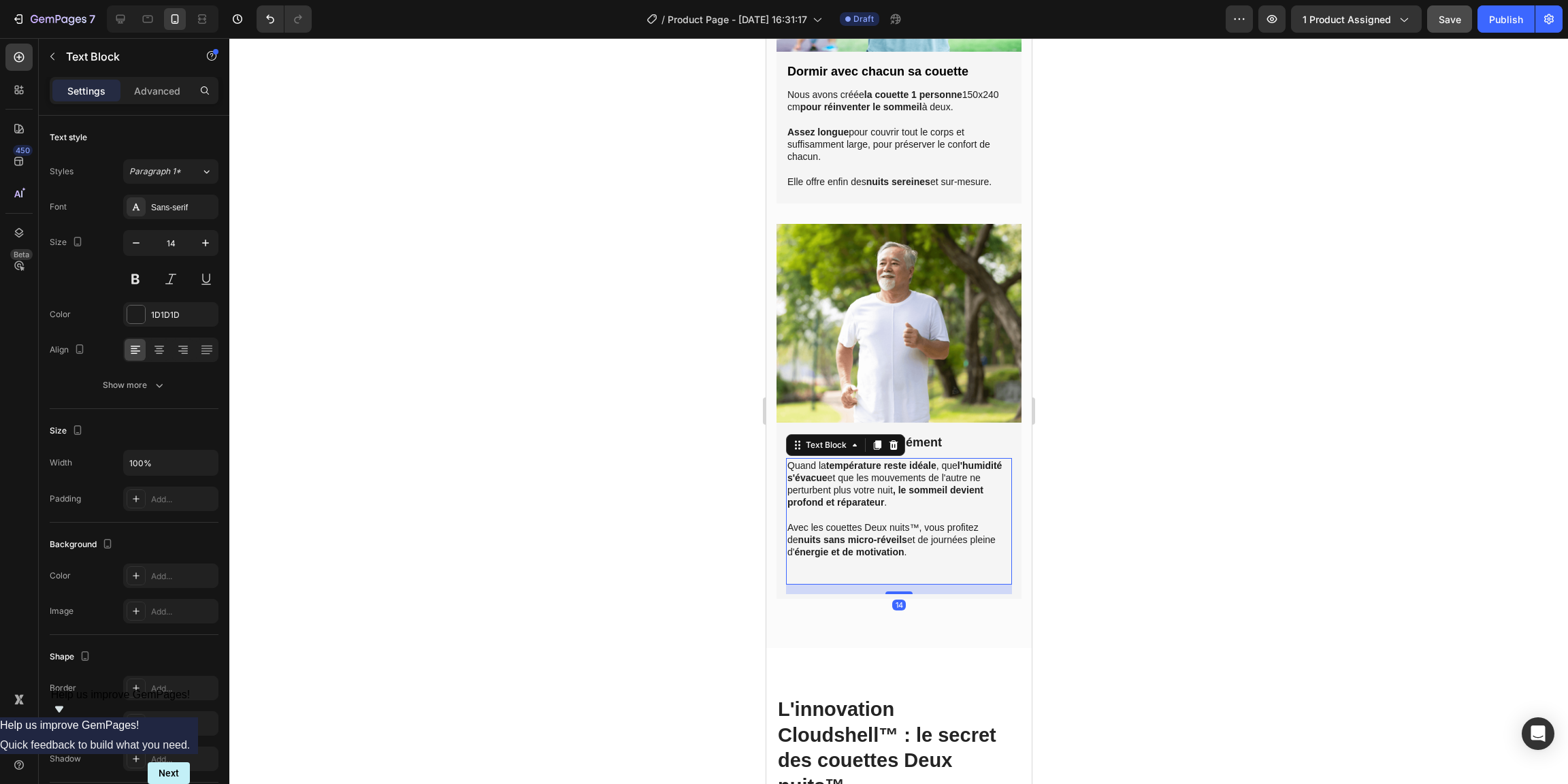
click at [932, 558] on p at bounding box center [899, 564] width 223 height 12
click at [931, 558] on p "Rich Text Editor. Editing area: main" at bounding box center [899, 564] width 223 height 12
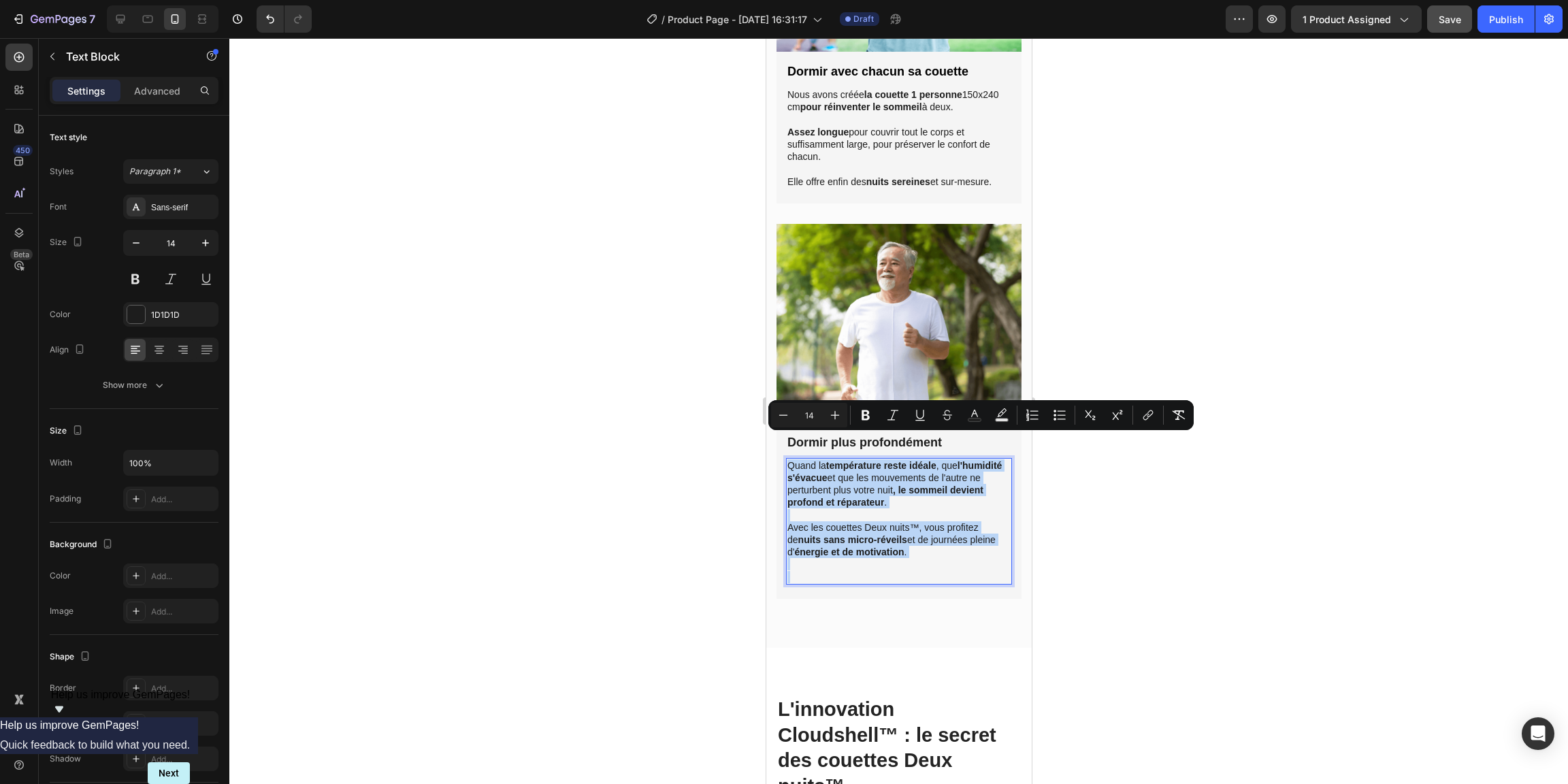
copy div "Quand la température reste idéale , que l'humidité s'évacue et que les mouvemen…"
